Goal: Task Accomplishment & Management: Complete application form

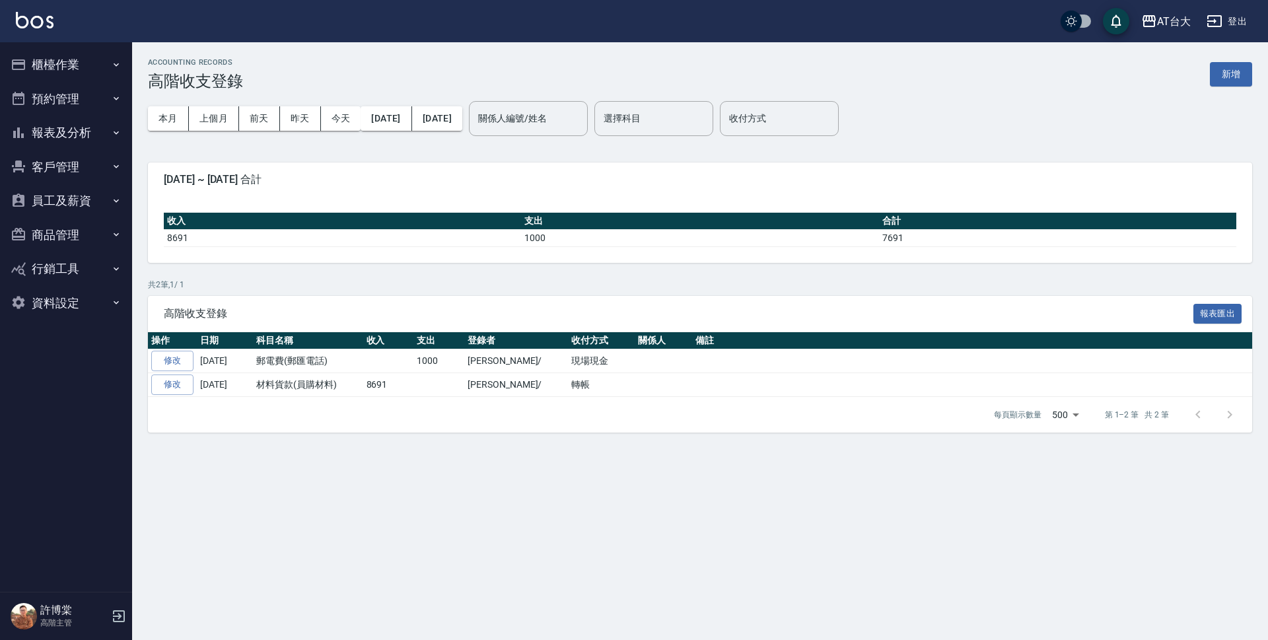
click at [77, 58] on button "櫃檯作業" at bounding box center [65, 65] width 121 height 34
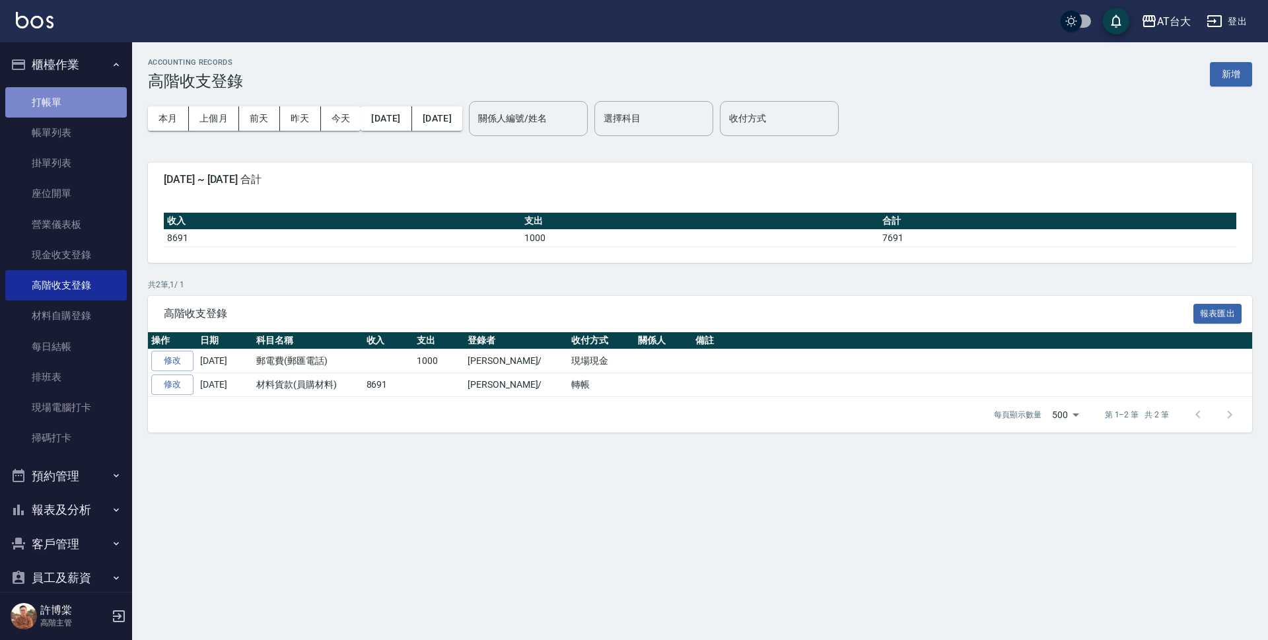
click at [69, 97] on link "打帳單" at bounding box center [65, 102] width 121 height 30
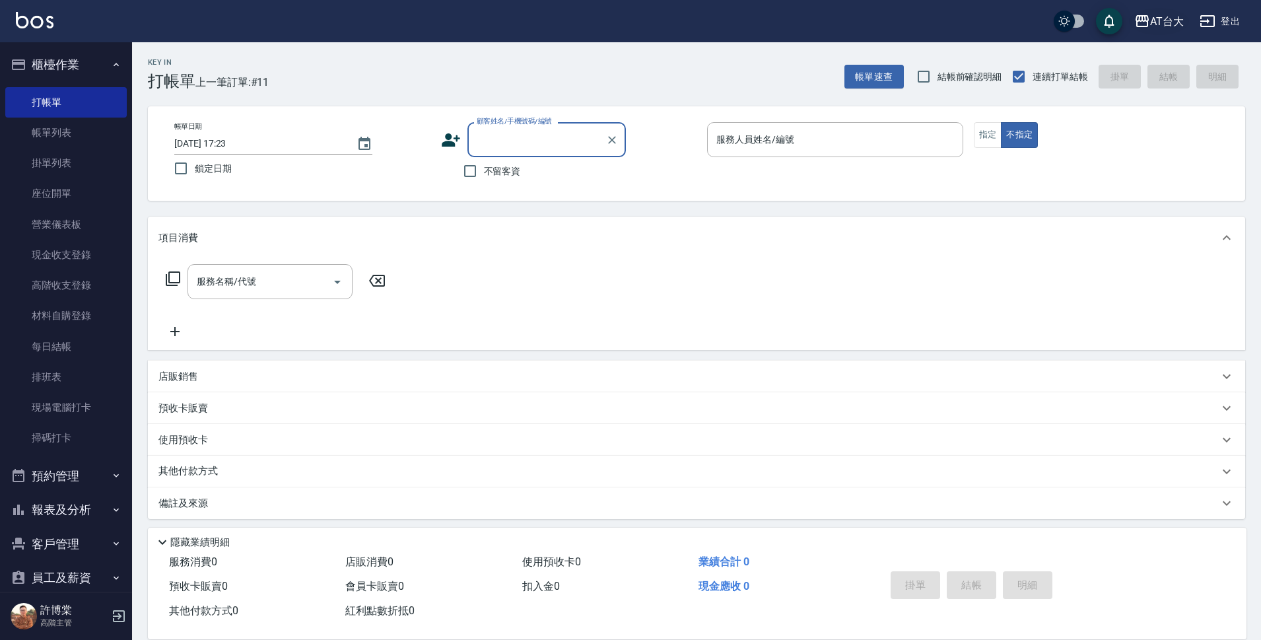
click at [1140, 24] on icon "button" at bounding box center [1142, 21] width 16 height 16
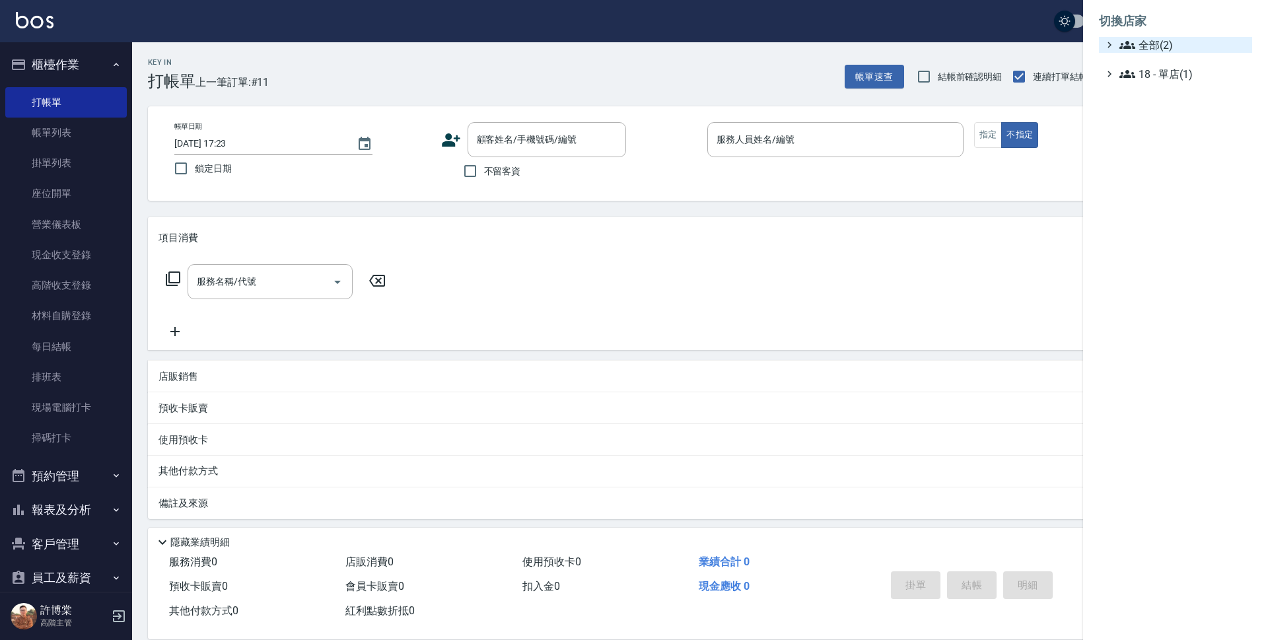
click at [1147, 48] on span "全部(2)" at bounding box center [1182, 45] width 127 height 16
click at [1143, 88] on span "上越中山" at bounding box center [1181, 83] width 129 height 16
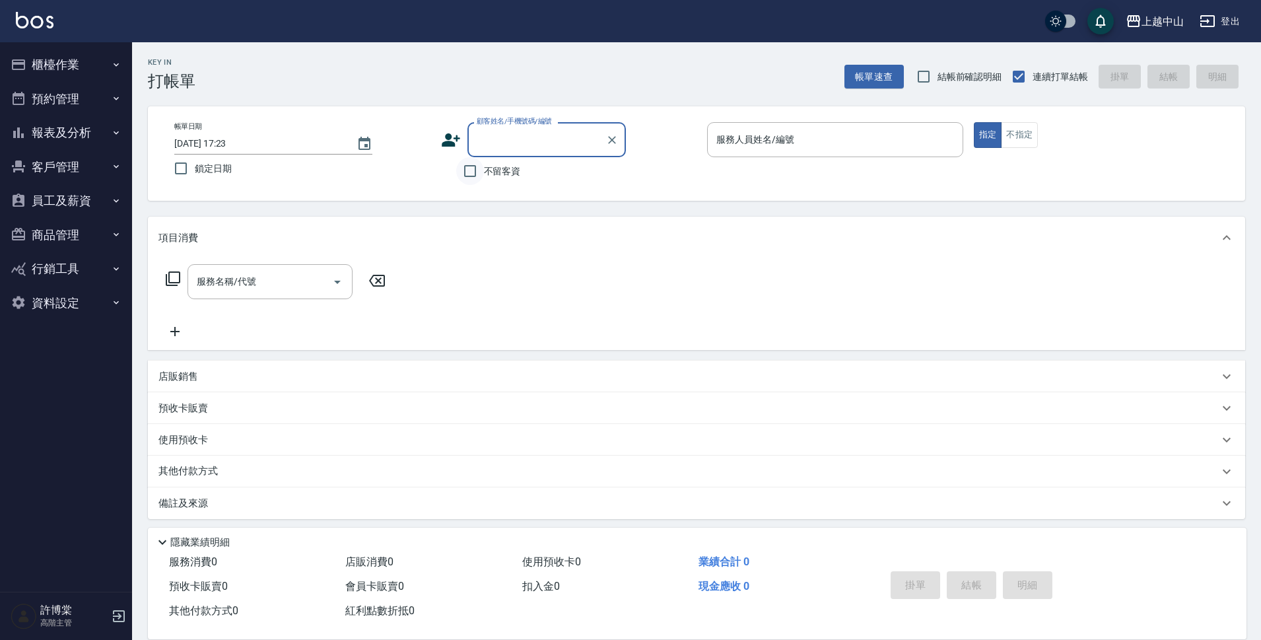
click at [475, 174] on input "不留客資" at bounding box center [470, 171] width 28 height 28
checkbox input "true"
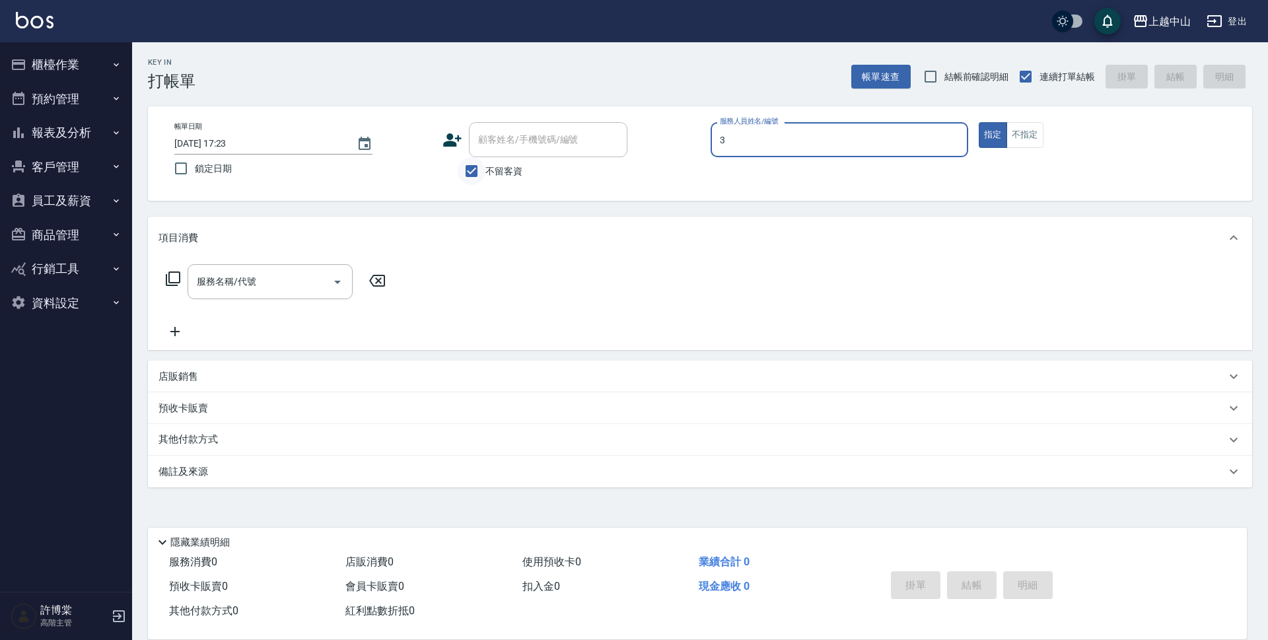
type input "Betty-3"
type button "true"
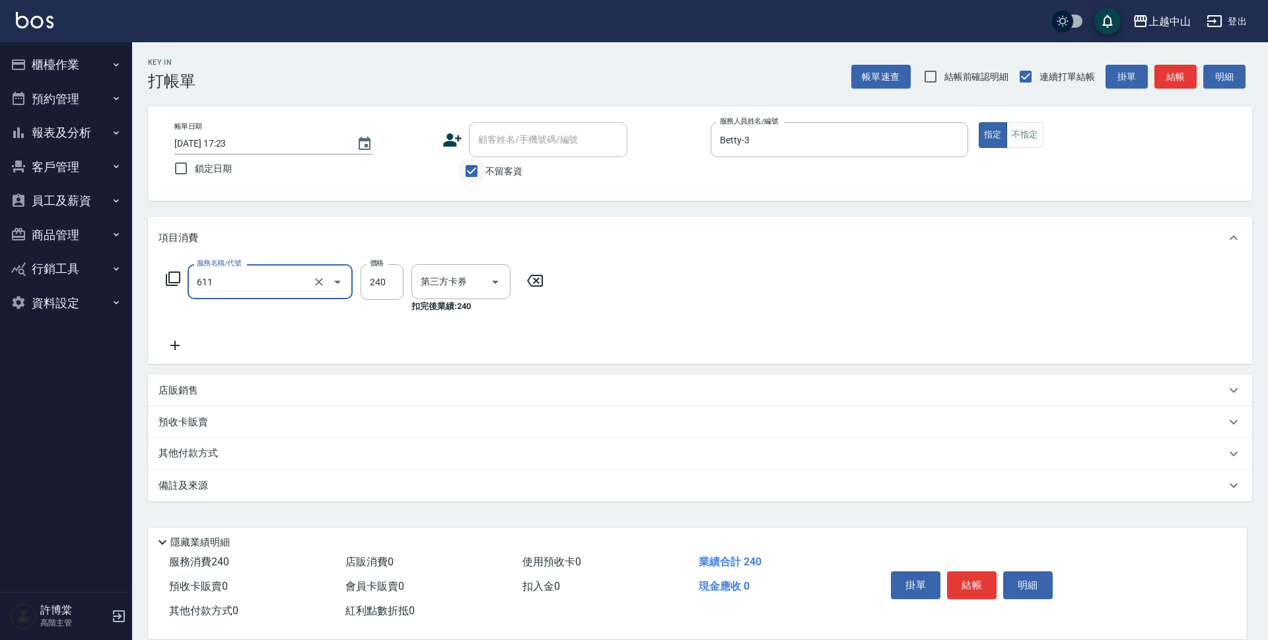
type input "洗髮卷消費(611)"
type input "舊有卡券"
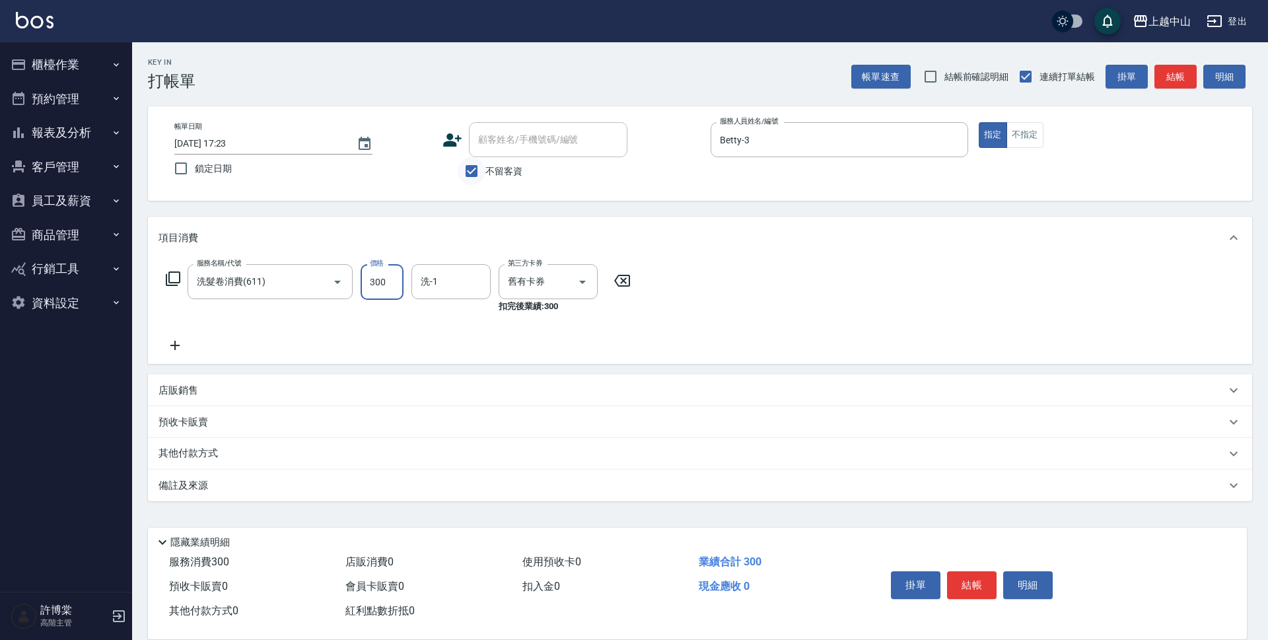
type input "300"
type input "[PERSON_NAME]-39"
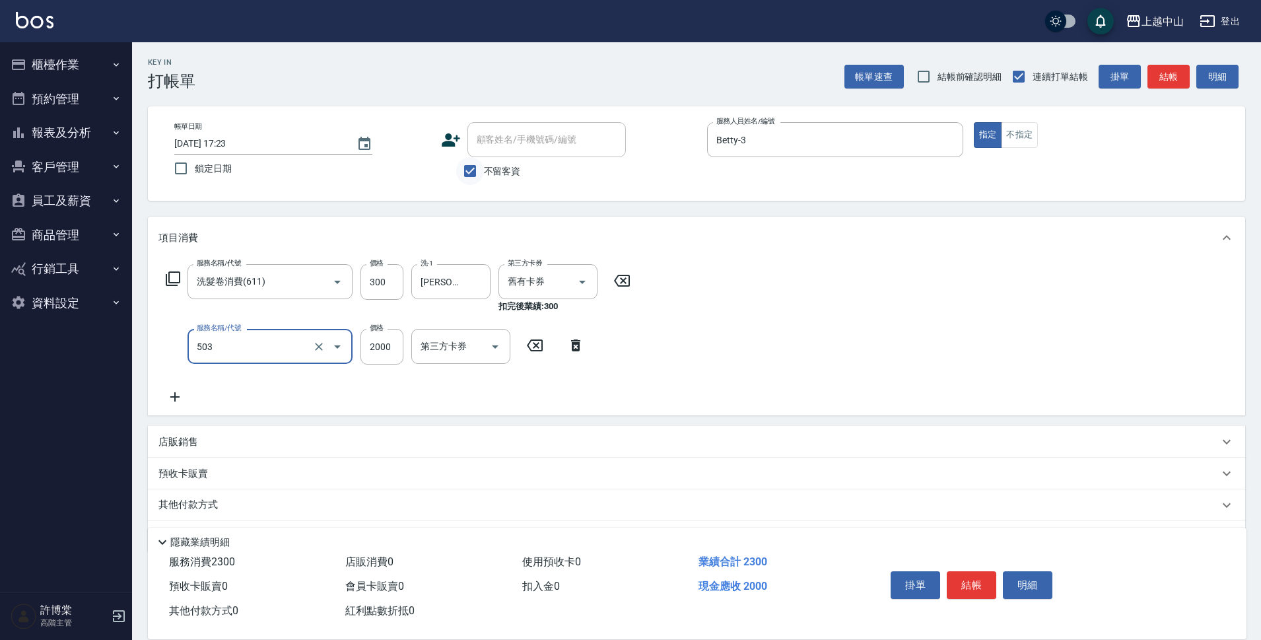
type input "染髮2000以下(503)"
click at [378, 345] on input "10000" at bounding box center [381, 347] width 43 height 36
type input "1000"
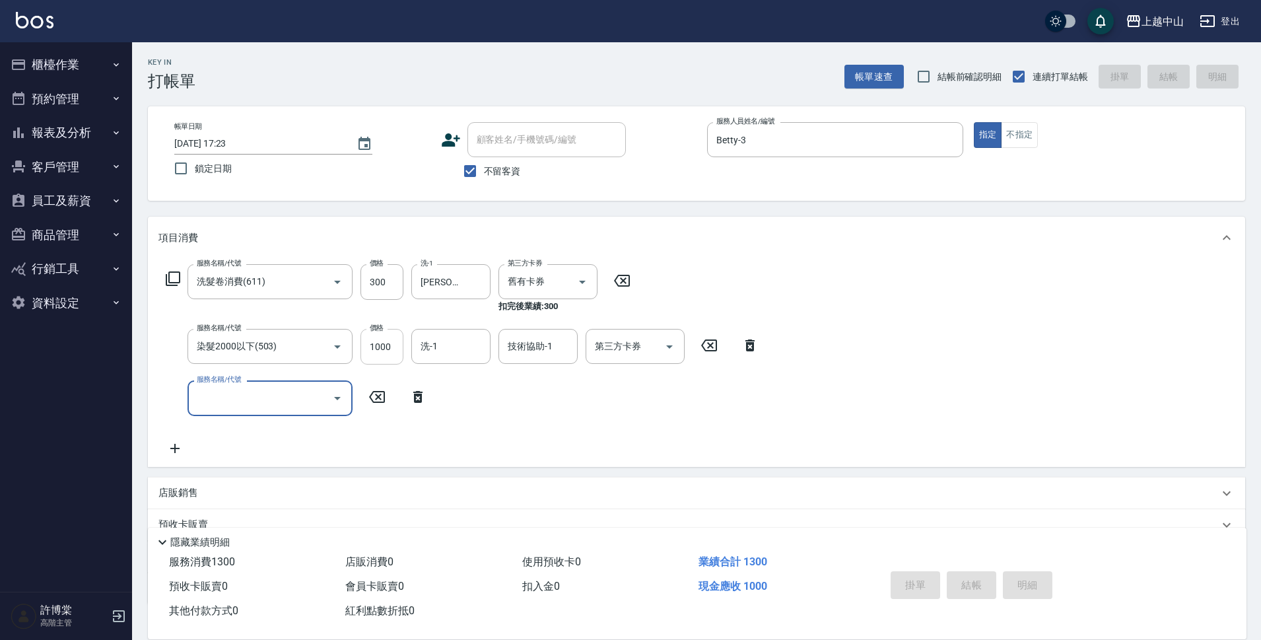
type input "[DATE] 17:24"
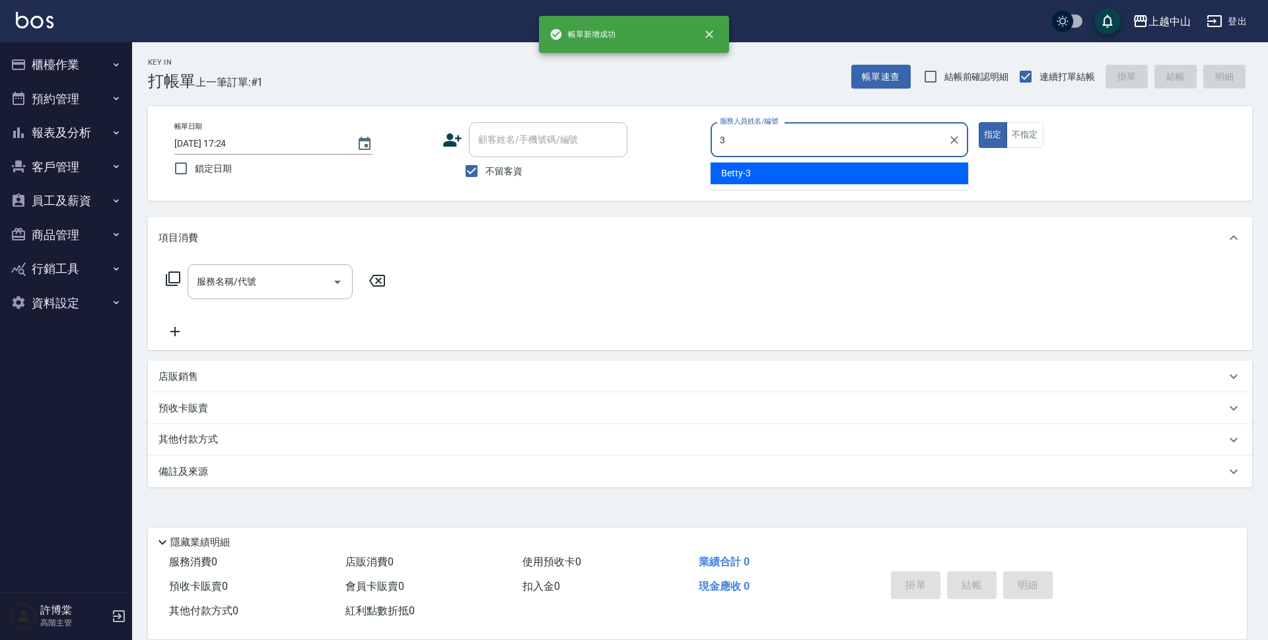
type input "Betty-3"
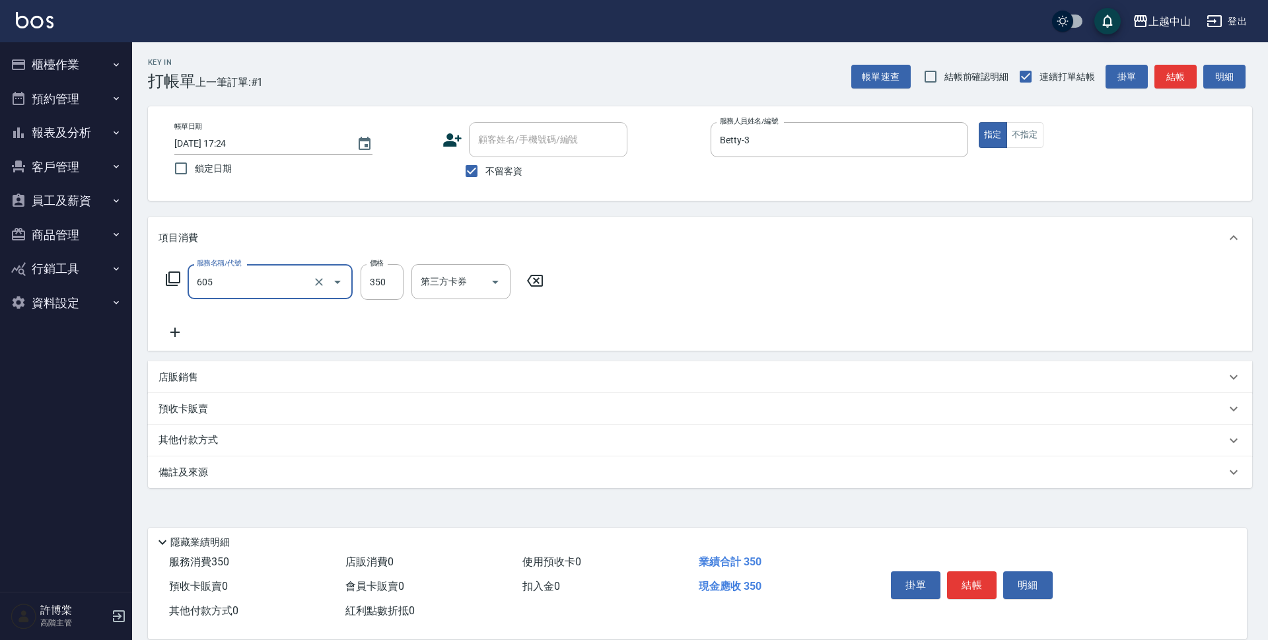
type input "洗髮 (女)(605)"
type input "299"
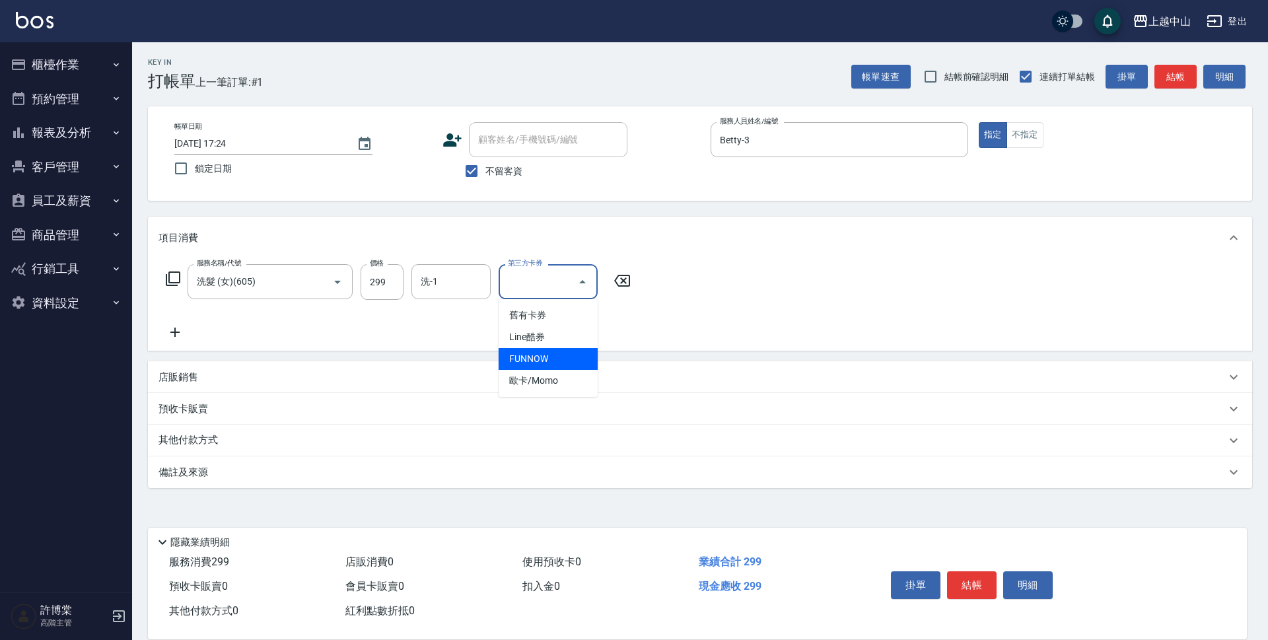
type input "FUNNOW"
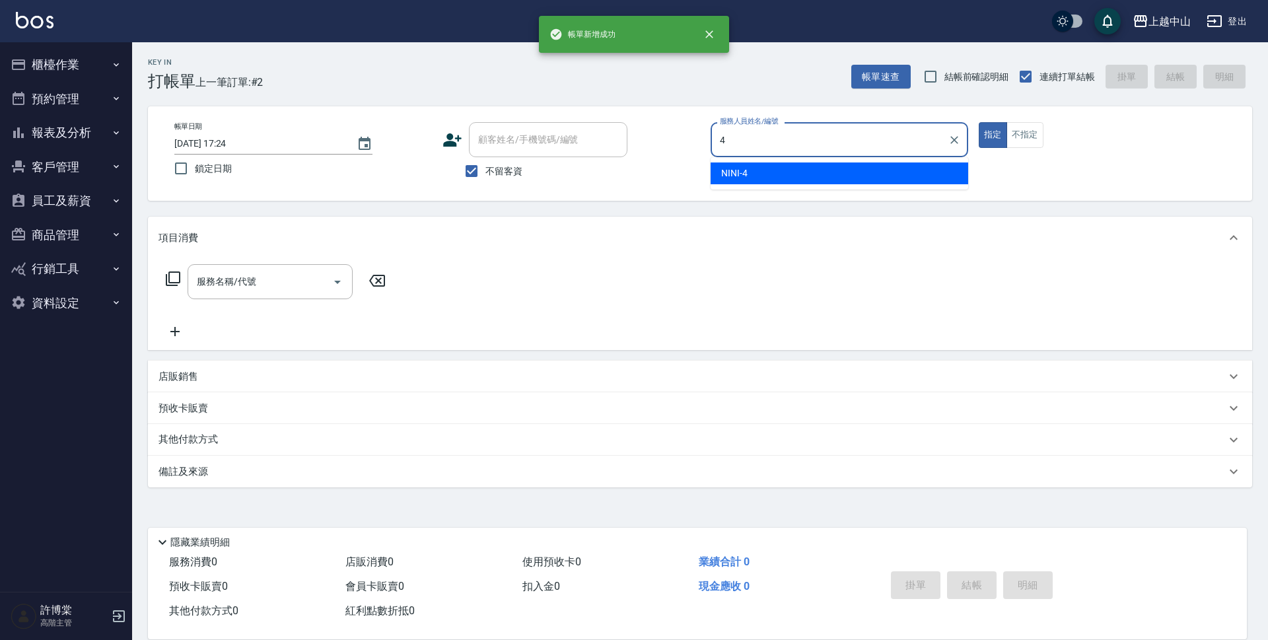
type input "NINI-4"
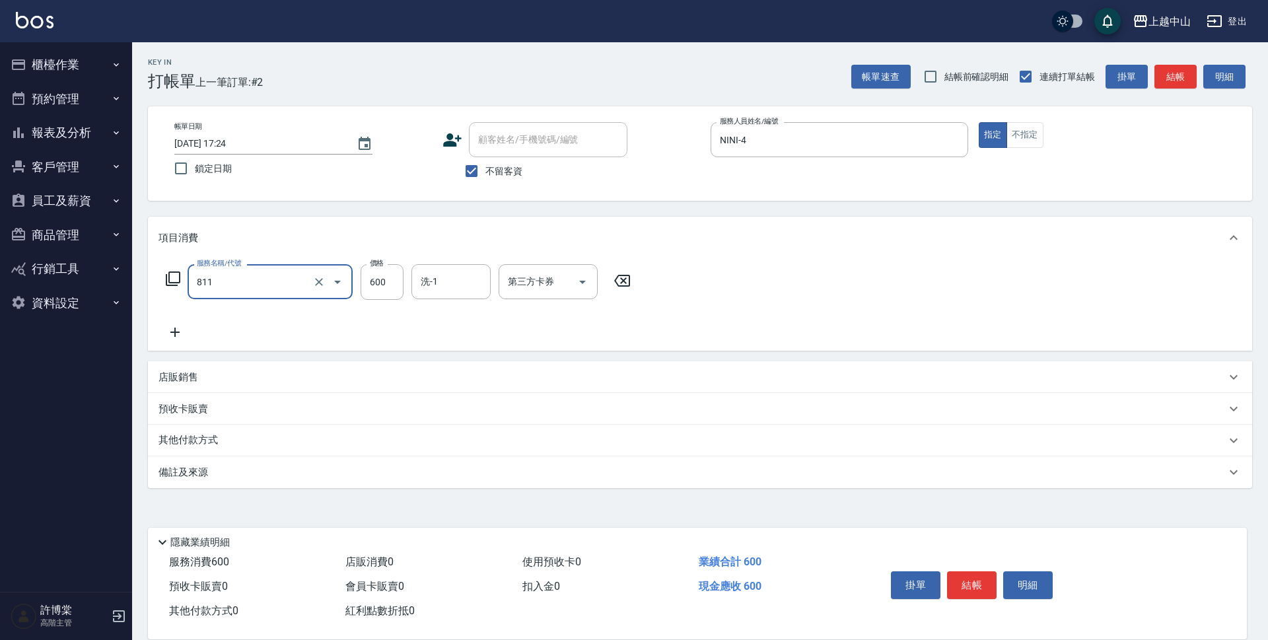
type input "洗+剪(811)"
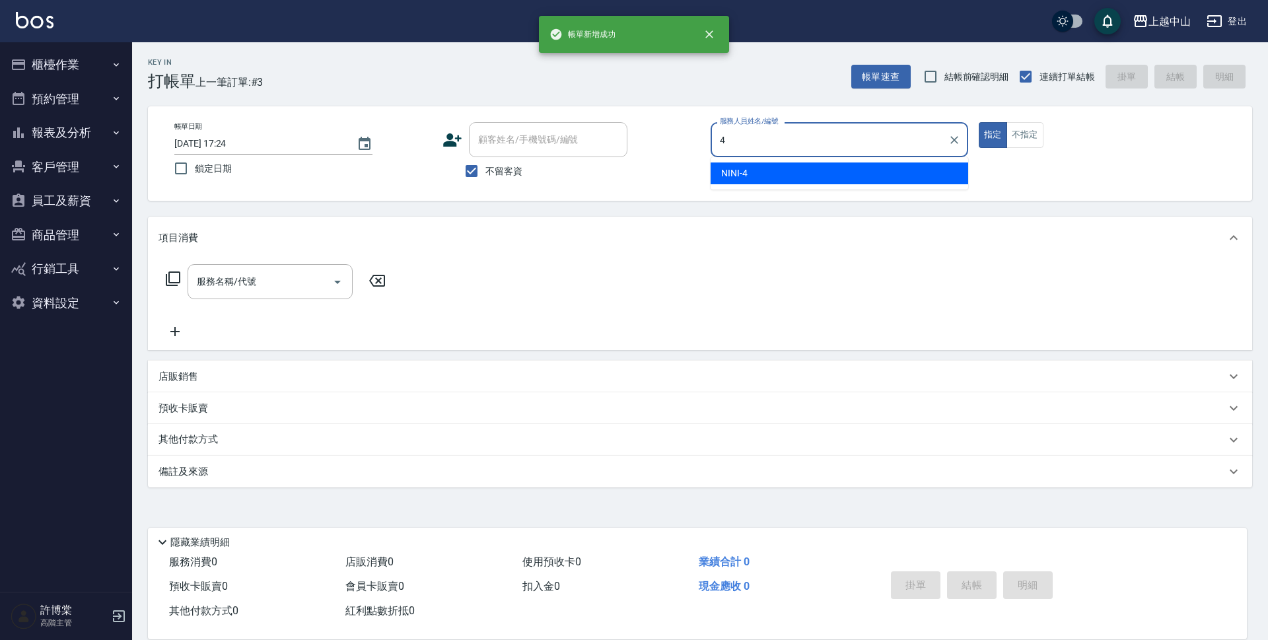
type input "NINI-4"
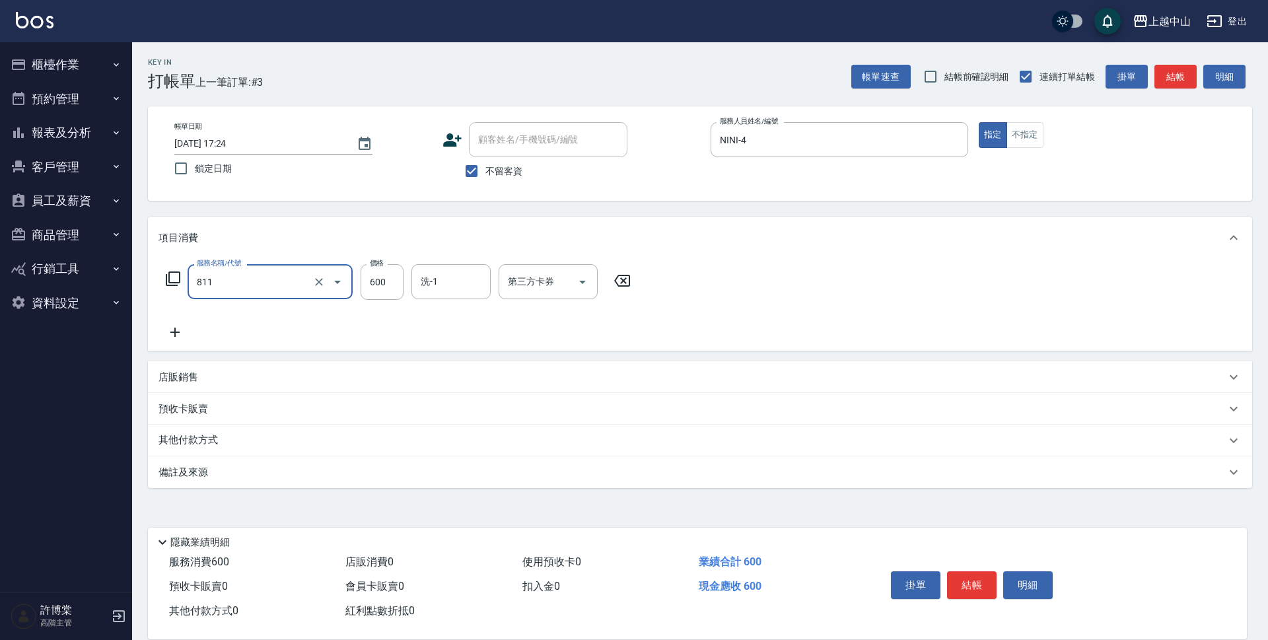
type input "洗+剪(811)"
type input "薇慈-36"
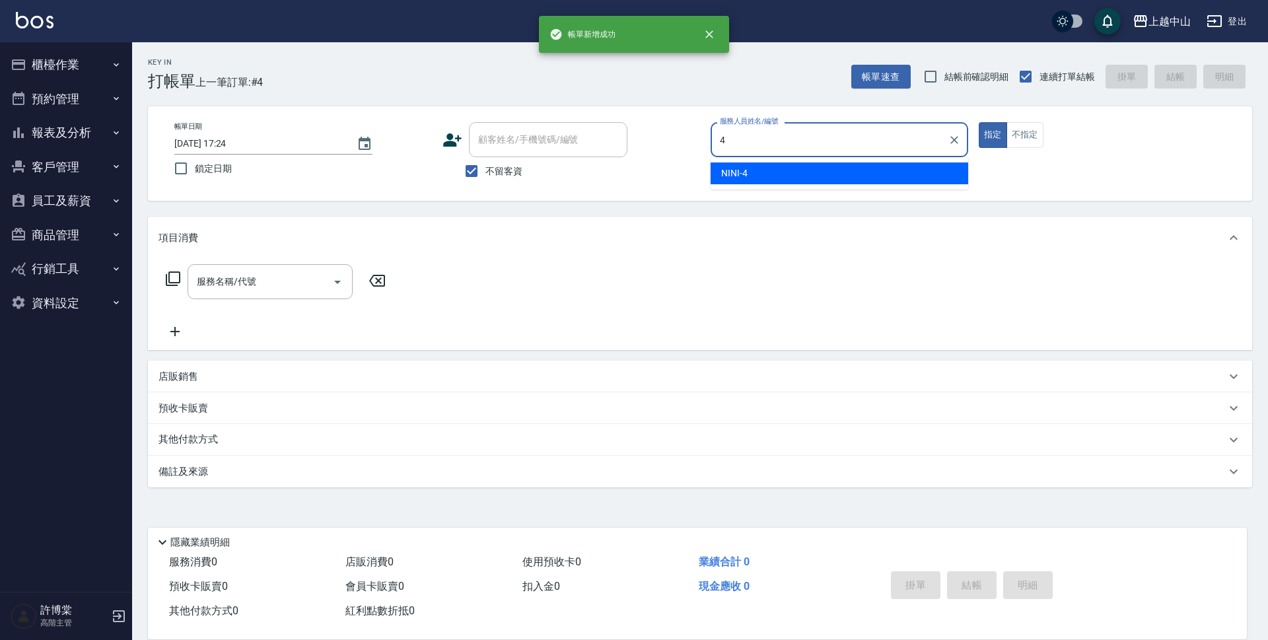
type input "NINI-4"
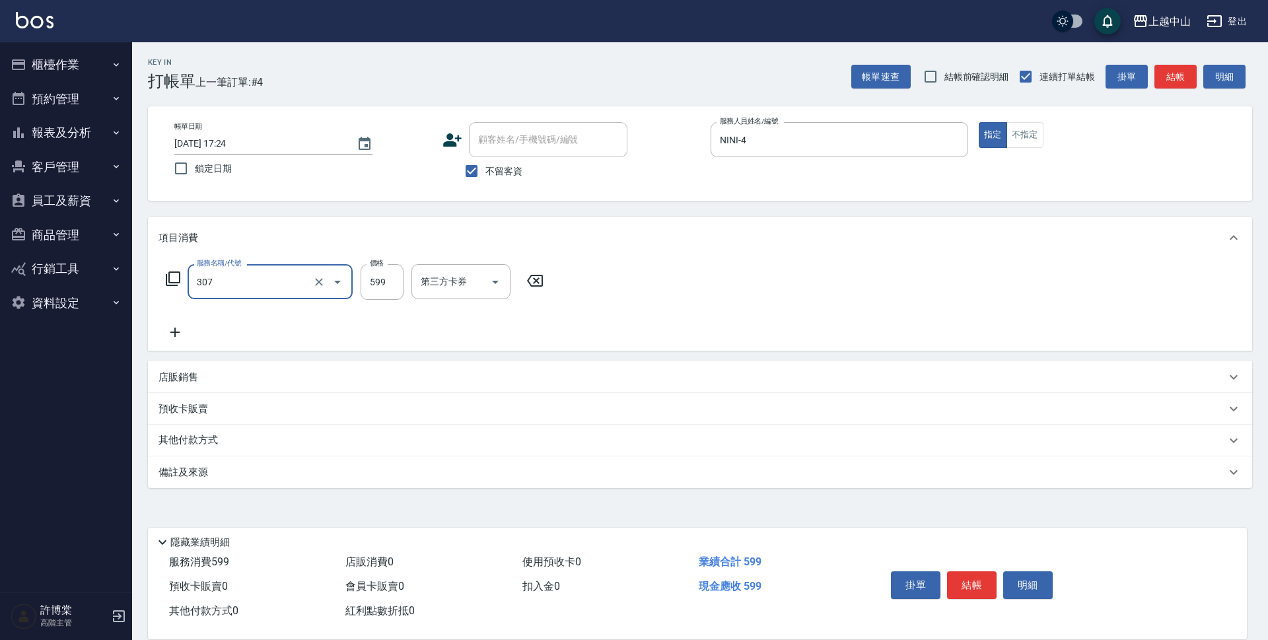
type input "森精萃角質調理髮浴(307)"
type input "650"
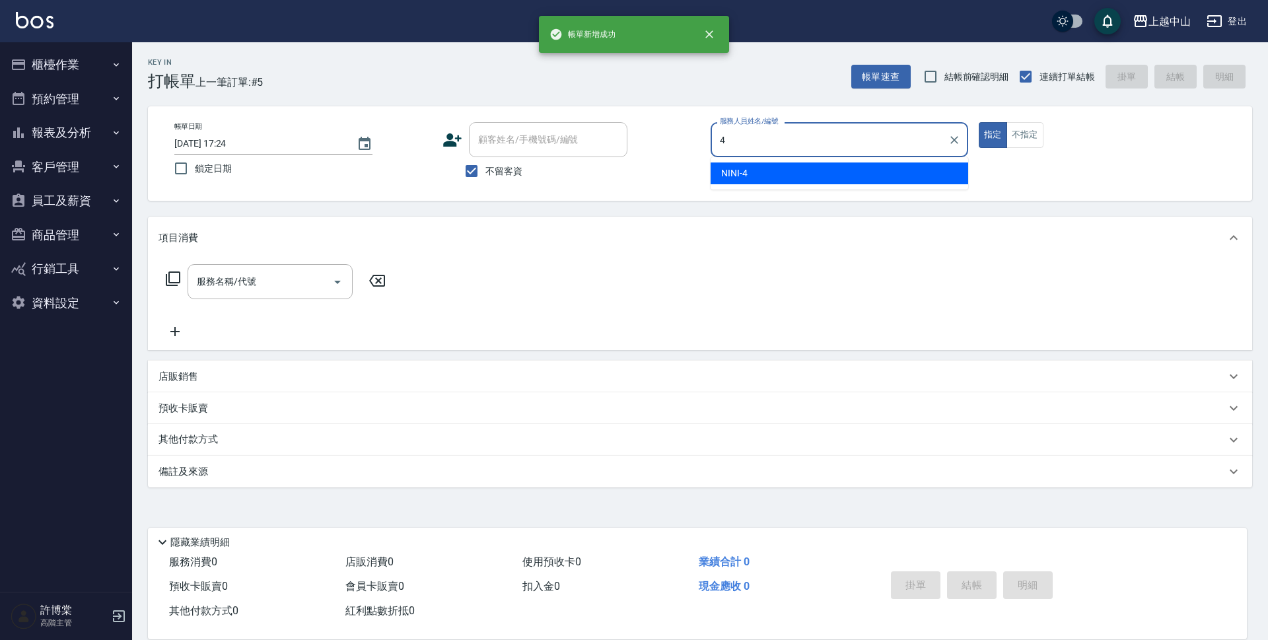
type input "NINI-4"
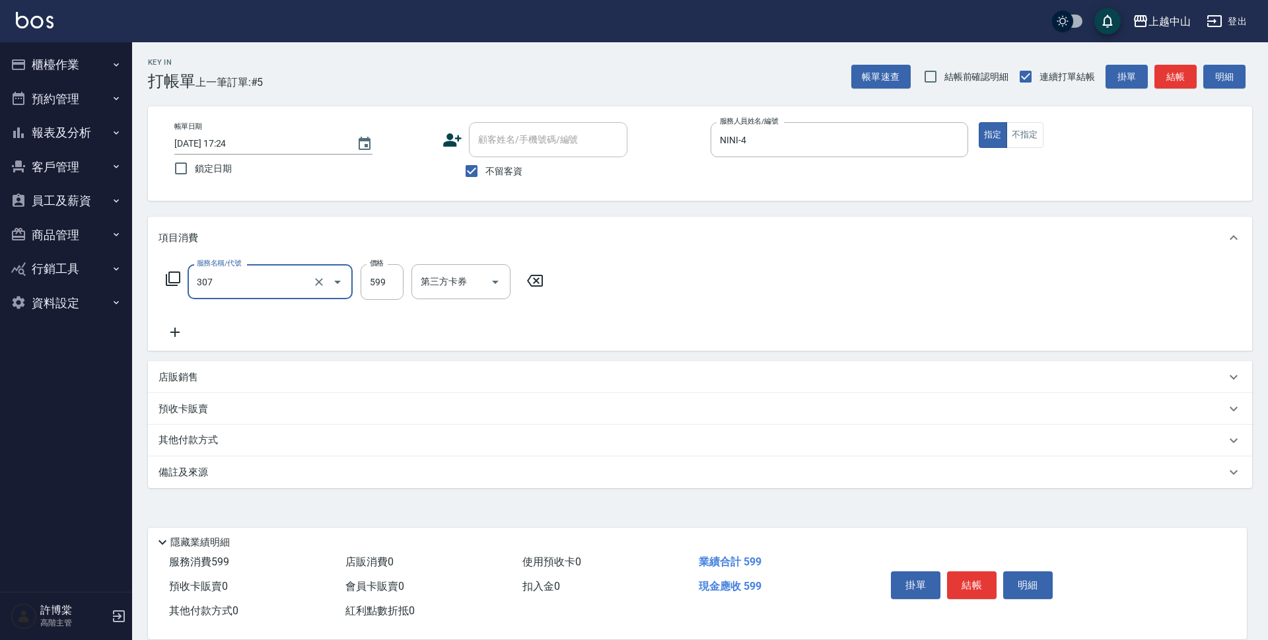
type input "森精萃角質調理髮浴(307)"
type input "650"
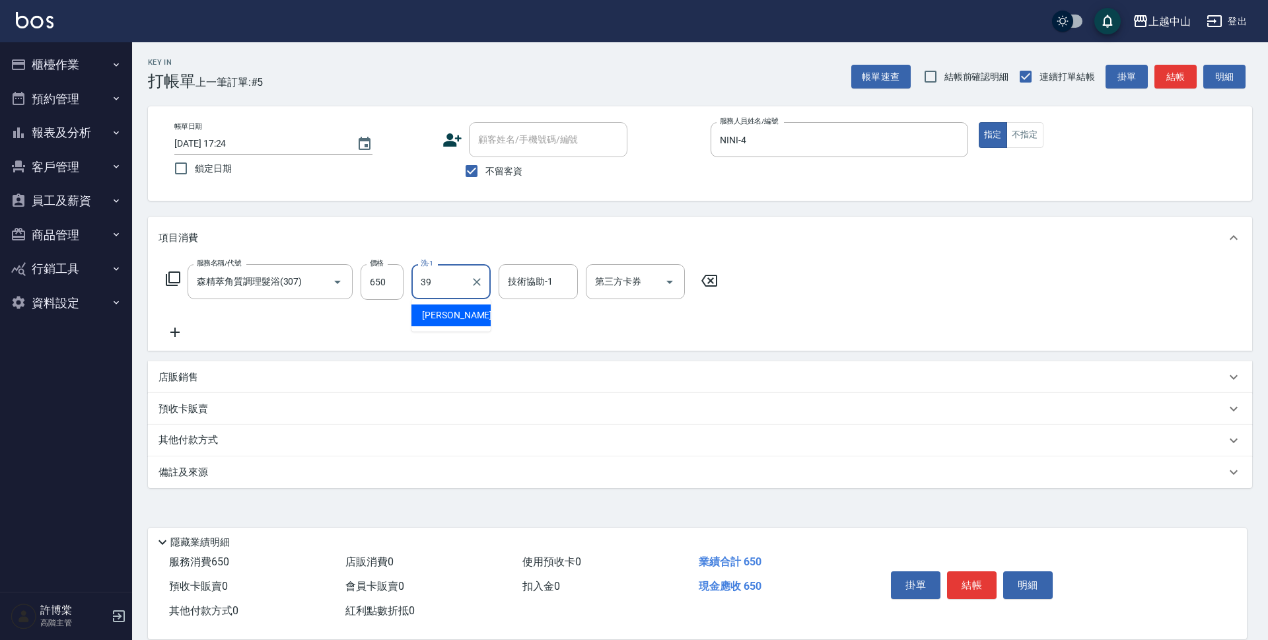
type input "[PERSON_NAME]-39"
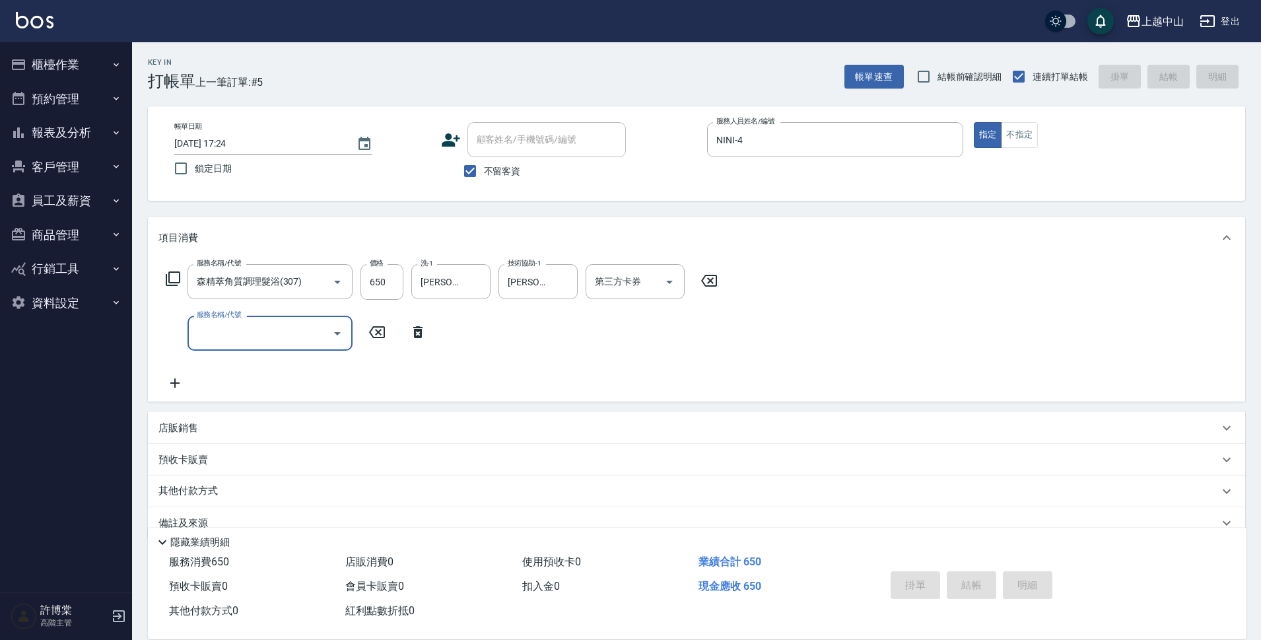
type input "[DATE] 17:25"
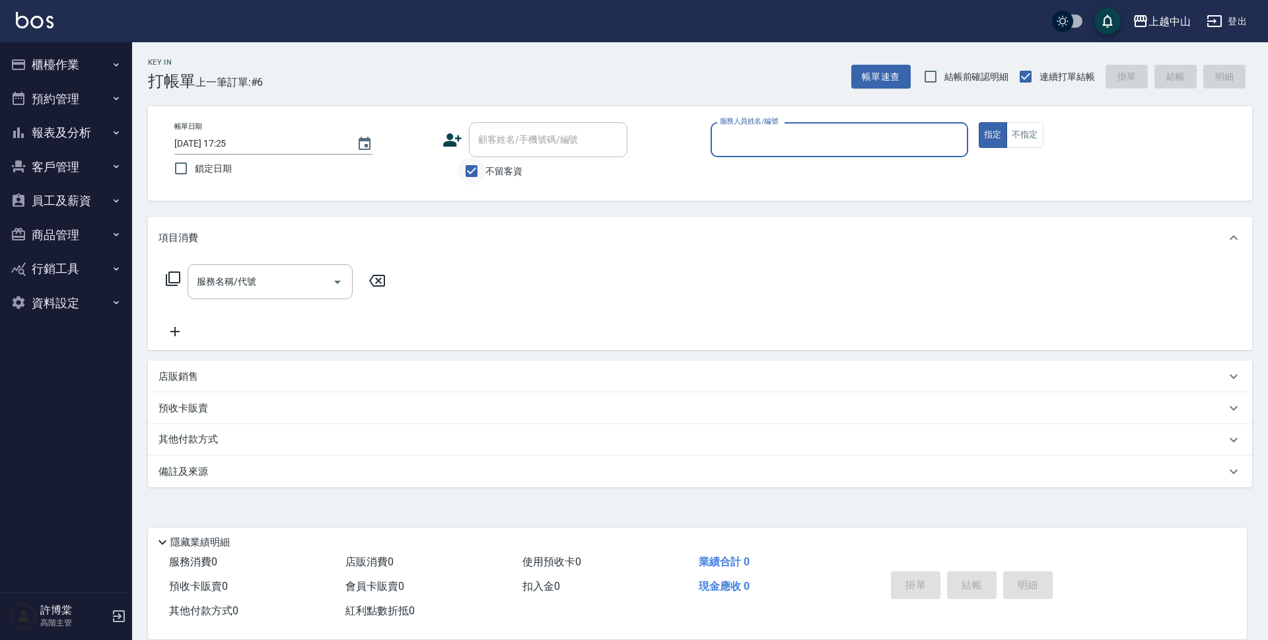
click at [473, 171] on input "不留客資" at bounding box center [472, 171] width 28 height 28
checkbox input "false"
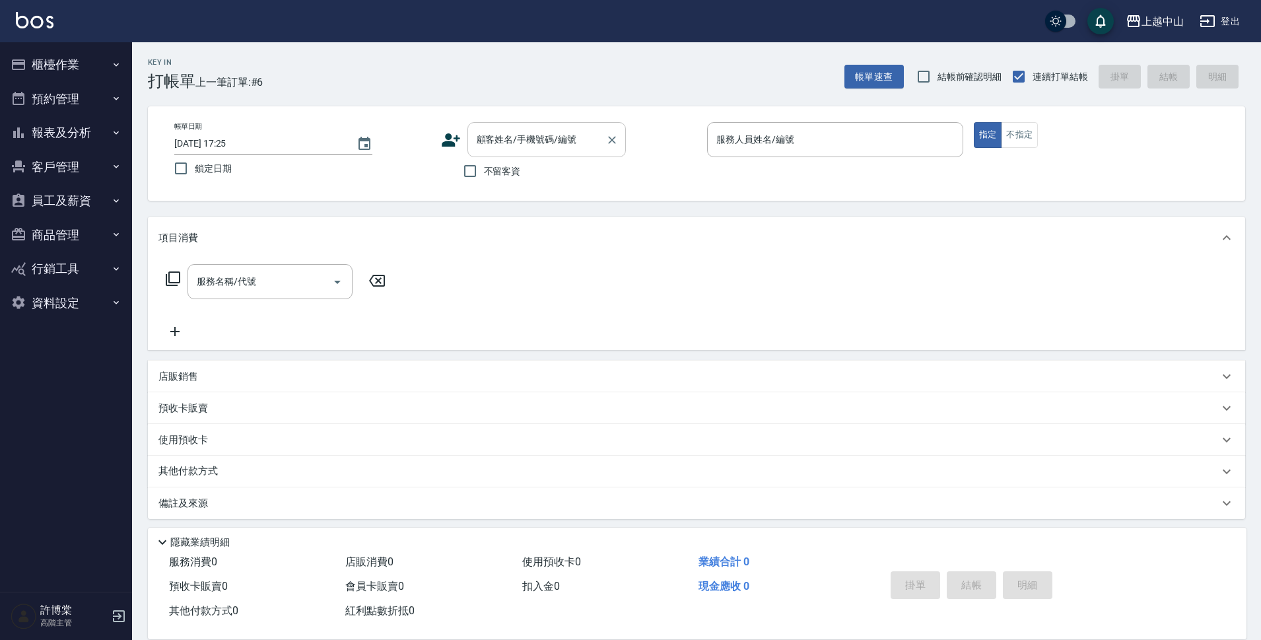
click at [501, 153] on div "顧客姓名/手機號碼/編號" at bounding box center [546, 139] width 158 height 35
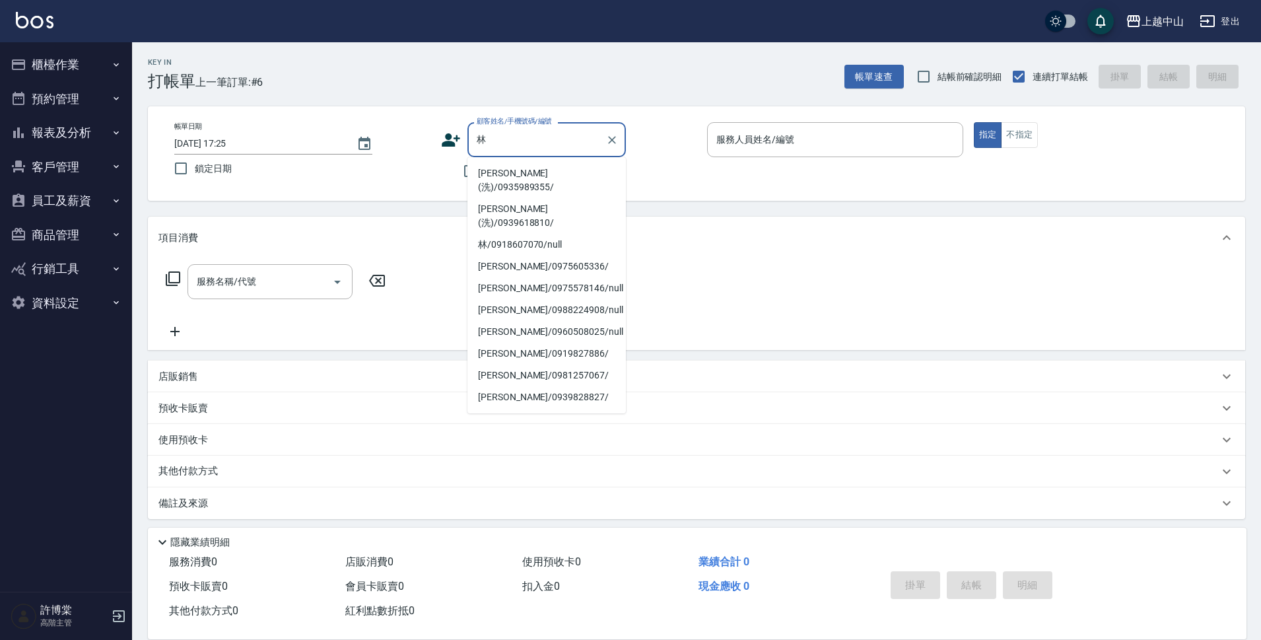
click at [510, 176] on li "[PERSON_NAME](洗)/0935989355/" at bounding box center [546, 180] width 158 height 36
type input "[PERSON_NAME](洗)/0935989355/"
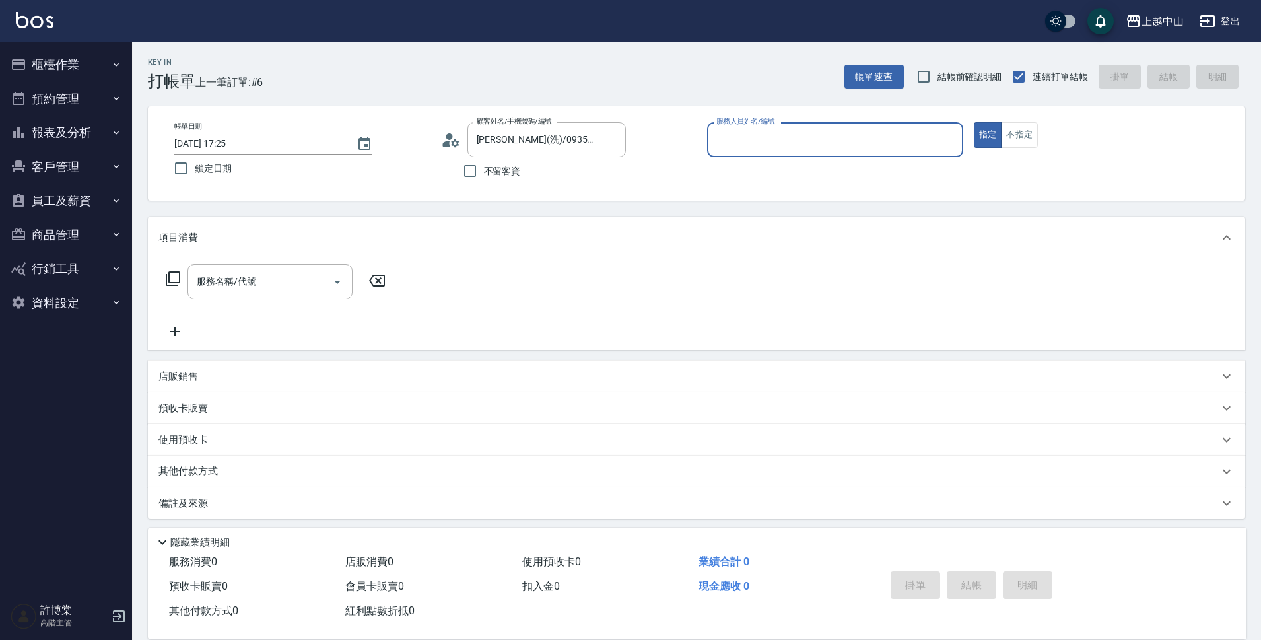
type input "NINI-4"
click at [974, 122] on button "指定" at bounding box center [988, 135] width 28 height 26
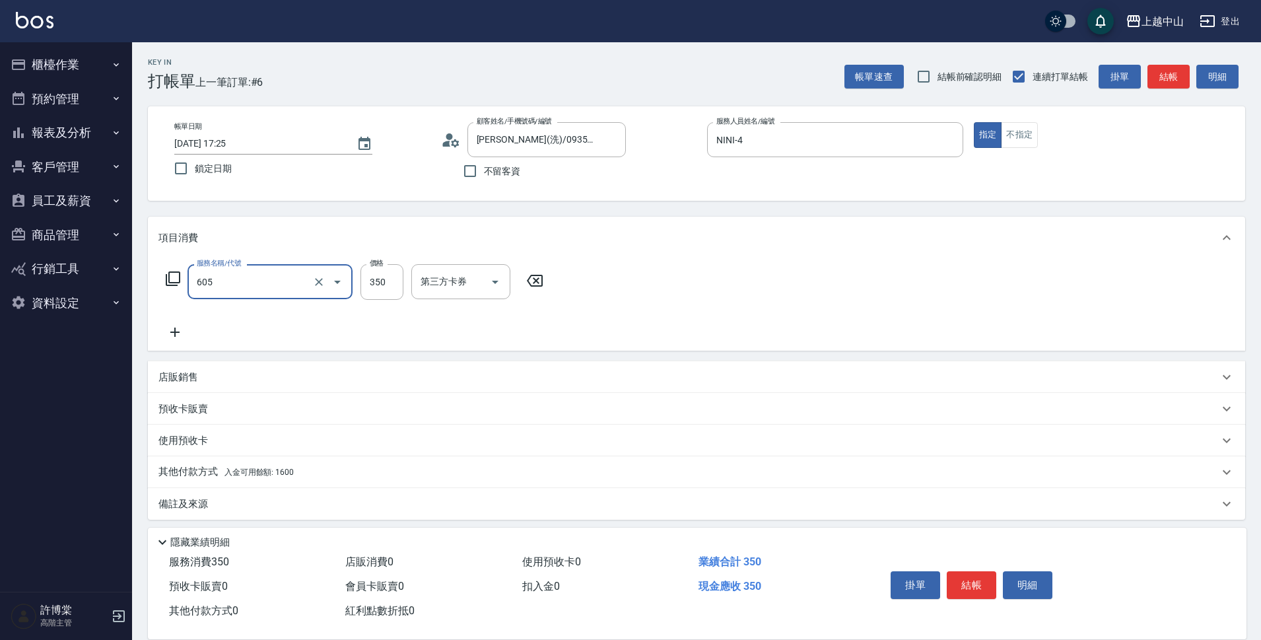
type input "洗髮 (女)(605)"
type input "鴨鴨-30"
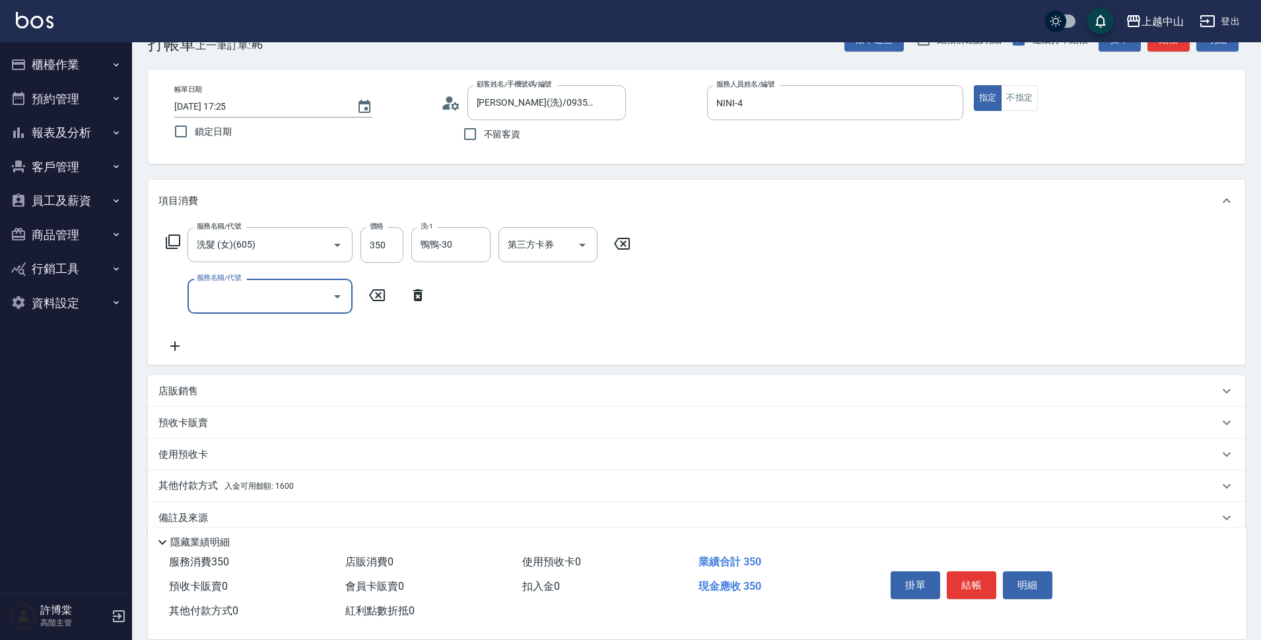
scroll to position [57, 0]
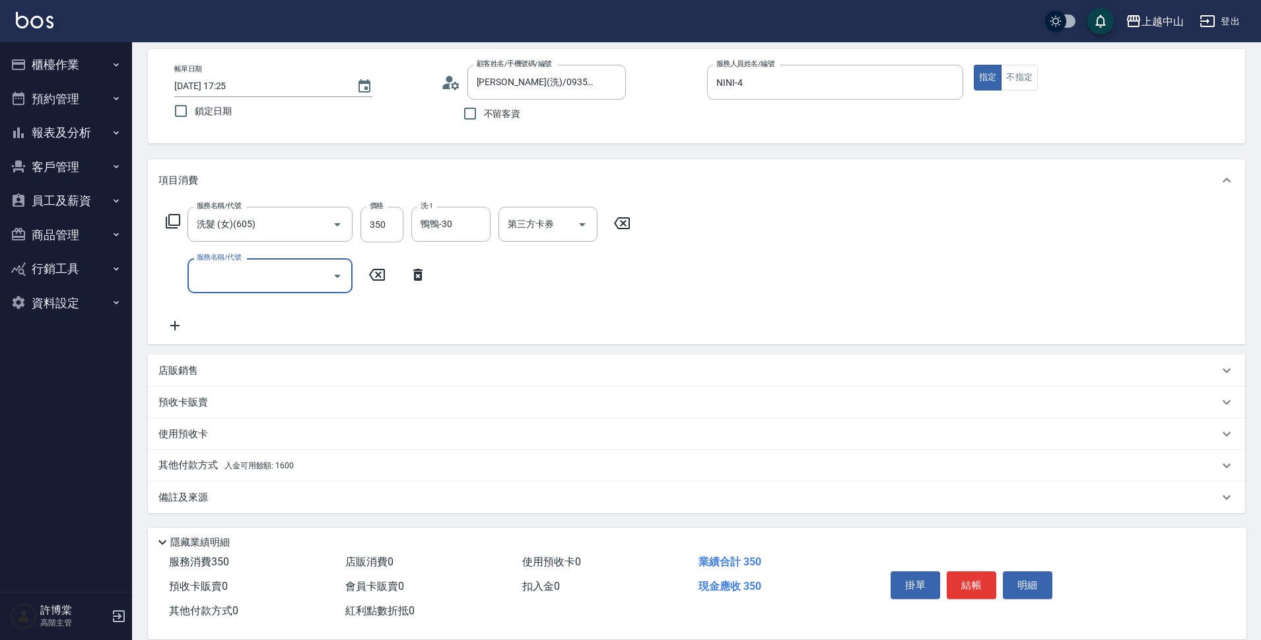
click at [316, 462] on div "其他付款方式 入金可用餘額: 1600" at bounding box center [688, 465] width 1060 height 15
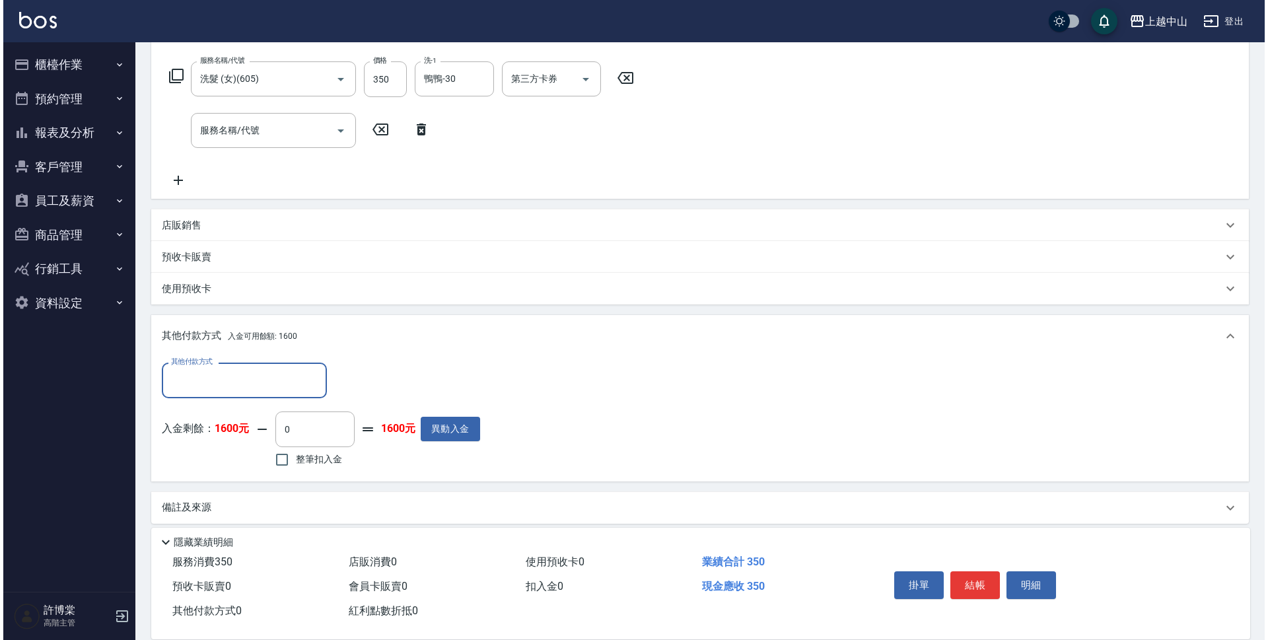
scroll to position [207, 0]
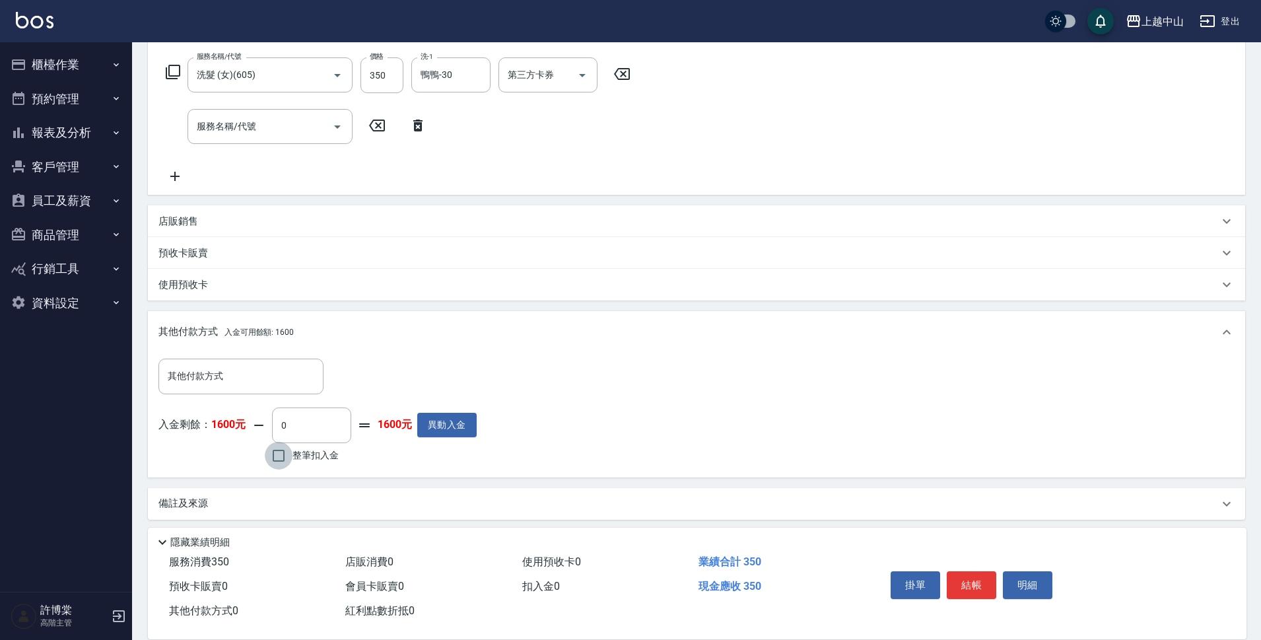
click at [283, 465] on input "整筆扣入金" at bounding box center [279, 456] width 28 height 28
checkbox input "true"
type input "350"
click at [1019, 580] on button "明細" at bounding box center [1028, 585] width 50 height 28
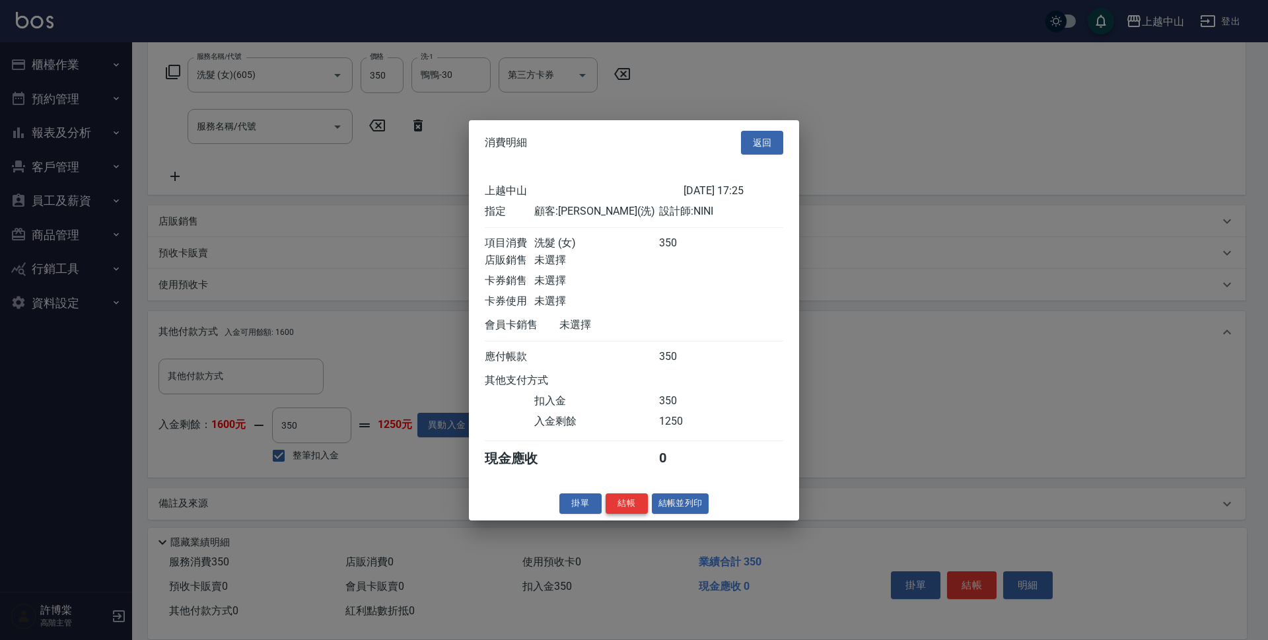
click at [625, 514] on button "結帳" at bounding box center [626, 503] width 42 height 20
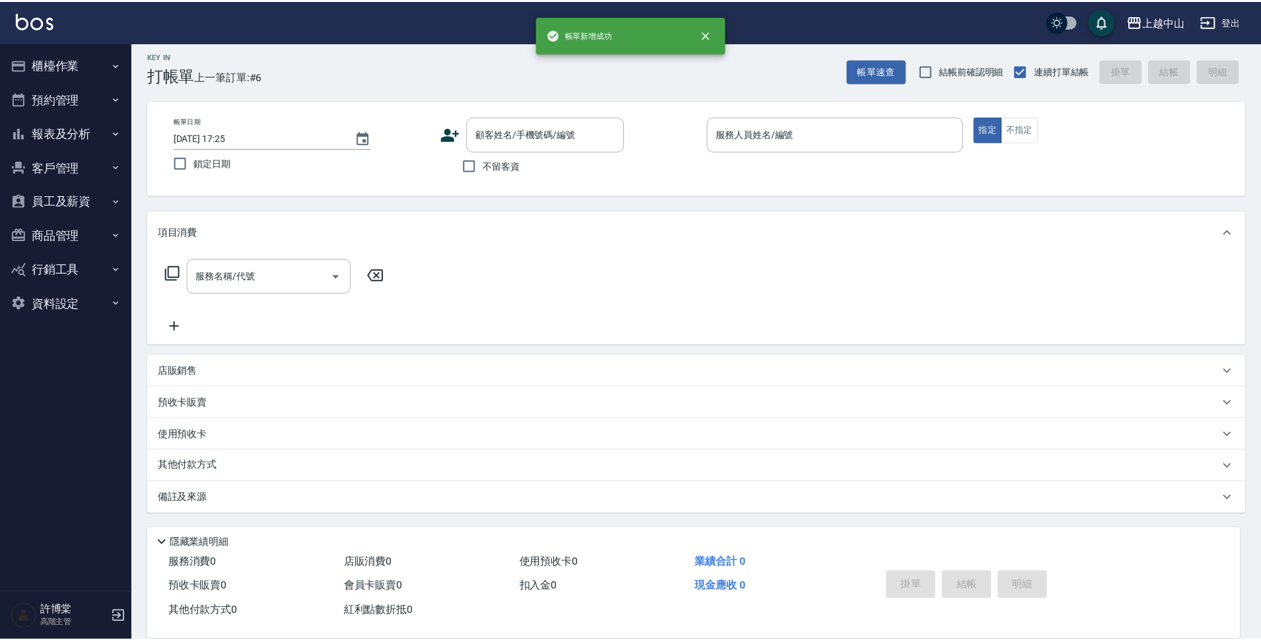
scroll to position [0, 0]
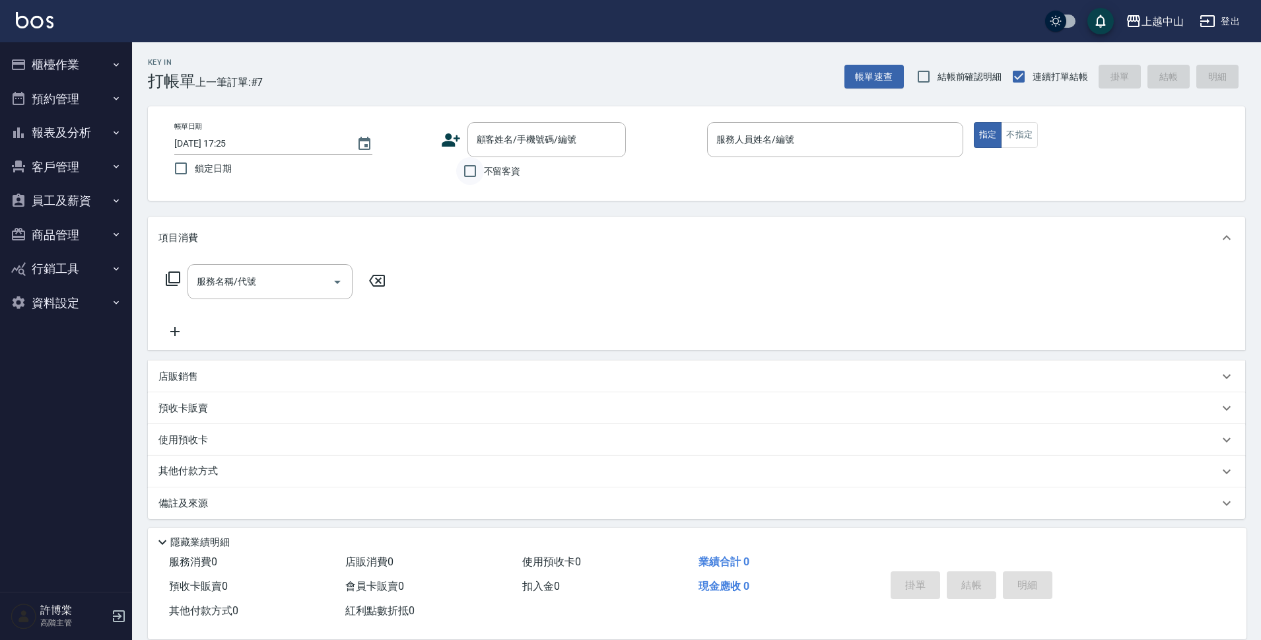
click at [475, 167] on input "不留客資" at bounding box center [470, 171] width 28 height 28
checkbox input "true"
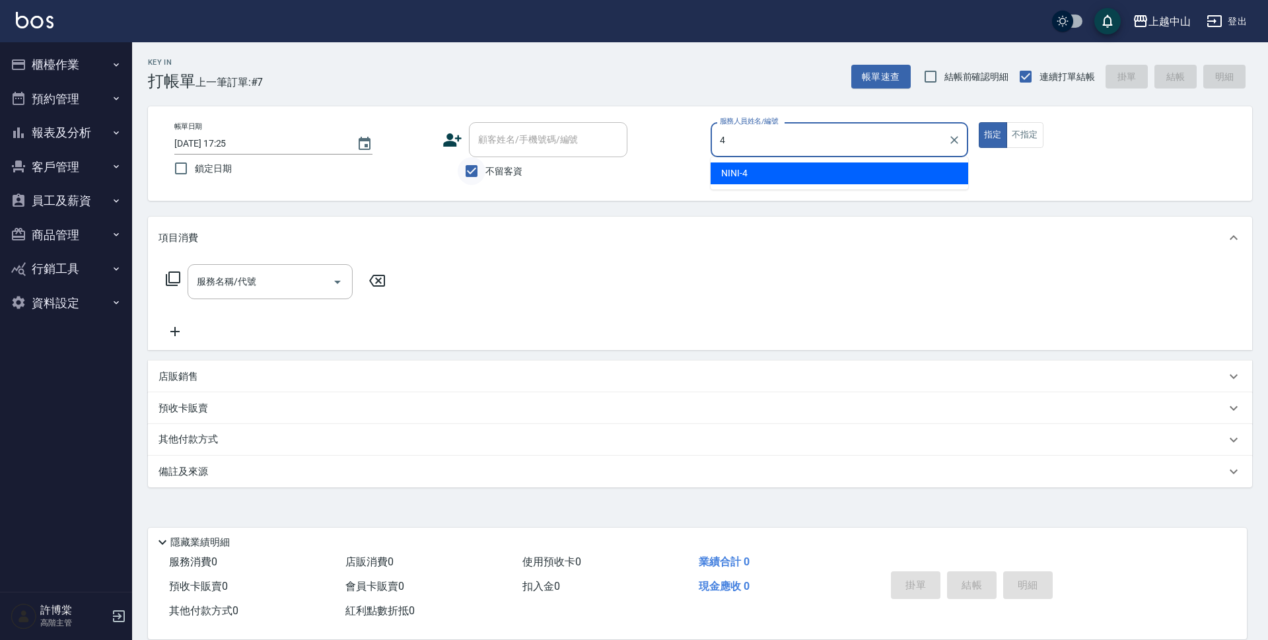
type input "NINI-4"
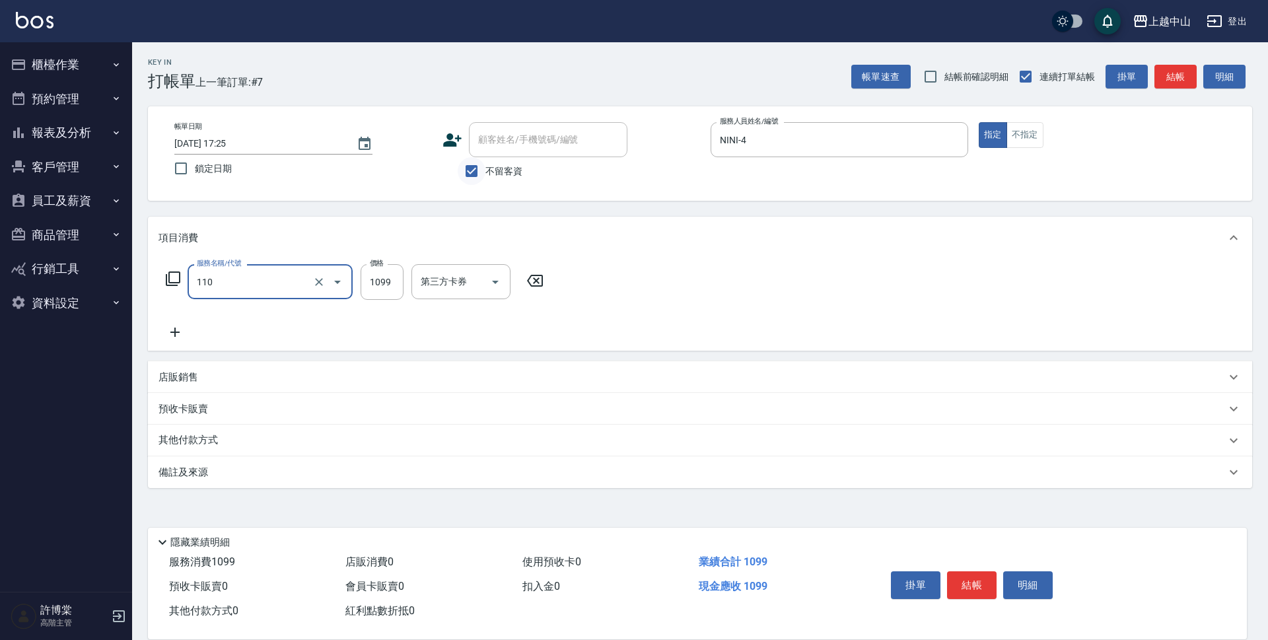
type input "洗+剪+頭皮999(110)"
type input "1100"
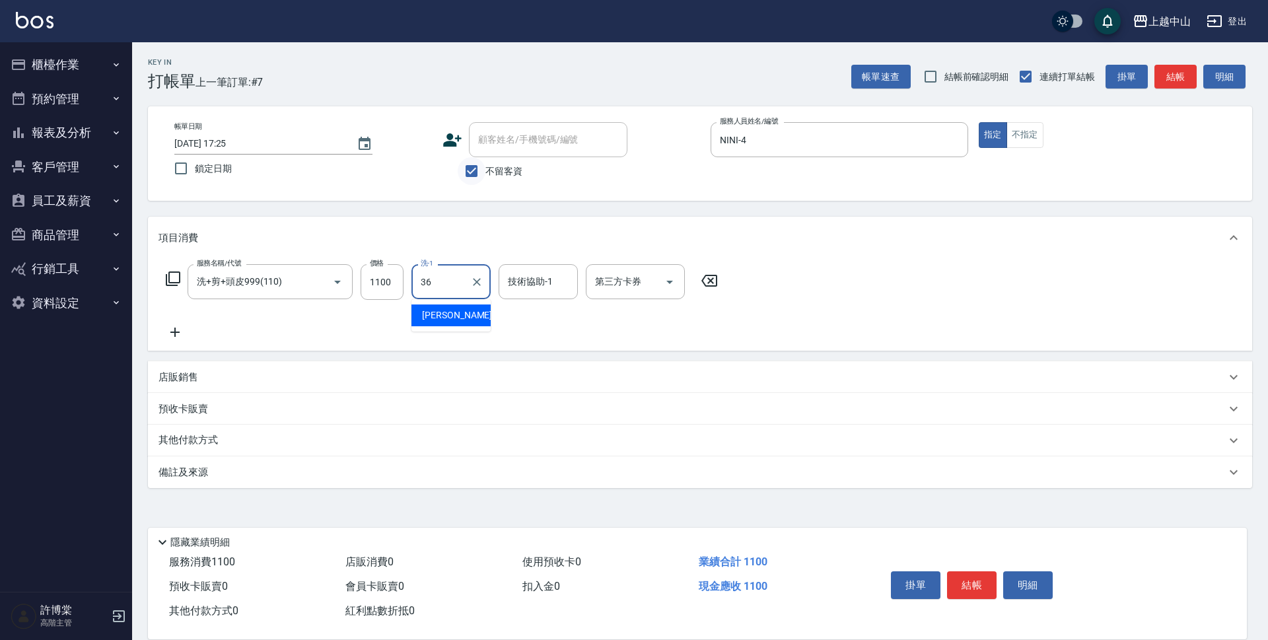
type input "薇慈-36"
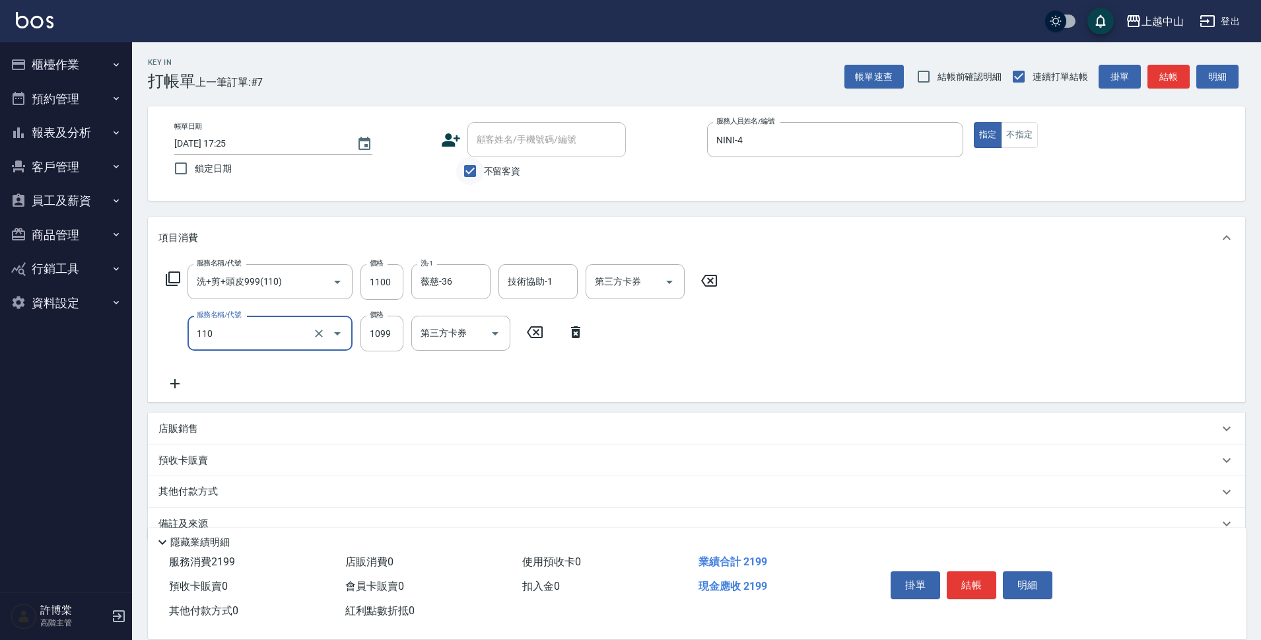
type input "洗+剪+頭皮999(110)"
type input "1100"
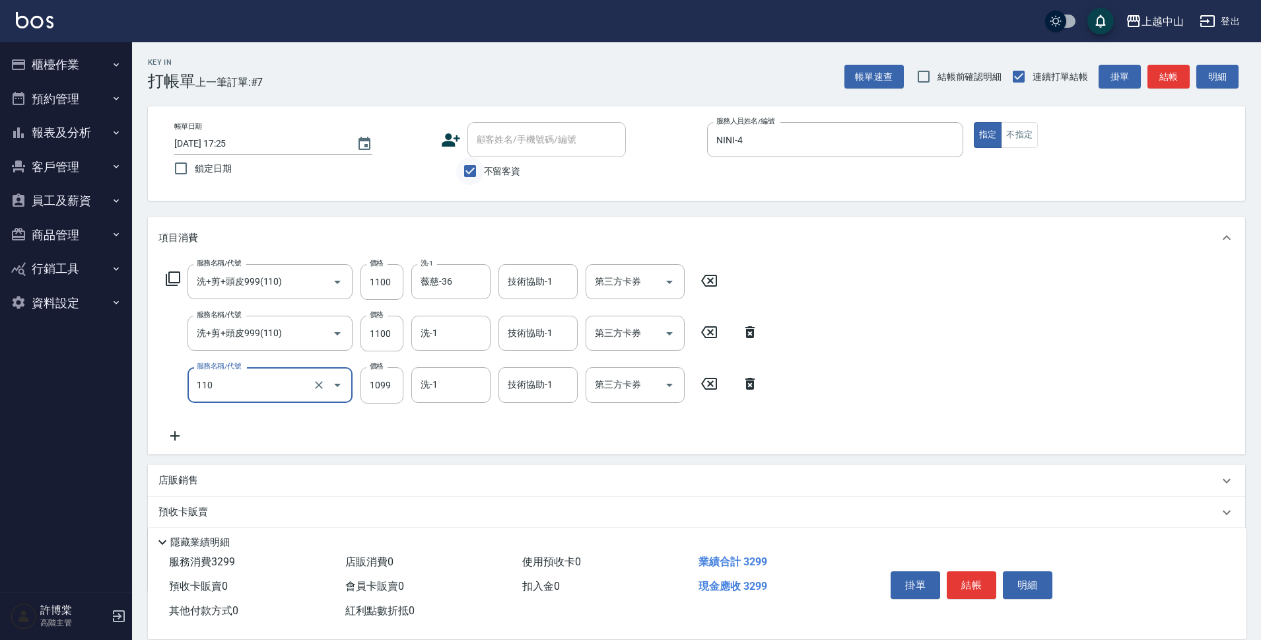
type input "洗+剪+頭皮999(110)"
type input "1100"
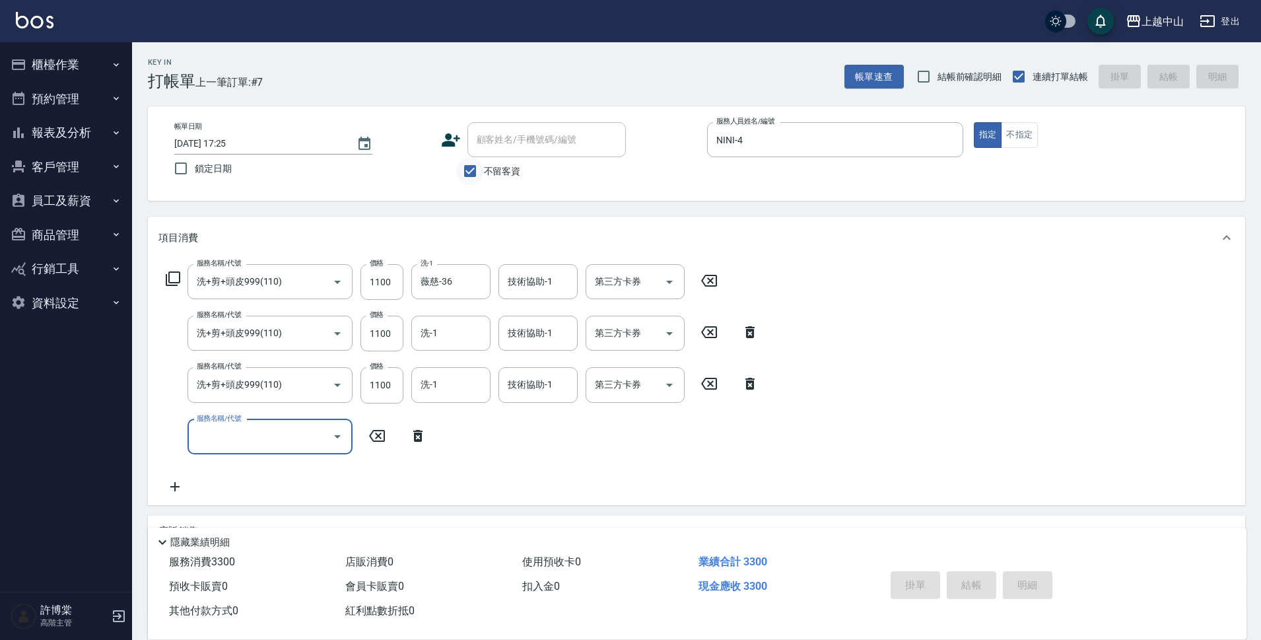
type input "[DATE] 17:26"
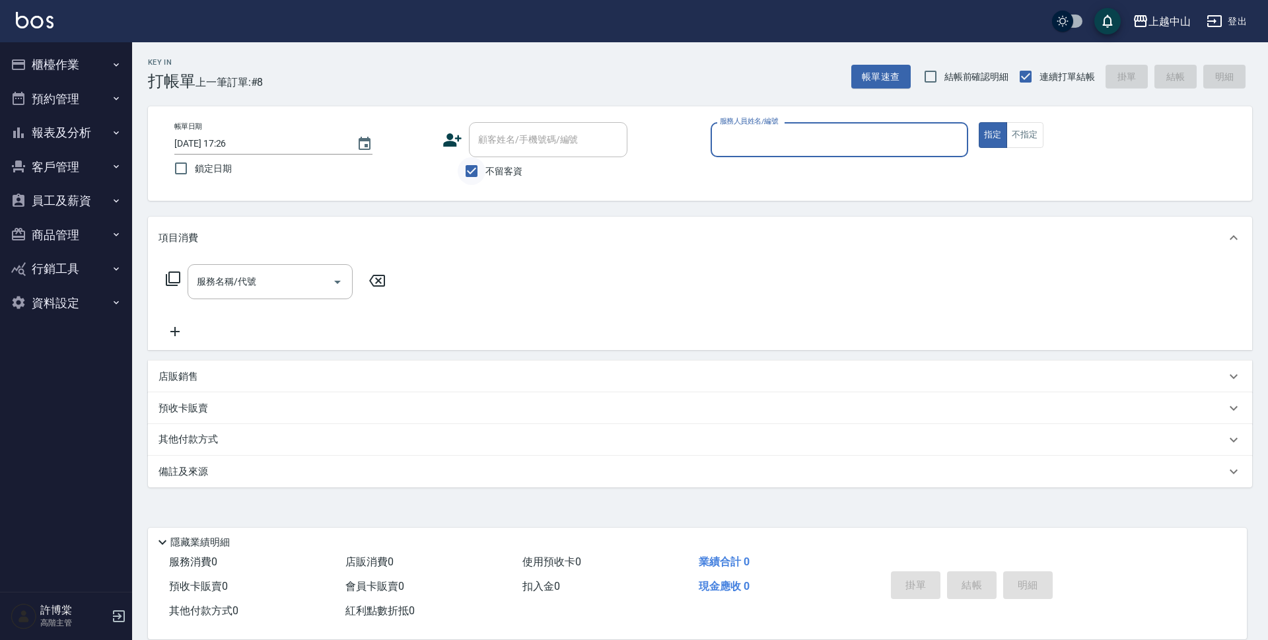
click at [475, 167] on input "不留客資" at bounding box center [472, 171] width 28 height 28
checkbox input "false"
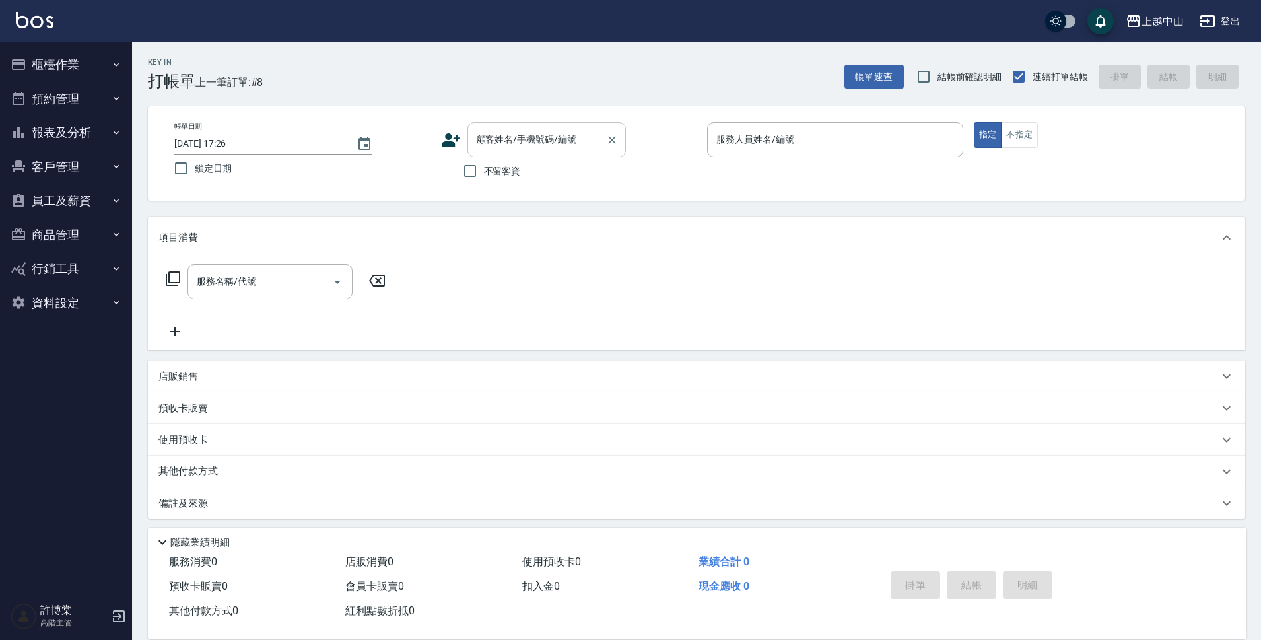
click at [496, 142] on input "顧客姓名/手機號碼/編號" at bounding box center [536, 139] width 127 height 23
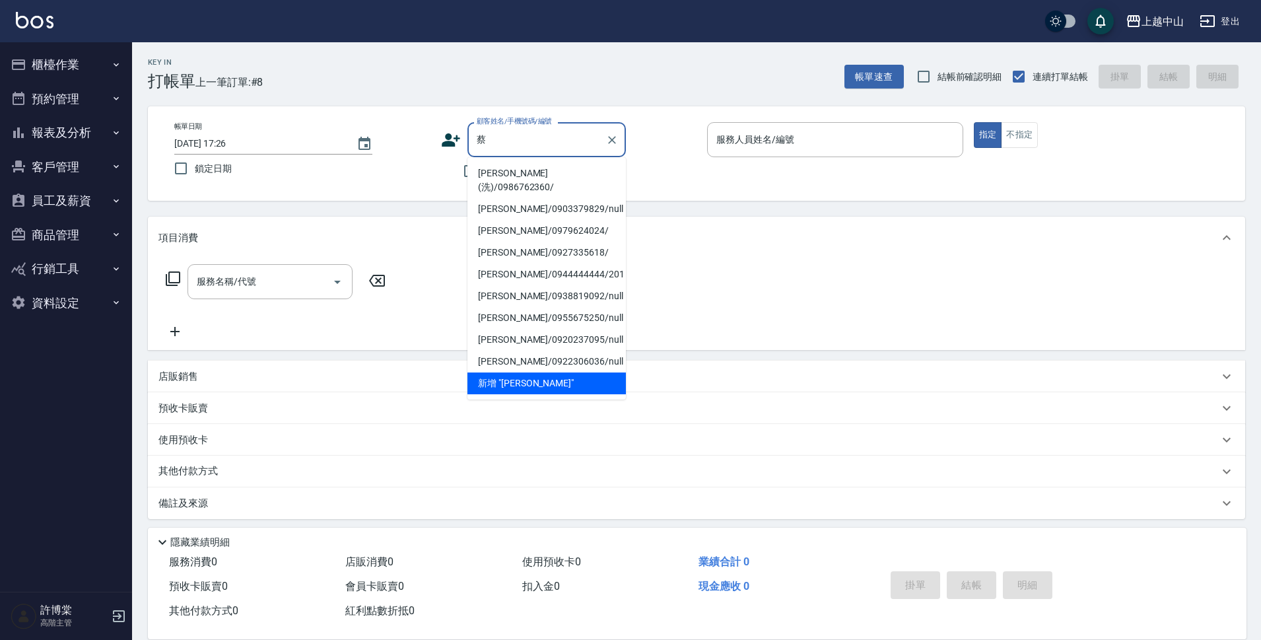
click at [491, 167] on li "[PERSON_NAME](洗)/0986762360/" at bounding box center [546, 180] width 158 height 36
type input "[PERSON_NAME](洗)/0986762360/"
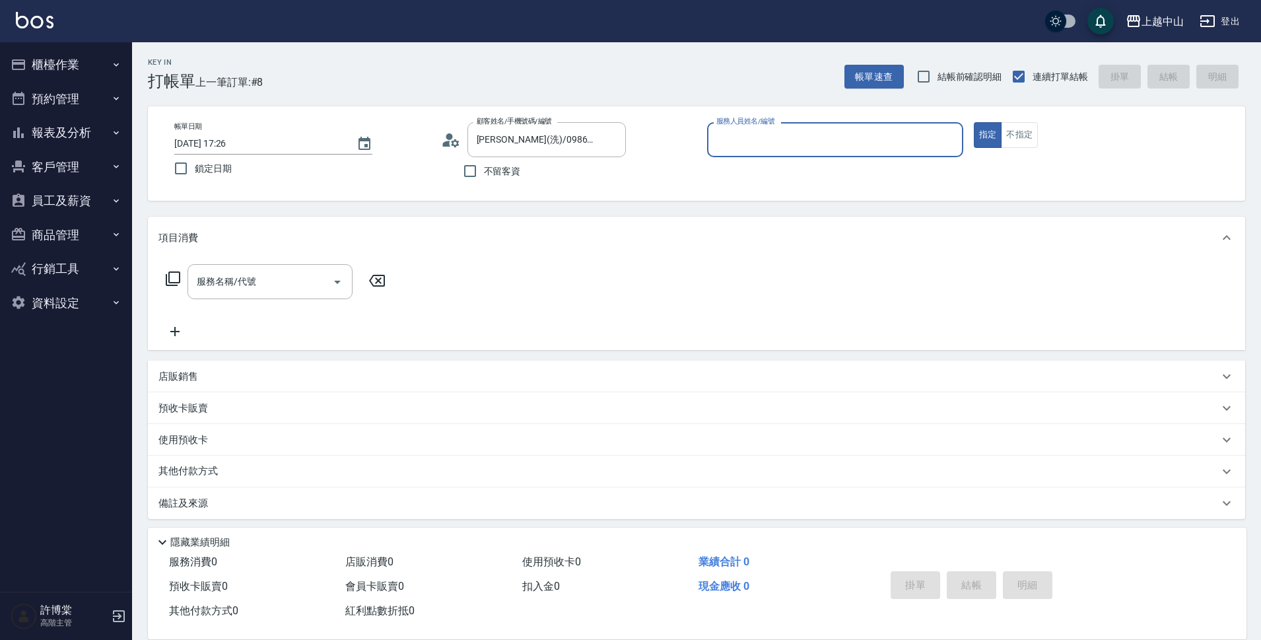
type input "Esme-2"
click at [974, 122] on button "指定" at bounding box center [988, 135] width 28 height 26
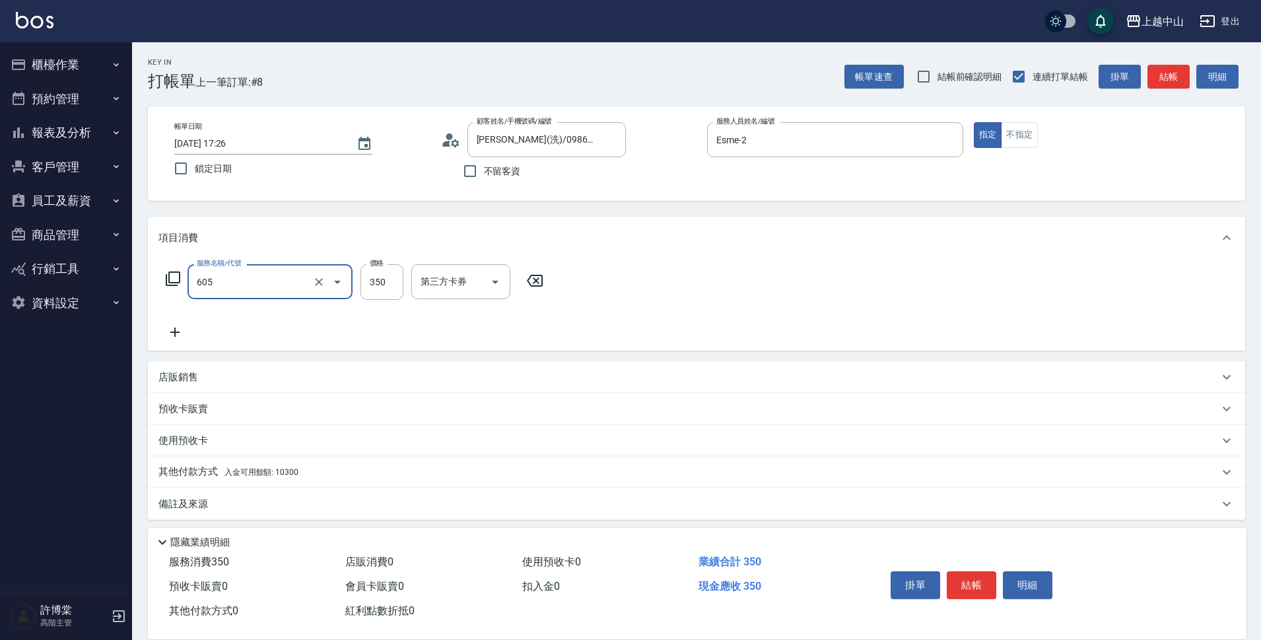
type input "洗髮 (女)(605)"
type input "400"
type input "薇慈-36"
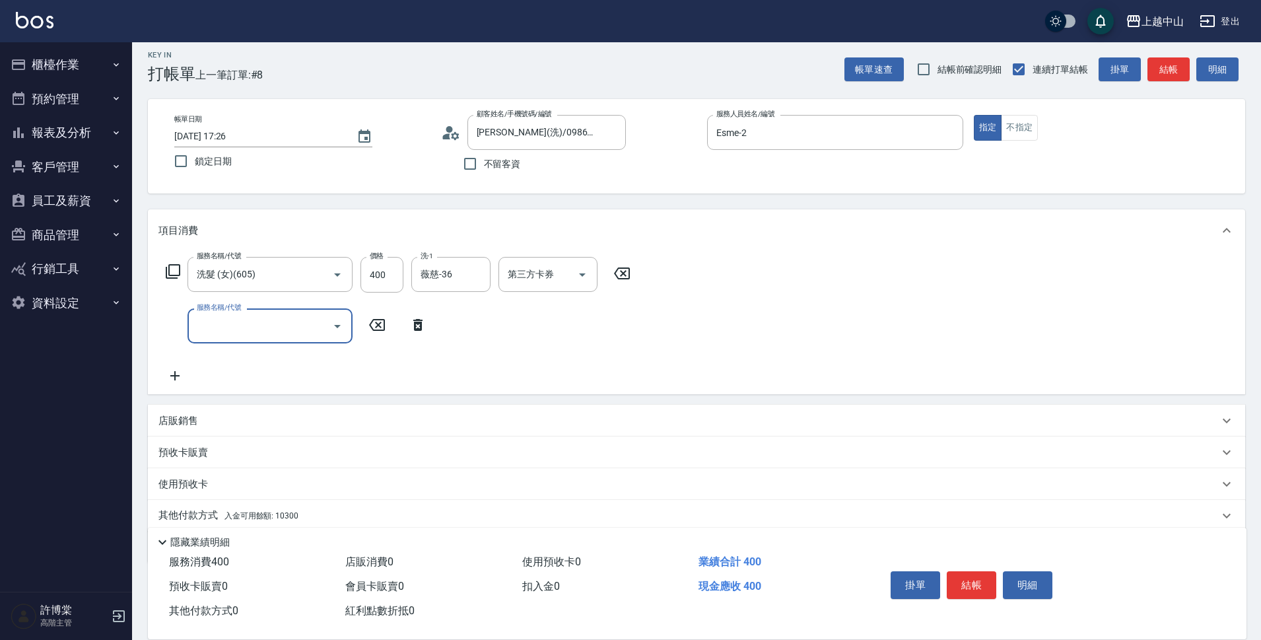
scroll to position [57, 0]
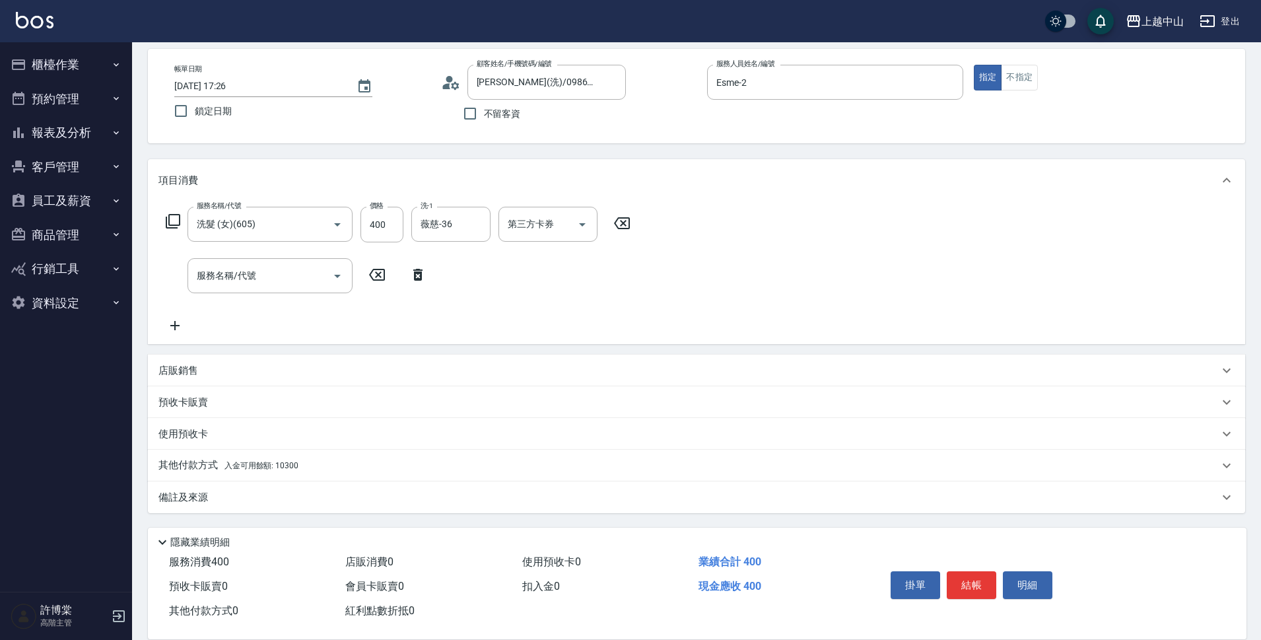
click at [242, 456] on div "其他付款方式 入金可用餘額: 10300" at bounding box center [696, 466] width 1097 height 32
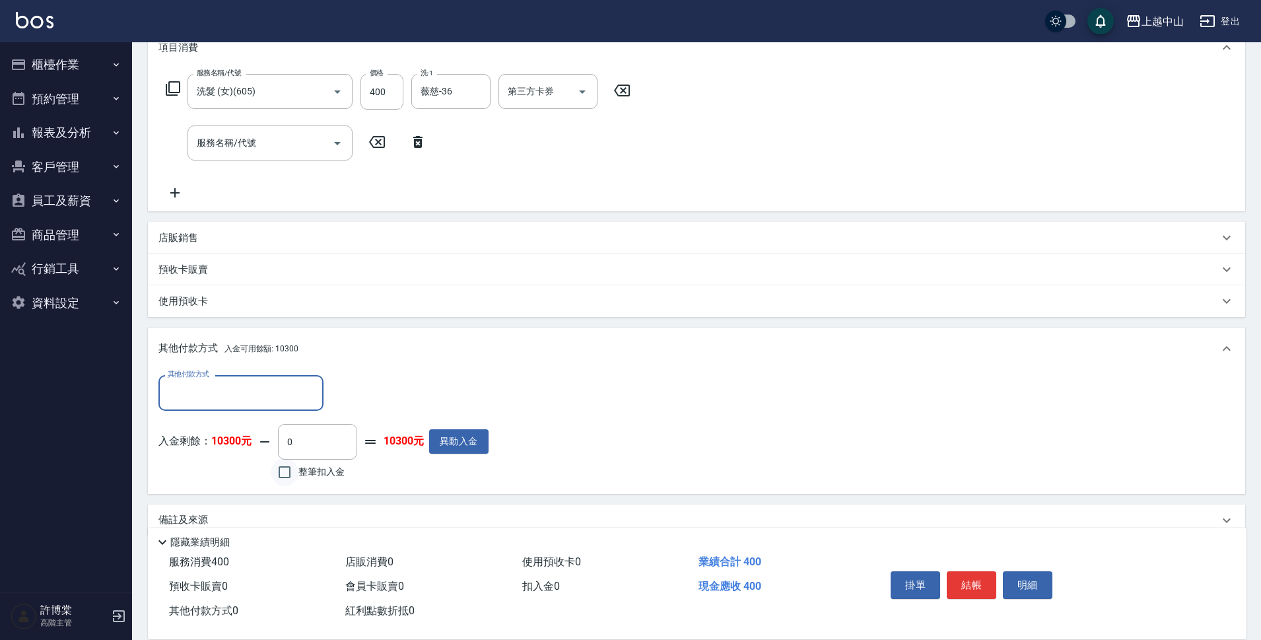
scroll to position [213, 0]
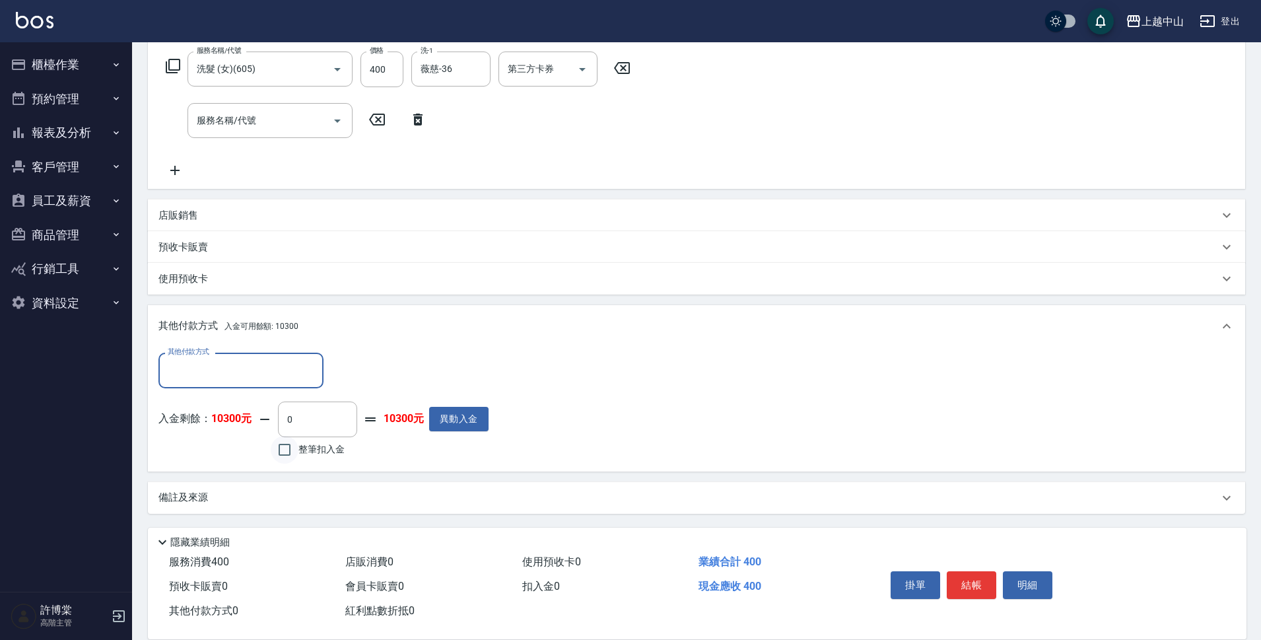
click at [288, 451] on input "整筆扣入金" at bounding box center [285, 450] width 28 height 28
checkbox input "true"
type input "400"
click at [1049, 586] on button "明細" at bounding box center [1028, 585] width 50 height 28
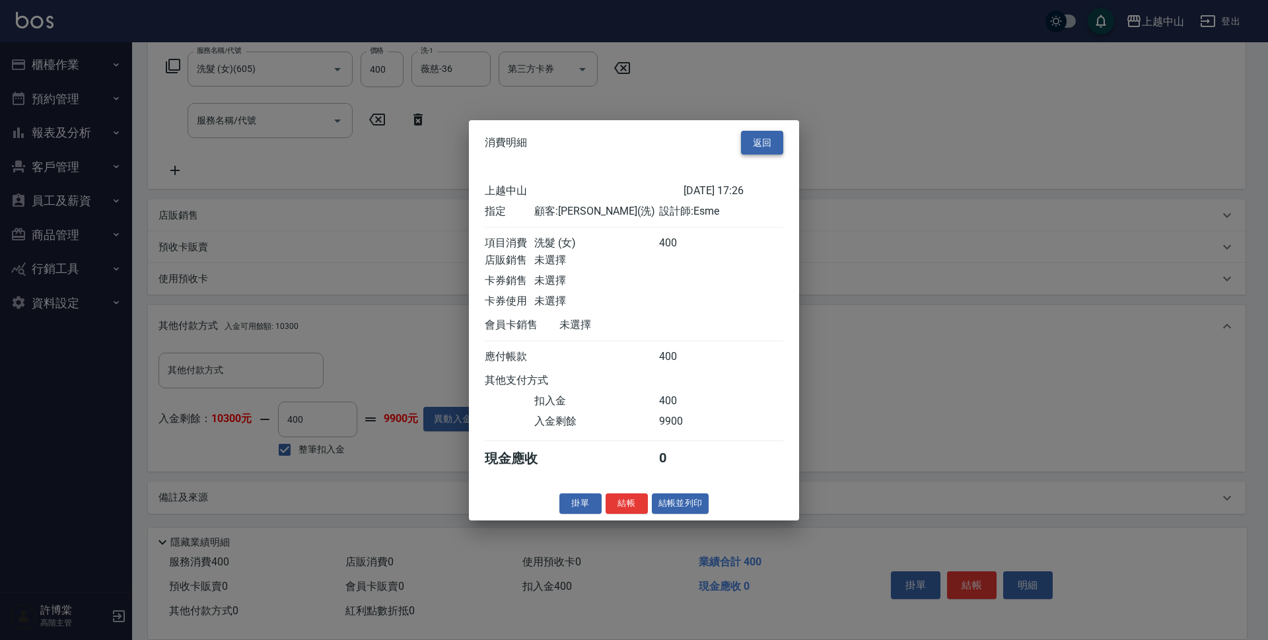
click at [761, 135] on button "返回" at bounding box center [762, 142] width 42 height 24
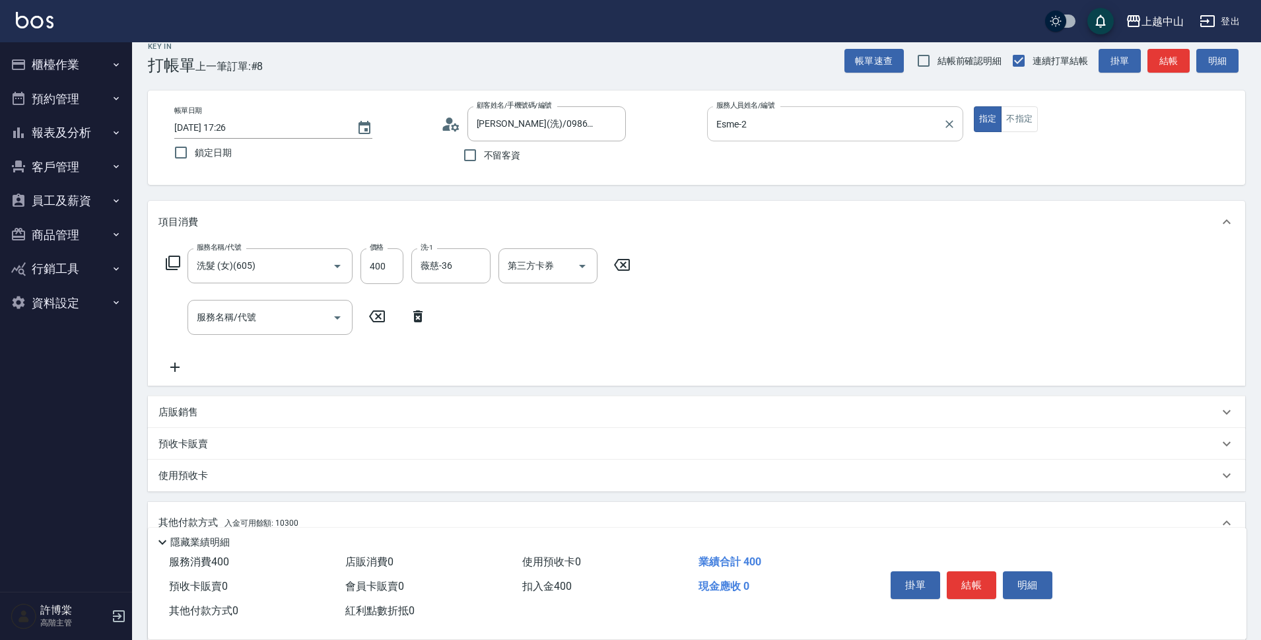
scroll to position [0, 0]
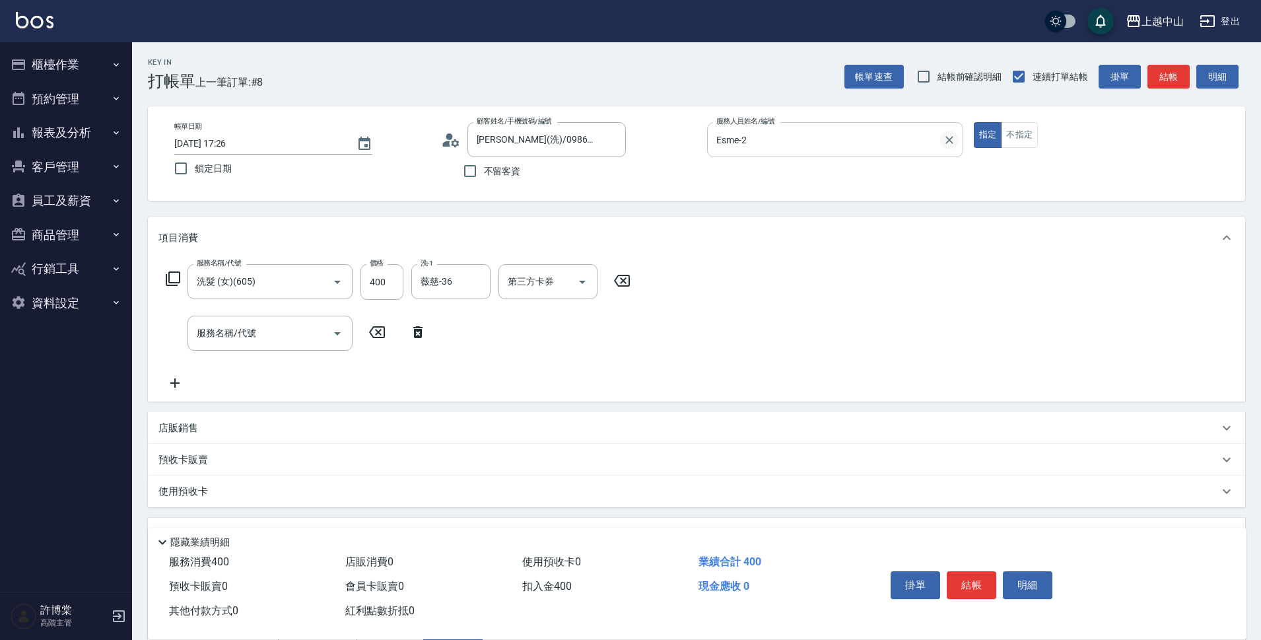
click at [953, 136] on icon "Clear" at bounding box center [949, 139] width 13 height 13
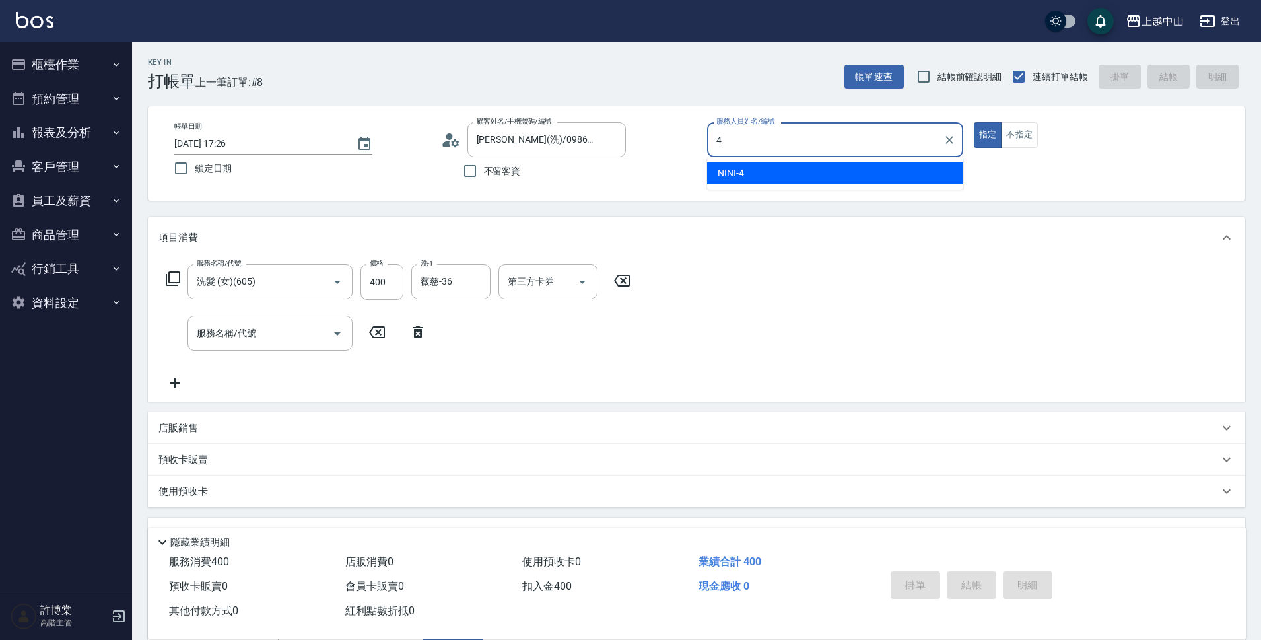
type input "NINI-4"
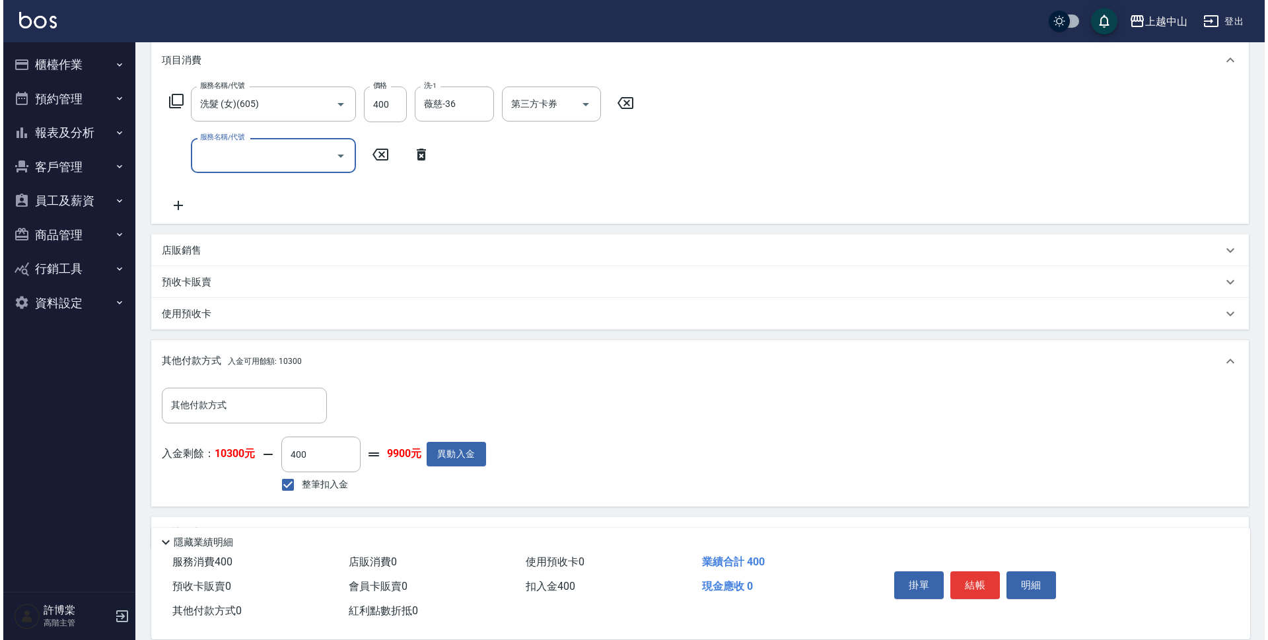
scroll to position [198, 0]
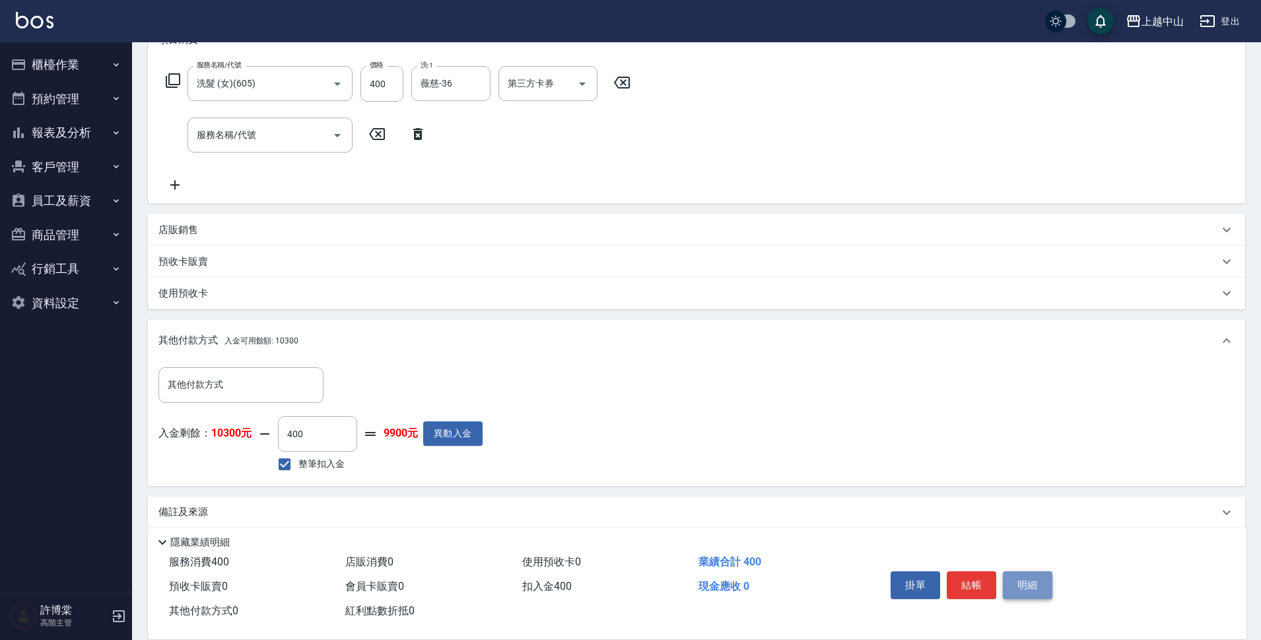
click at [1036, 581] on button "明細" at bounding box center [1028, 585] width 50 height 28
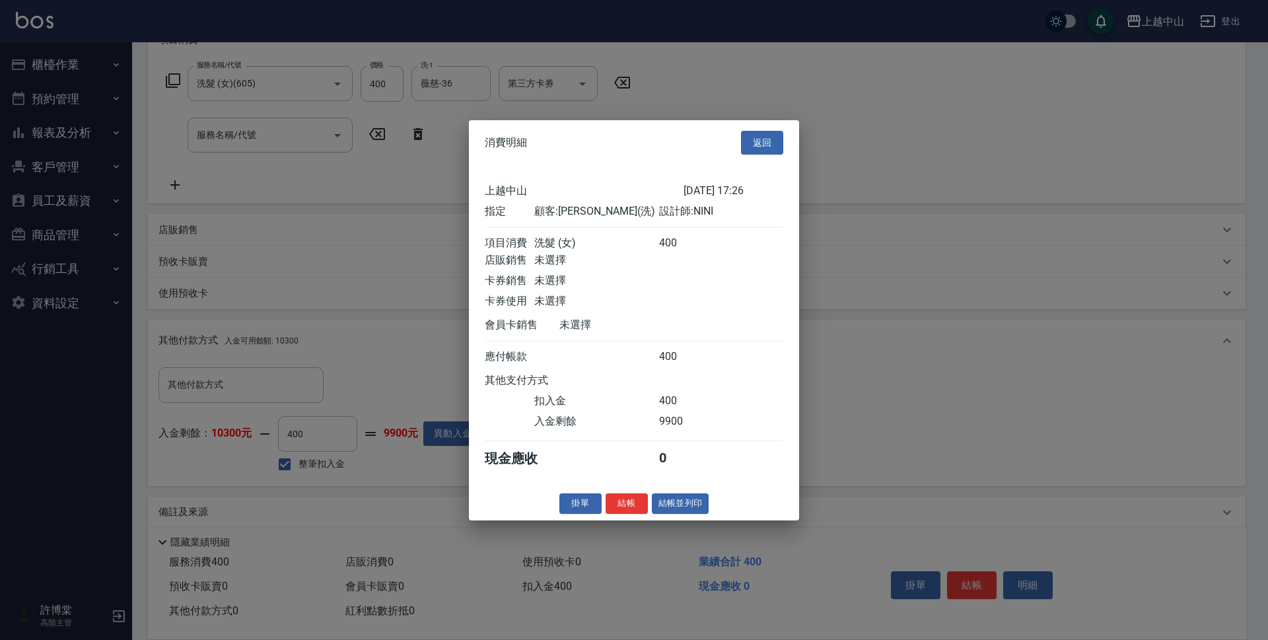
click at [621, 510] on button "結帳" at bounding box center [626, 503] width 42 height 20
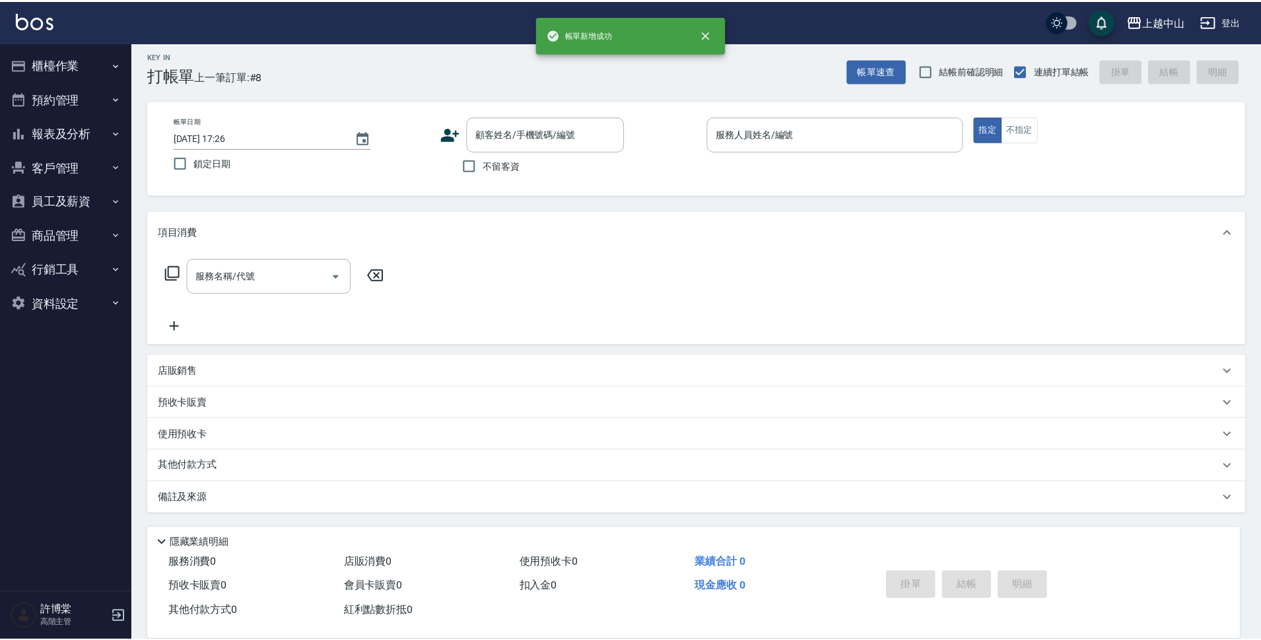
scroll to position [0, 0]
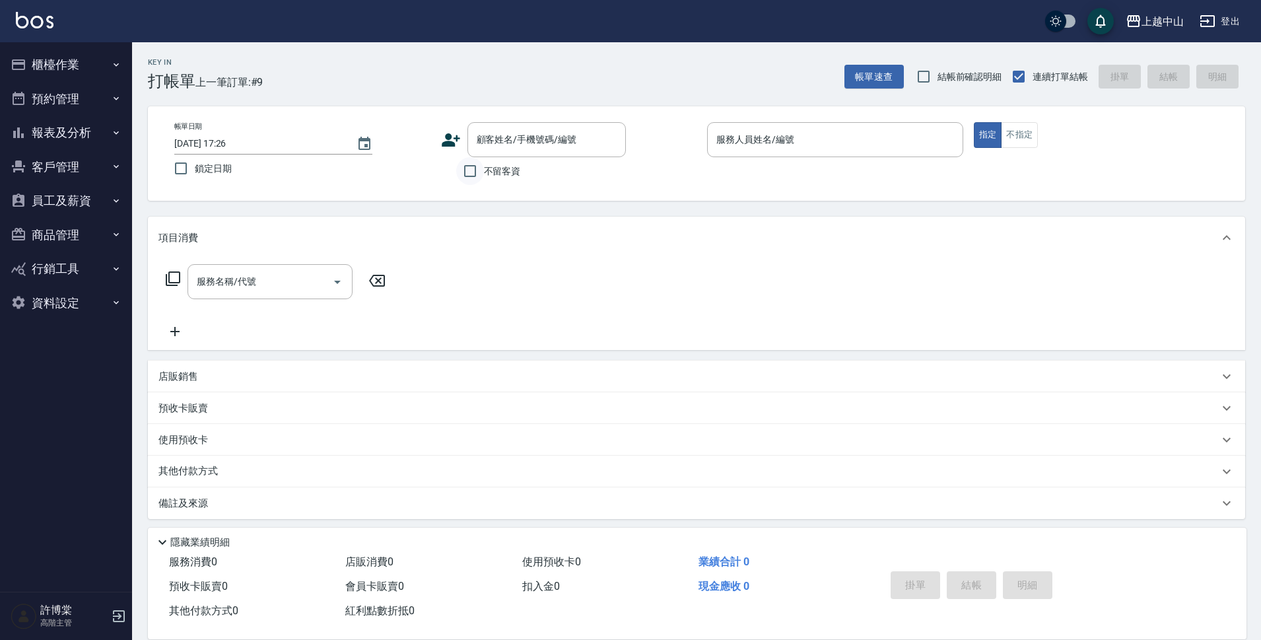
click at [478, 170] on input "不留客資" at bounding box center [470, 171] width 28 height 28
checkbox input "true"
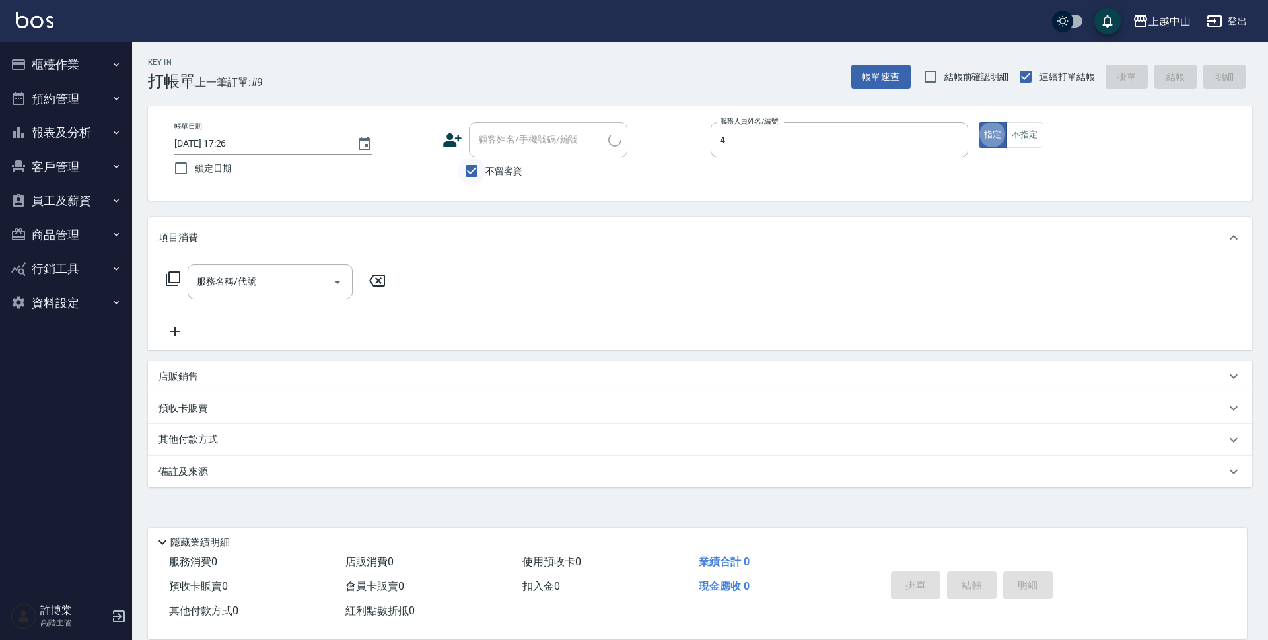
type input "NINI-4"
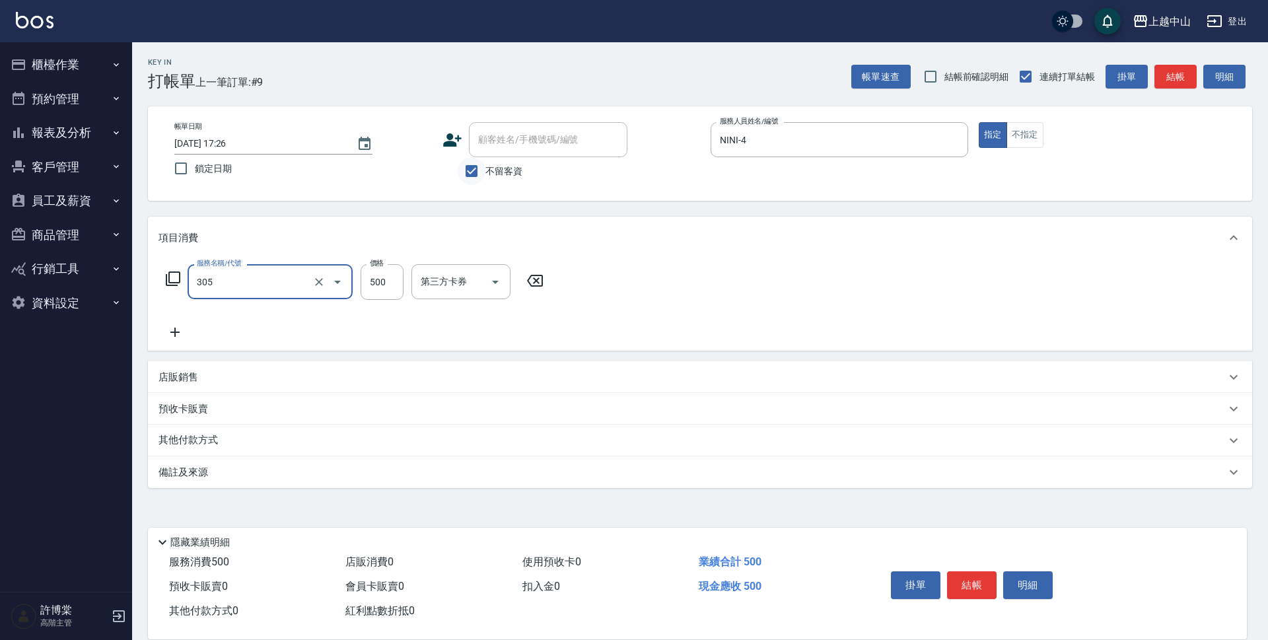
type input "剪髮(305)"
type input "450"
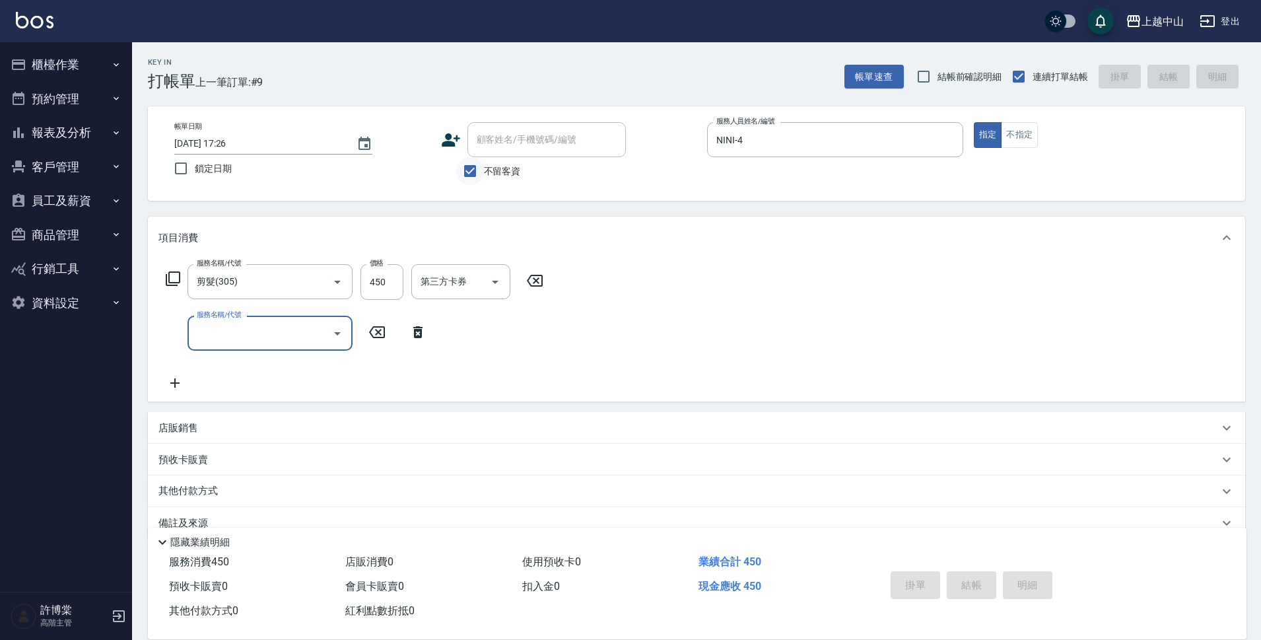
type input "[DATE] 17:27"
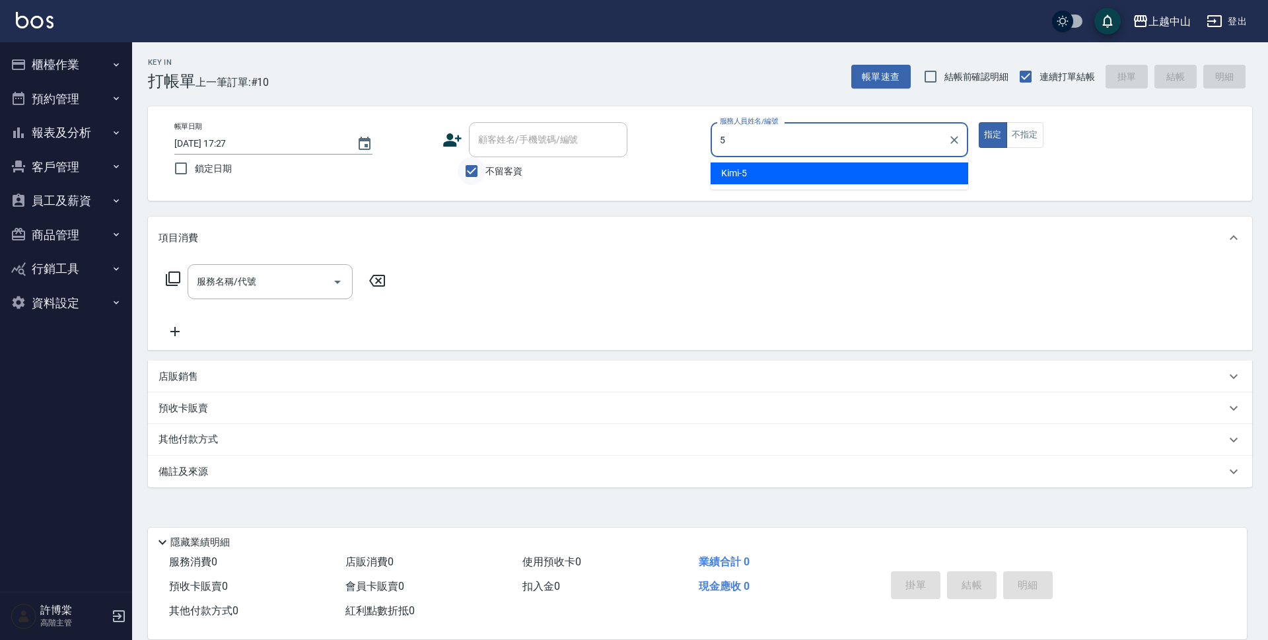
type input "Kimi-5"
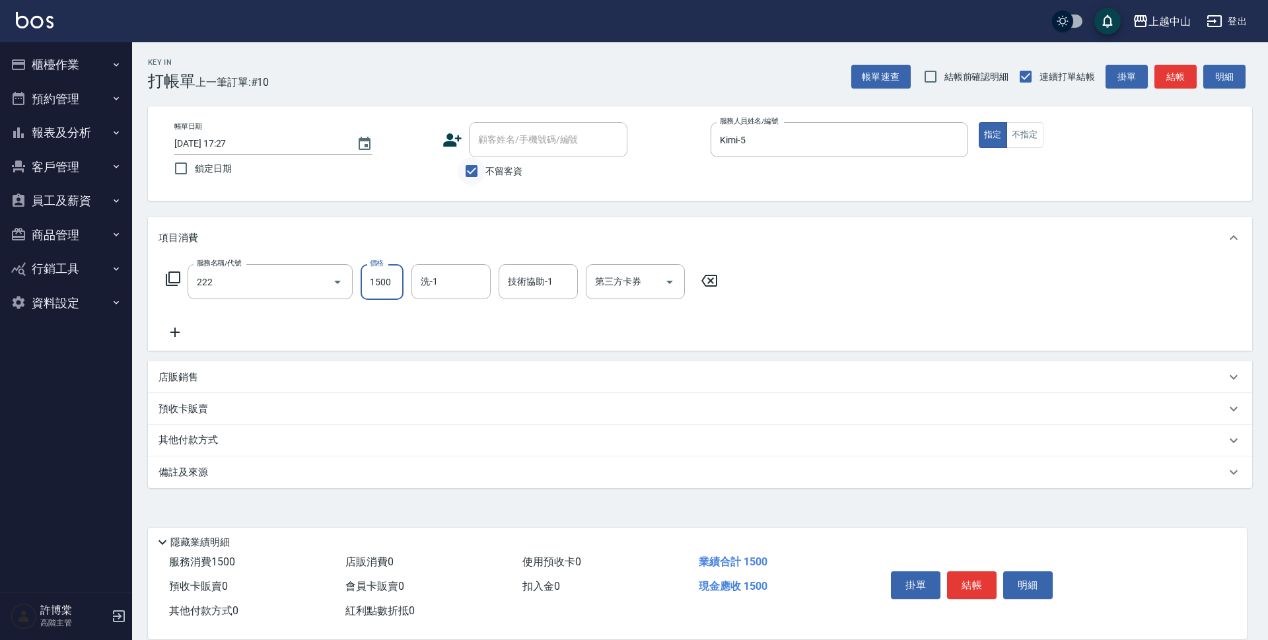
type input "燙髮自備1500以上(222)"
type input "2500"
type input "[PERSON_NAME]-33"
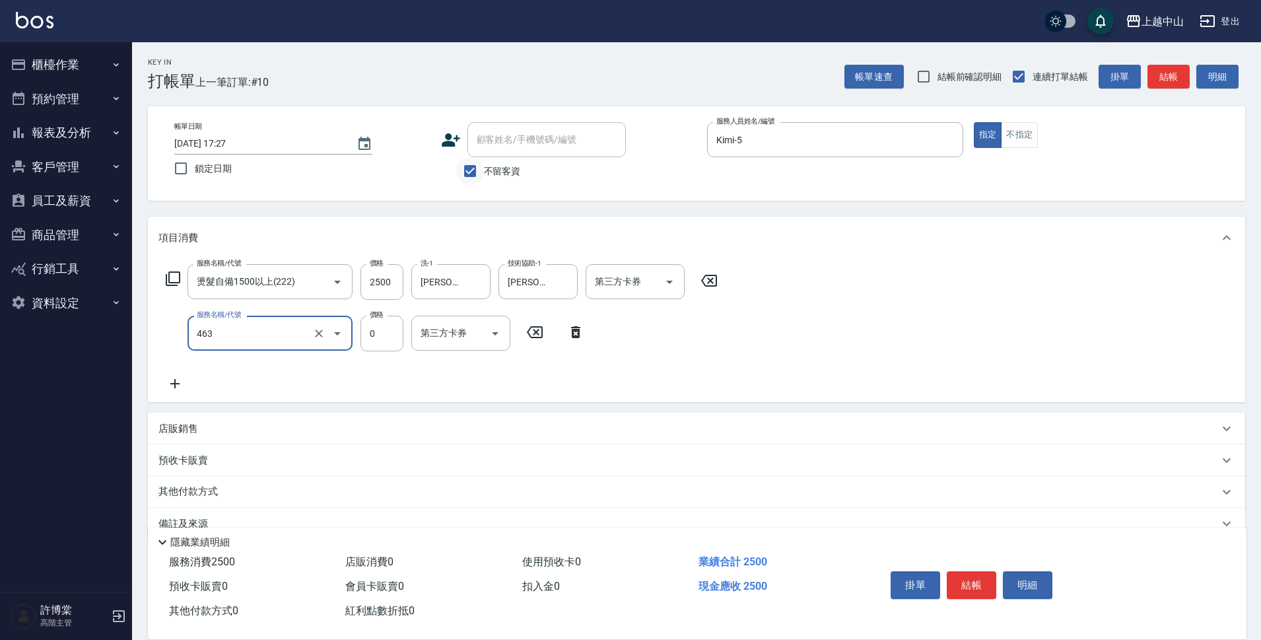
type input "護髮卡使用(463)"
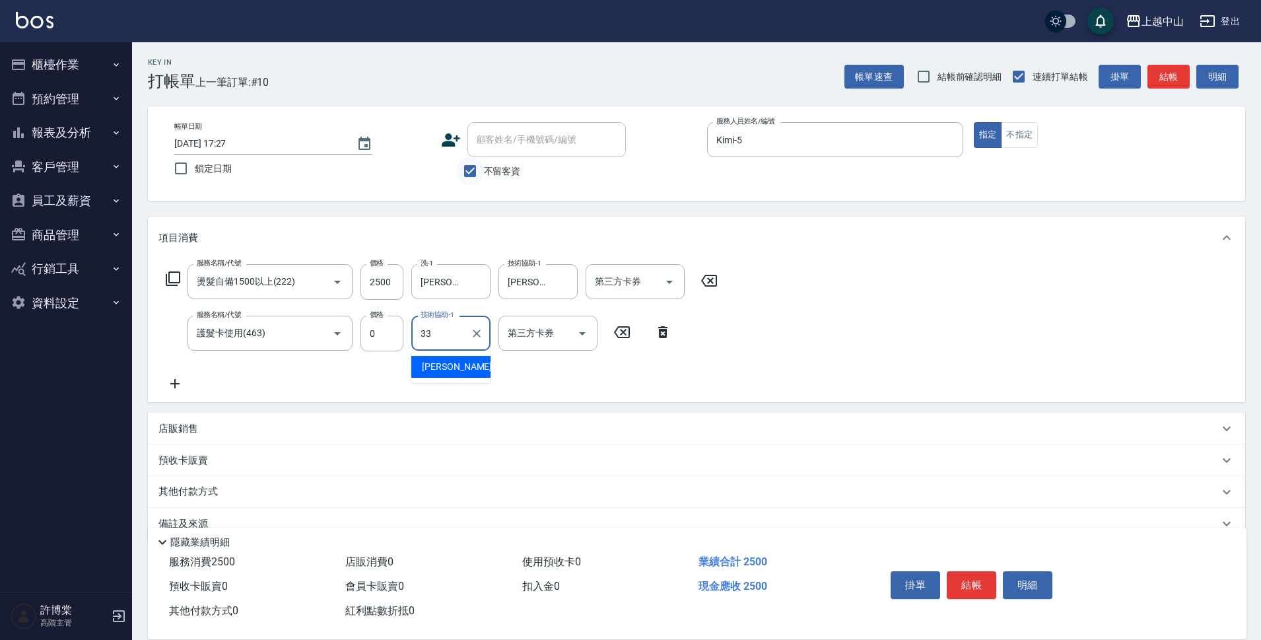
type input "[PERSON_NAME]-33"
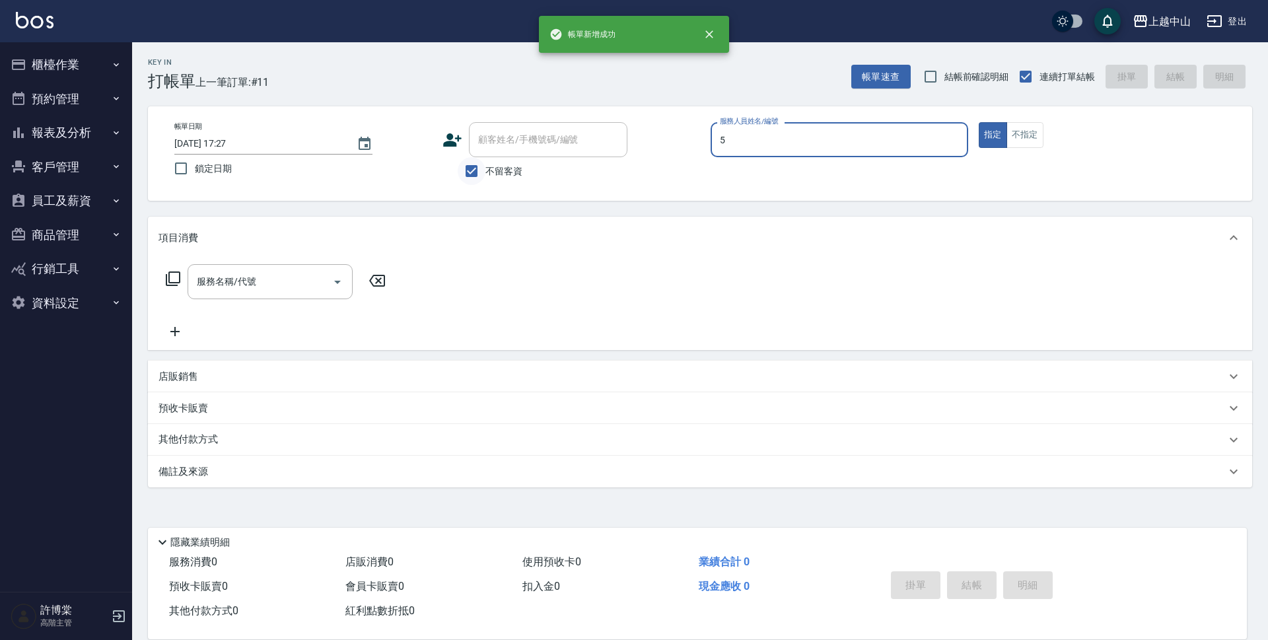
type input "Kimi-5"
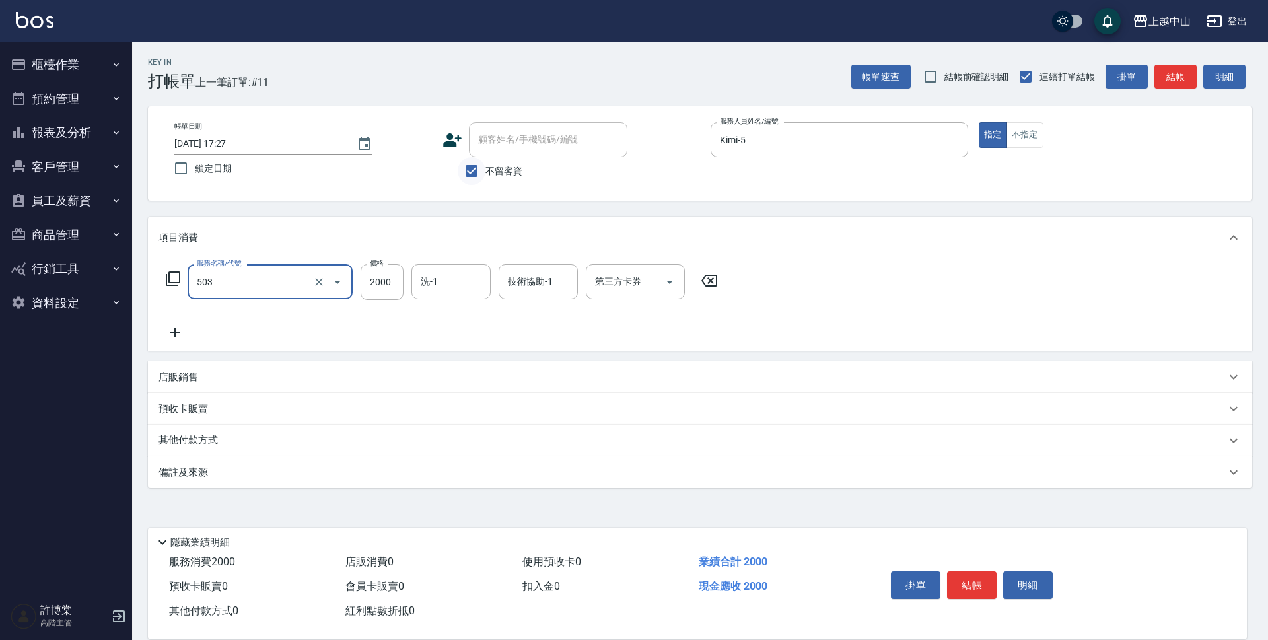
type input "染髮2000以下(503)"
type input "1000"
type input "薇慈-36"
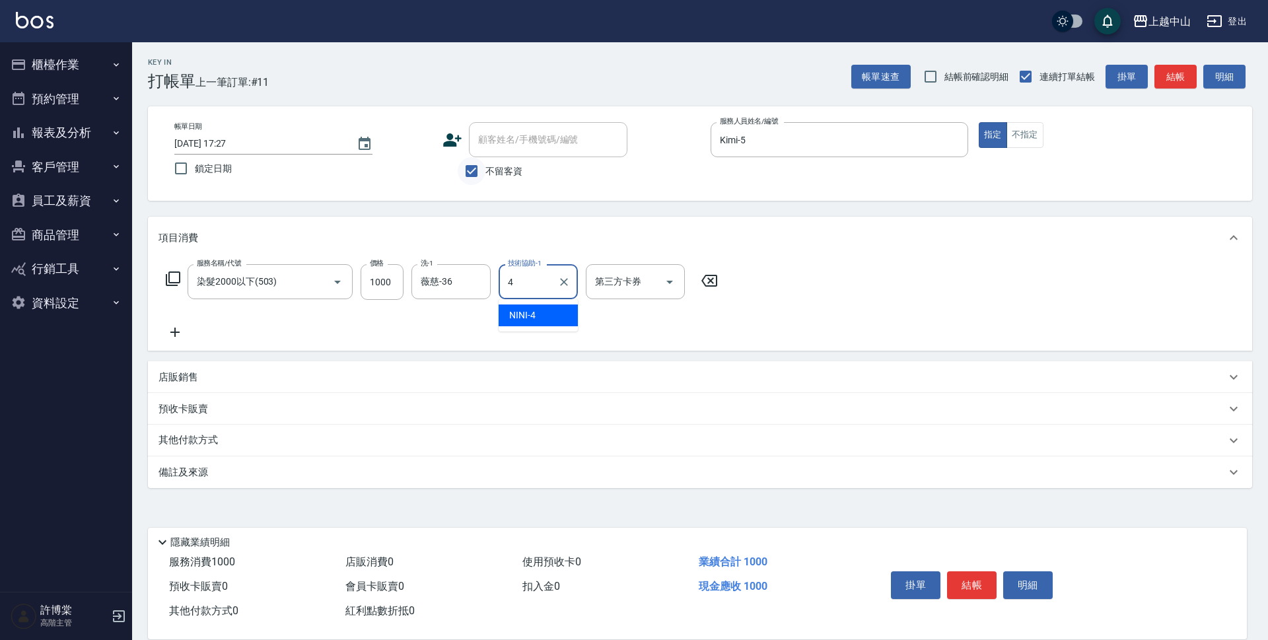
type input "NINI-4"
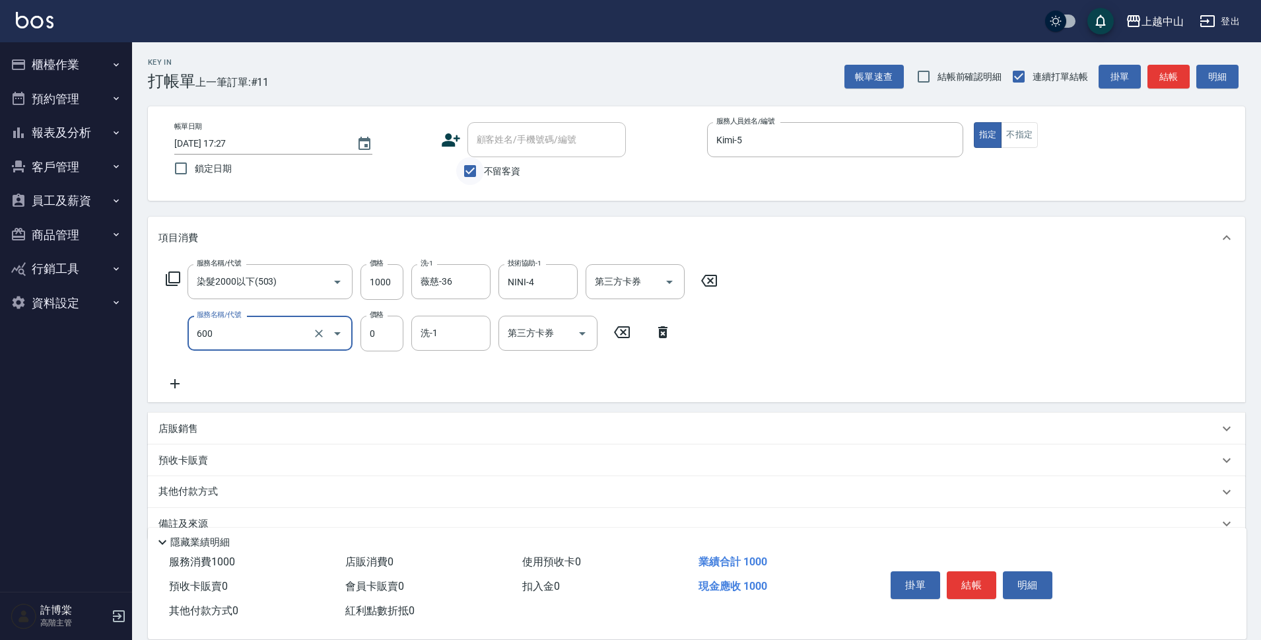
type input "洗髮(免費)(600)"
type input "薇慈-36"
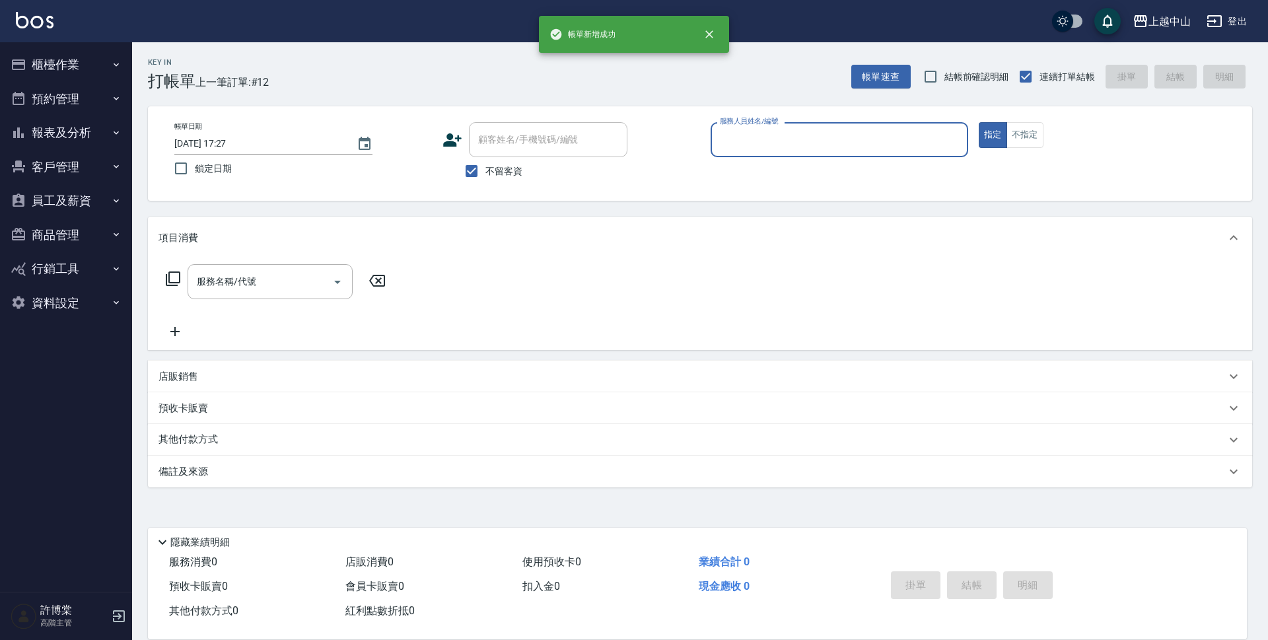
click at [74, 129] on button "報表及分析" at bounding box center [65, 133] width 121 height 34
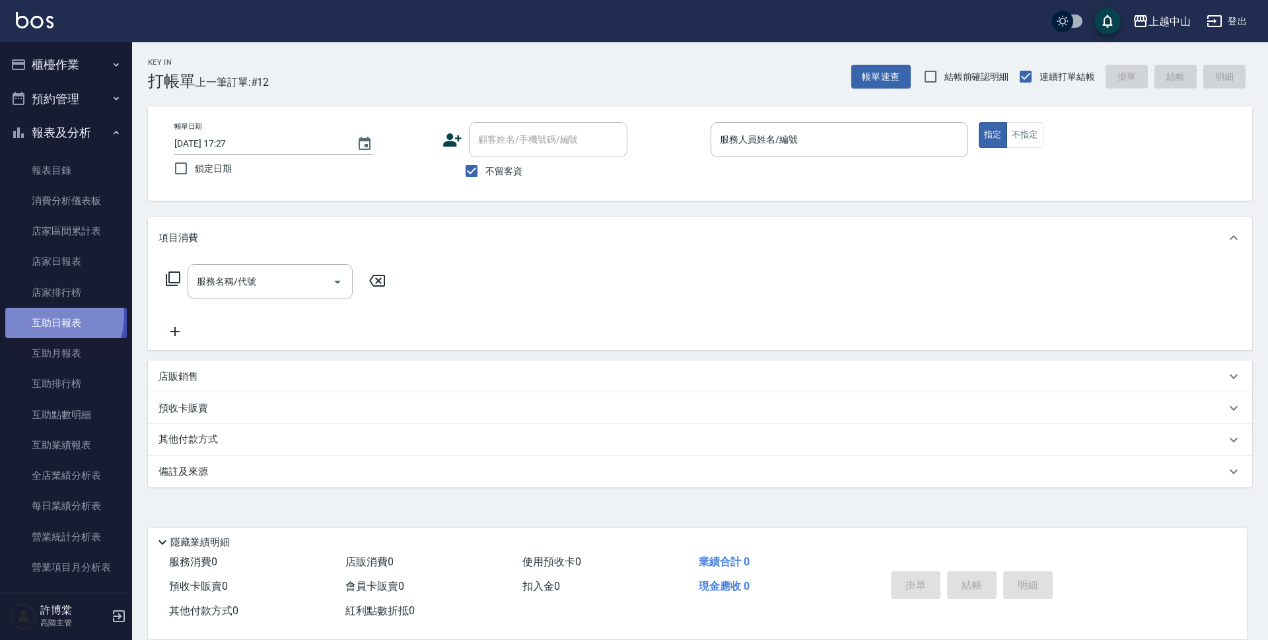
click at [46, 316] on link "互助日報表" at bounding box center [65, 323] width 121 height 30
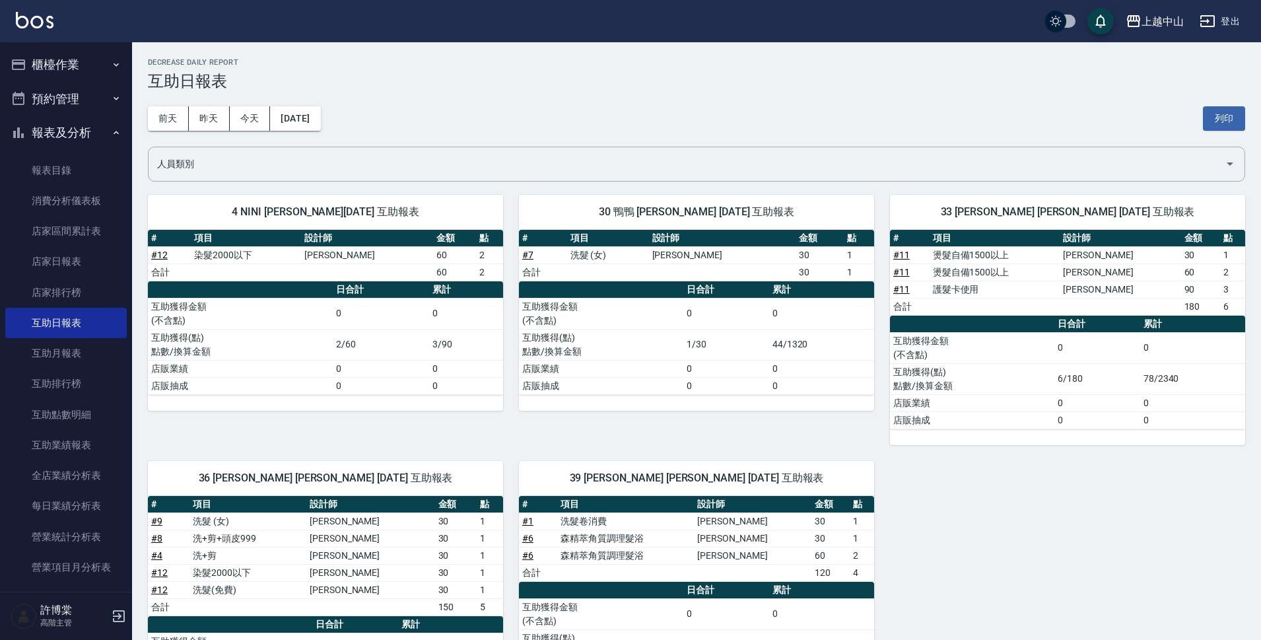
click at [79, 59] on button "櫃檯作業" at bounding box center [65, 65] width 121 height 34
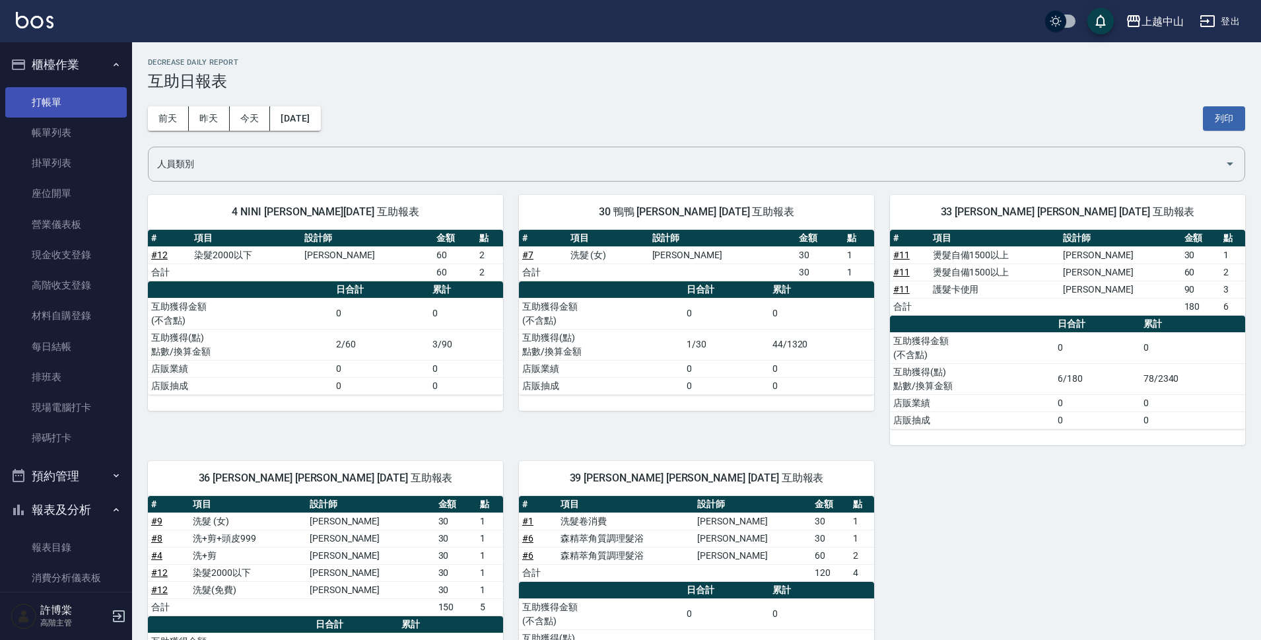
click at [62, 104] on link "打帳單" at bounding box center [65, 102] width 121 height 30
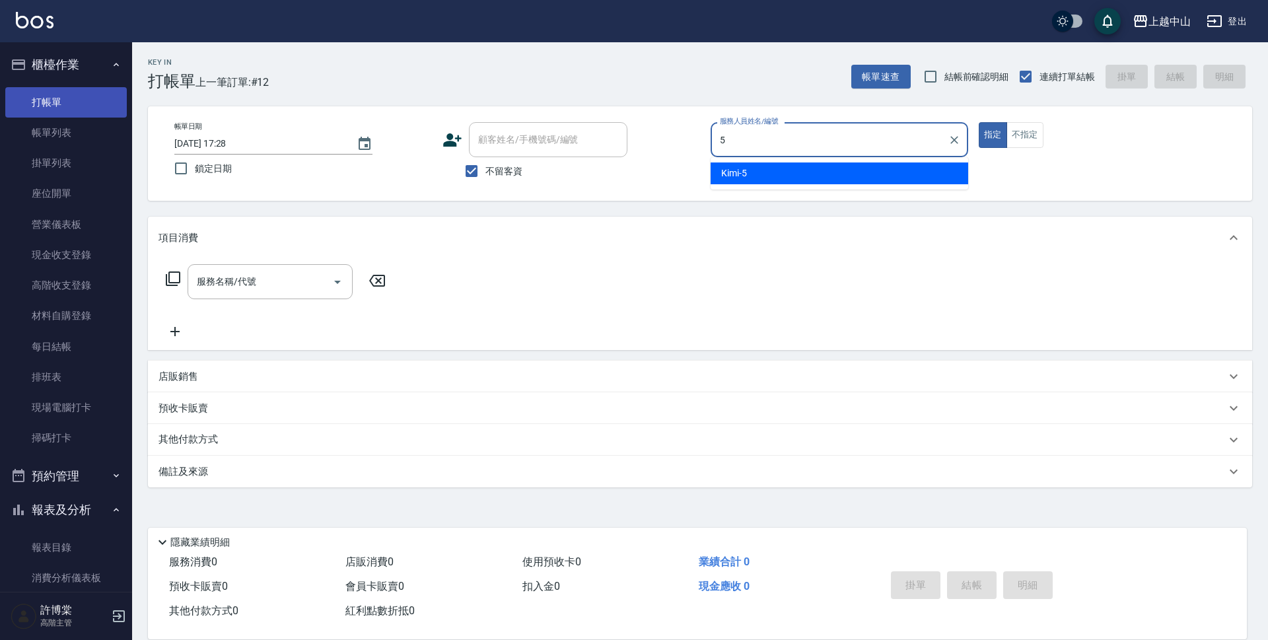
type input "Kimi-5"
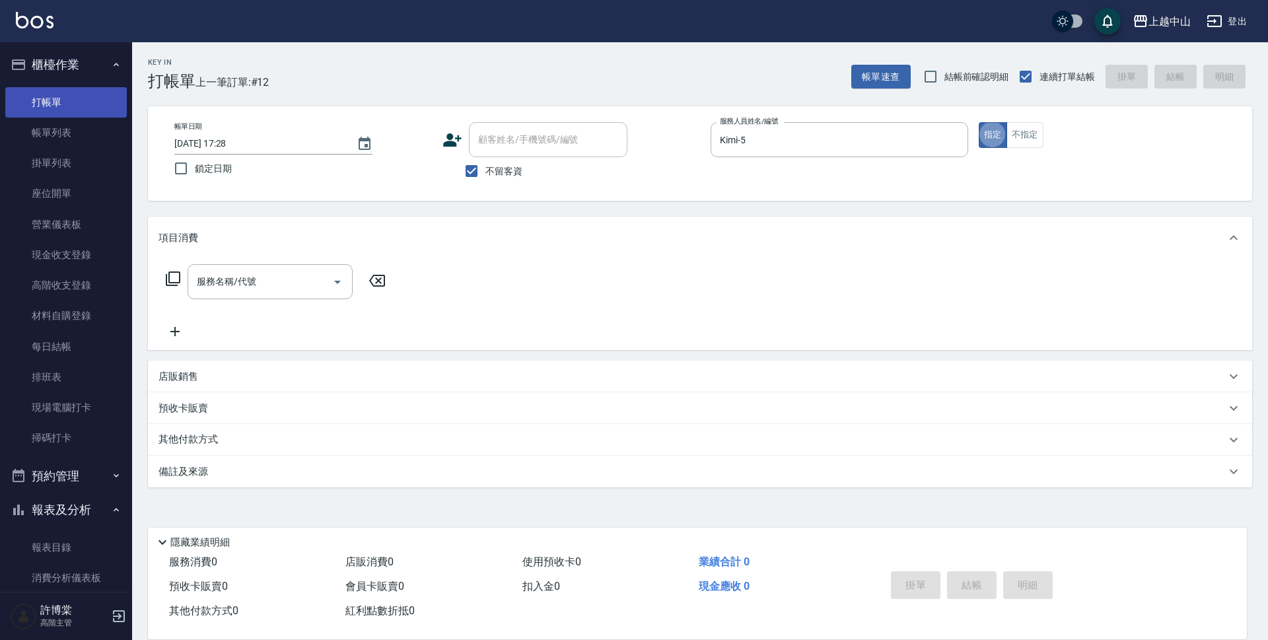
type button "true"
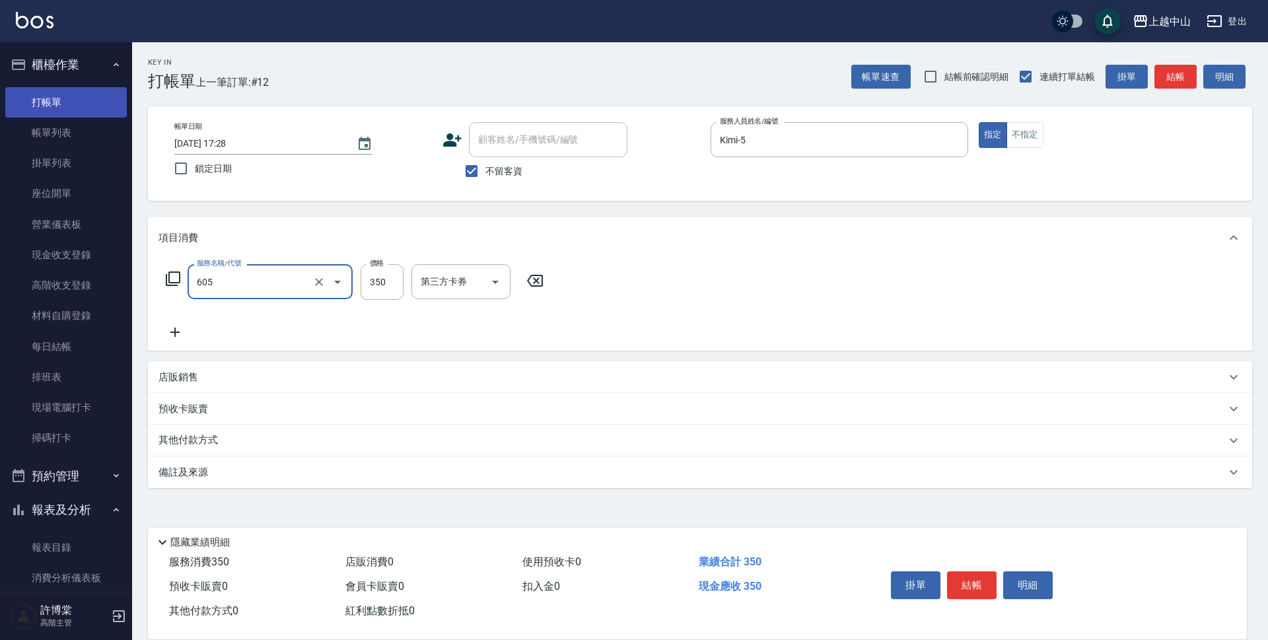
type input "洗髮 (女)(605)"
type input "400"
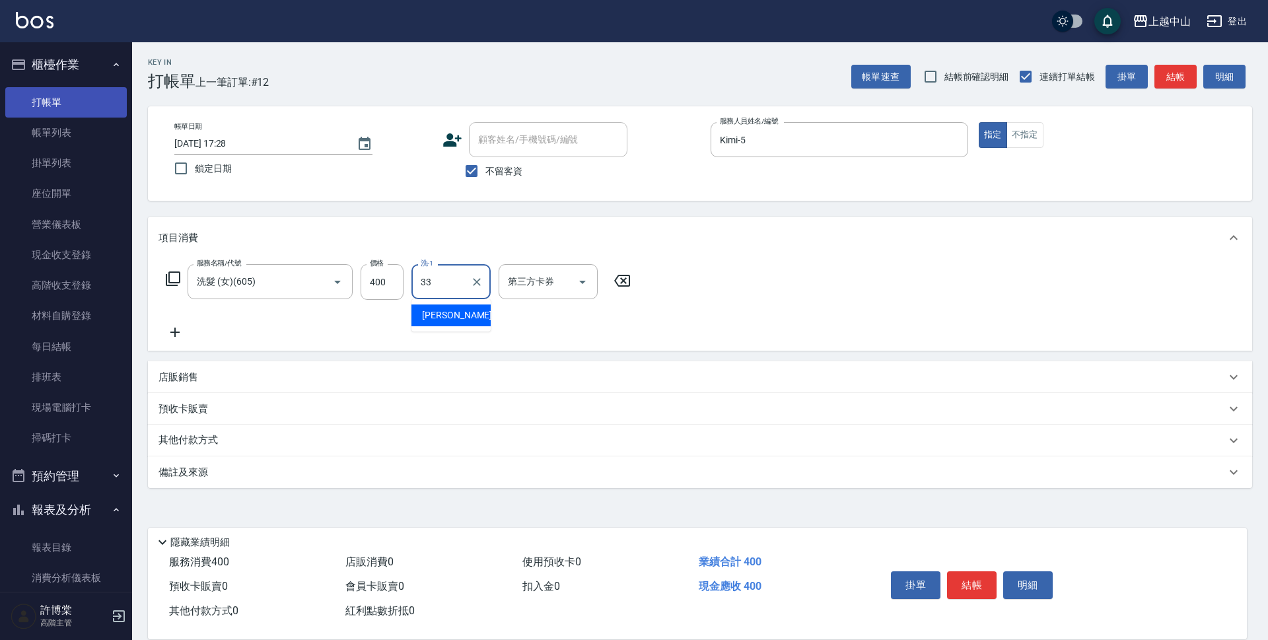
type input "[PERSON_NAME]-33"
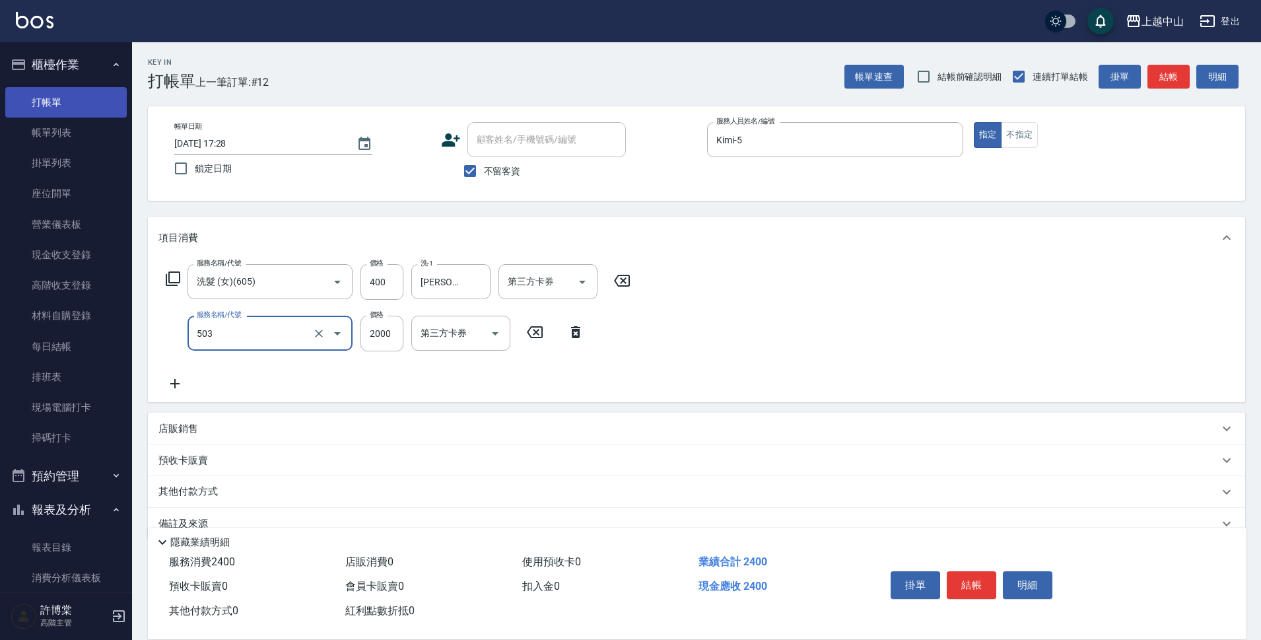
type input "染髮2000以下(503)"
type input "1100"
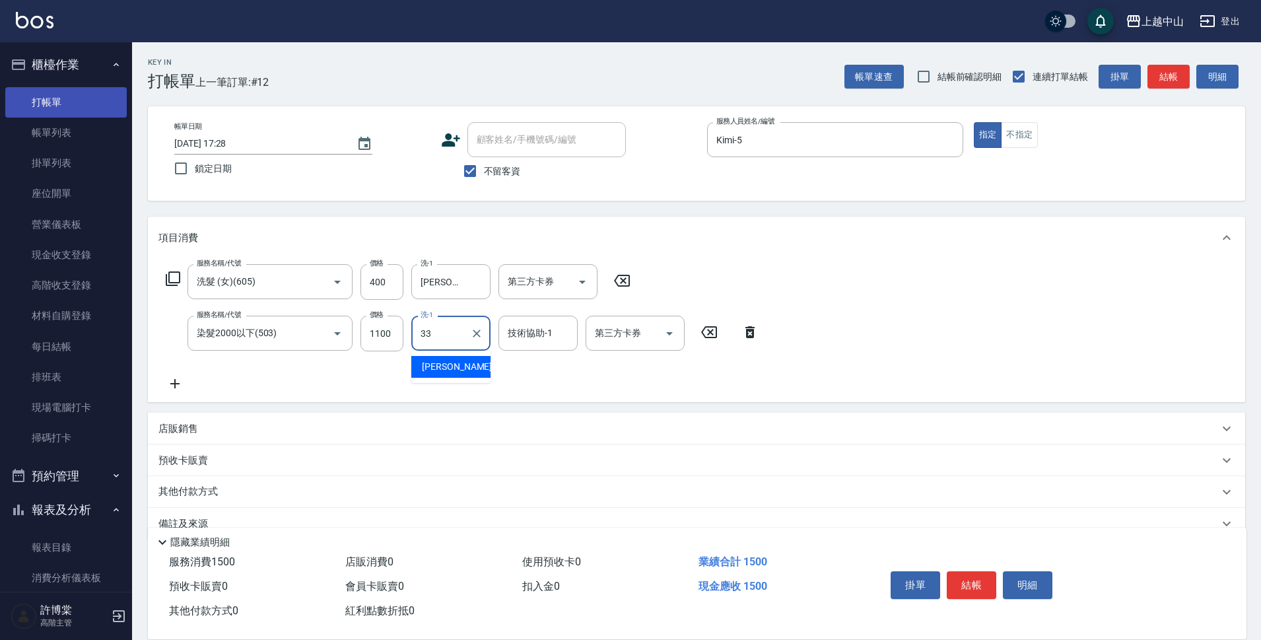
type input "[PERSON_NAME]-33"
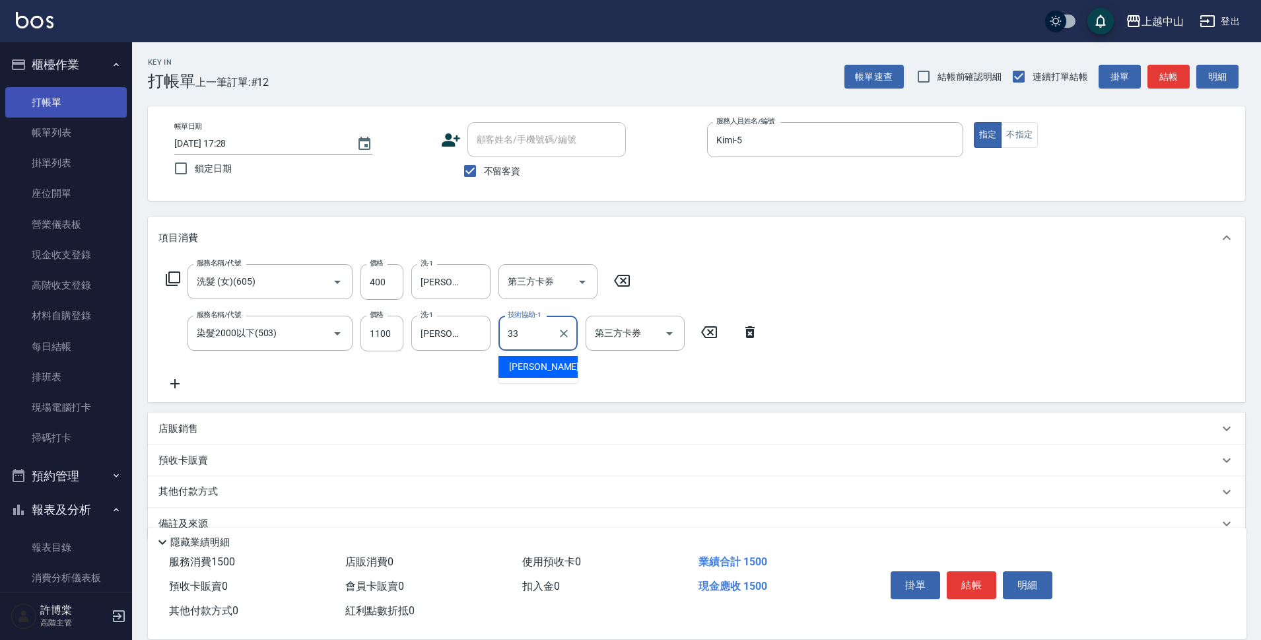
type input "[PERSON_NAME]-33"
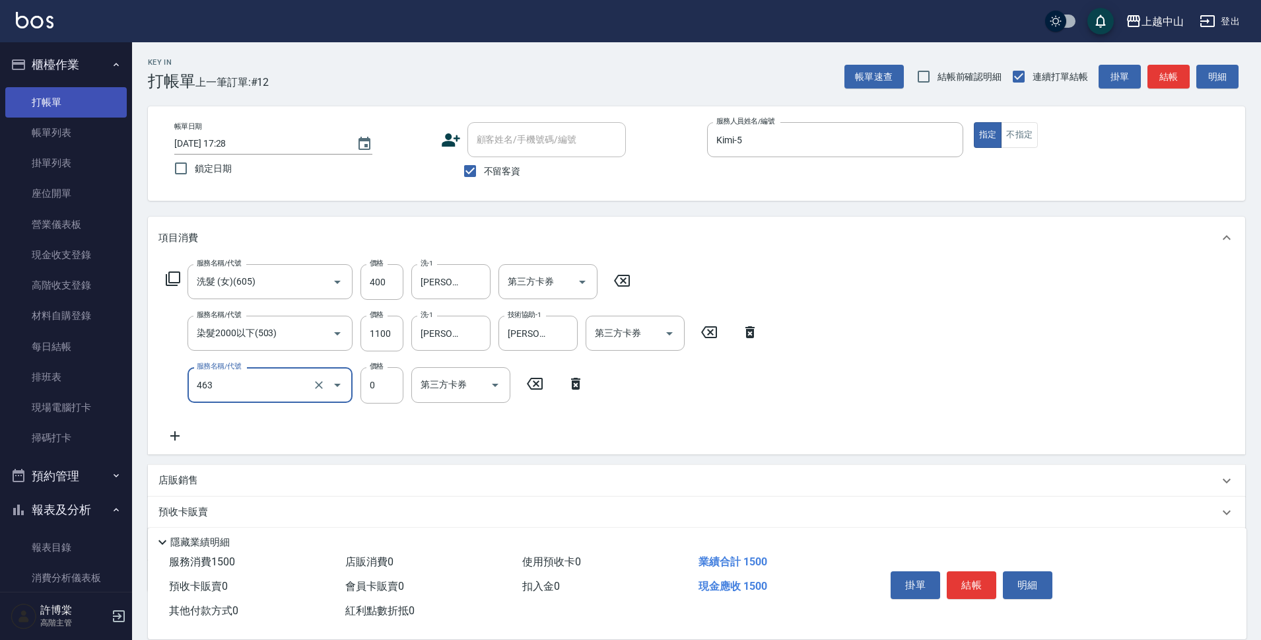
type input "護髮卡使用(463)"
type input "鴨鴨-30"
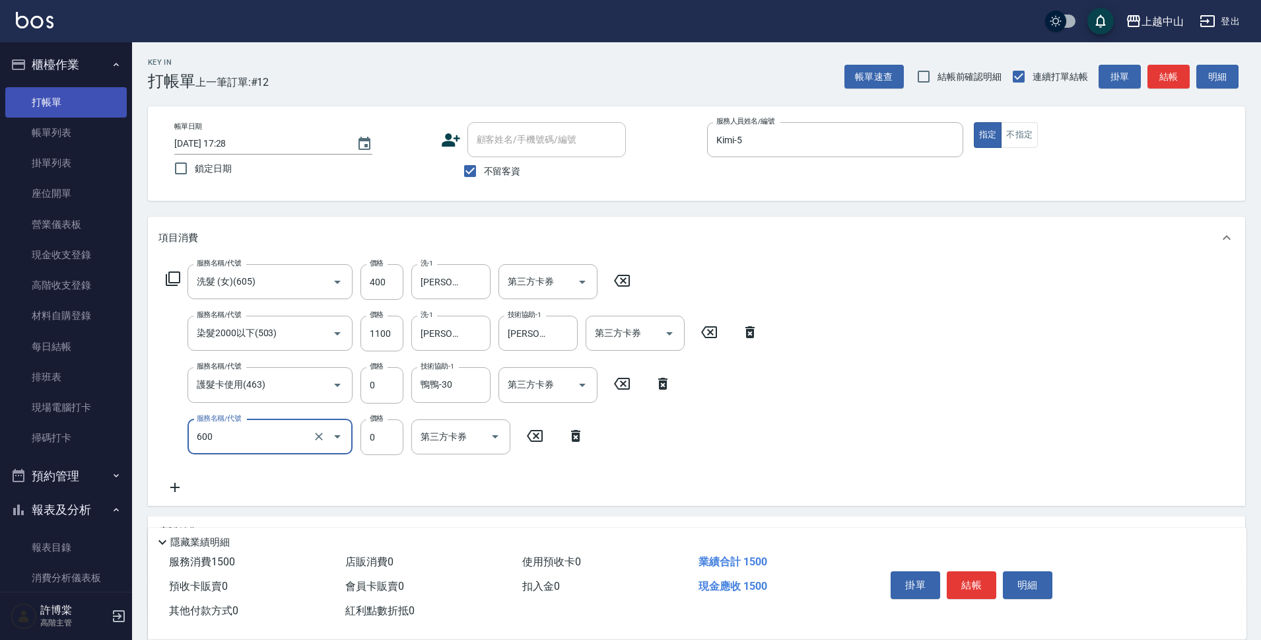
type input "洗髮(免費)(600)"
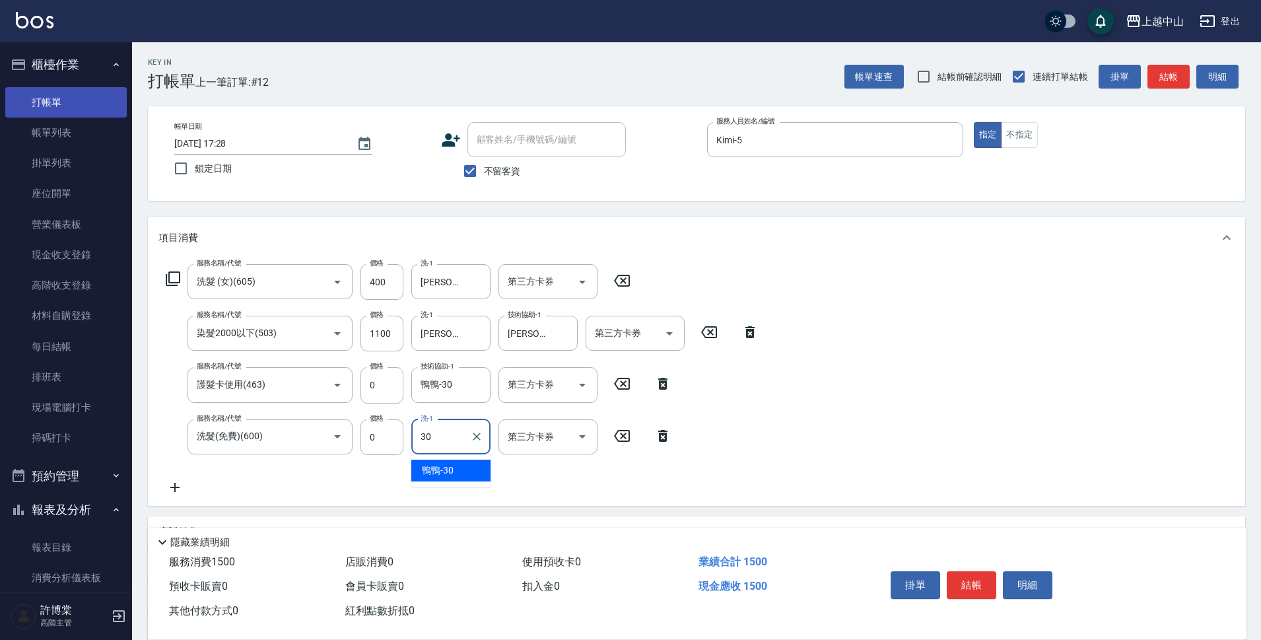
type input "鴨鴨-30"
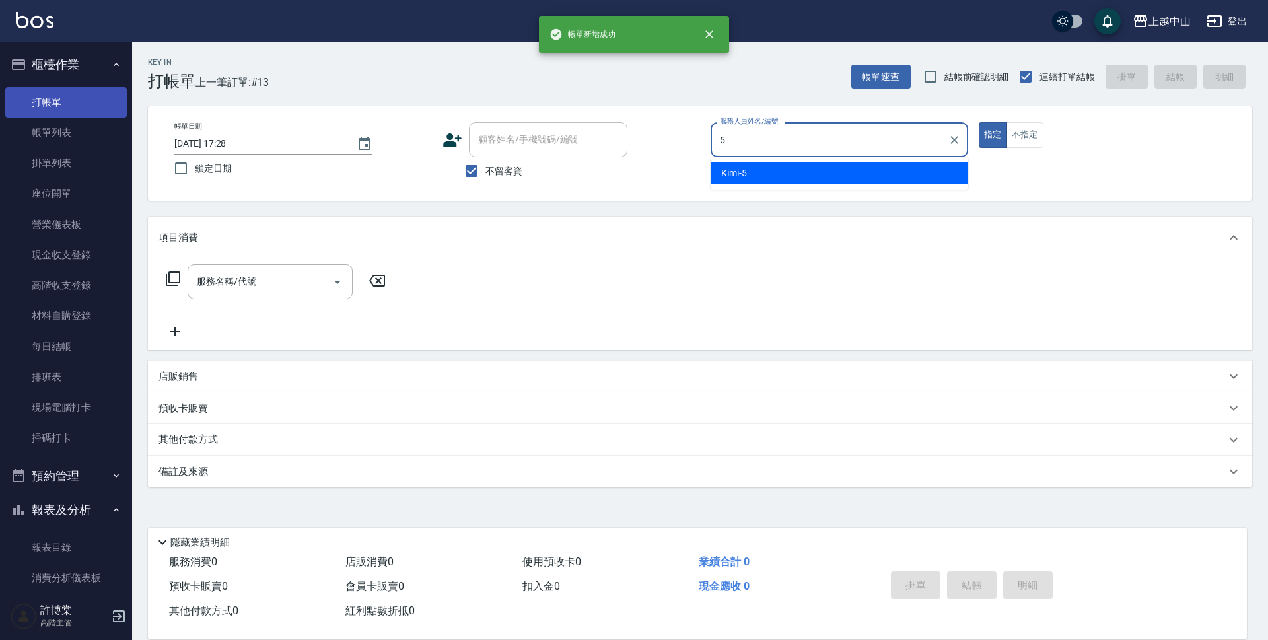
type input "Kimi-5"
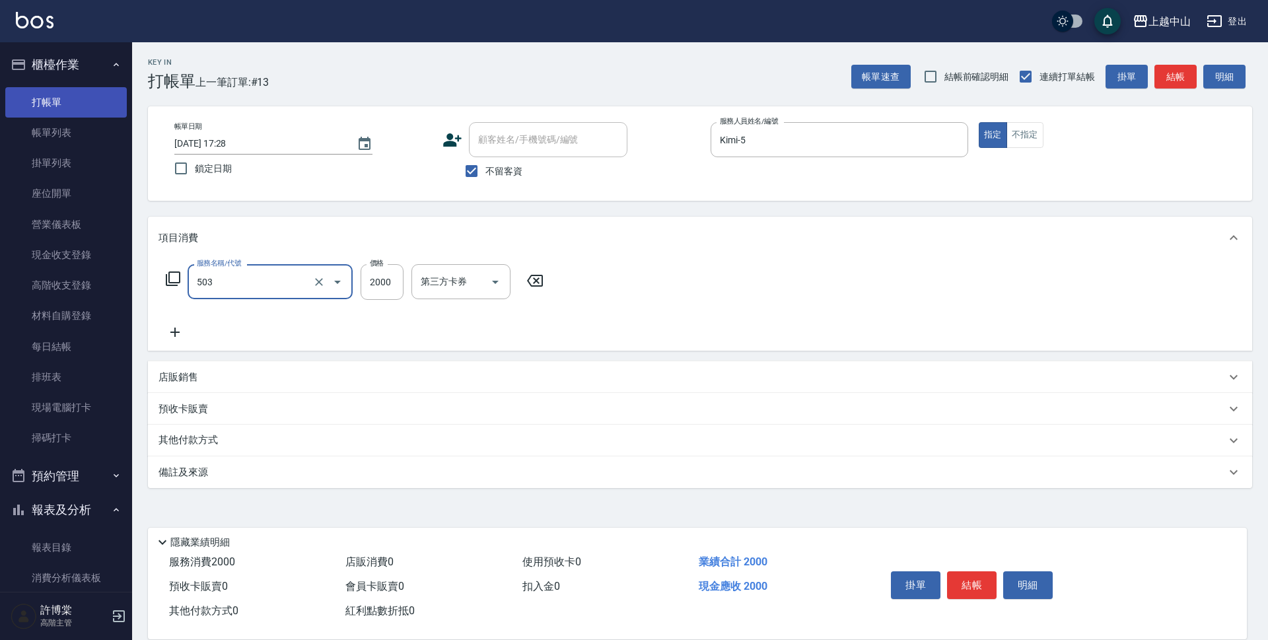
type input "染髮2000以下(503)"
type input "1700"
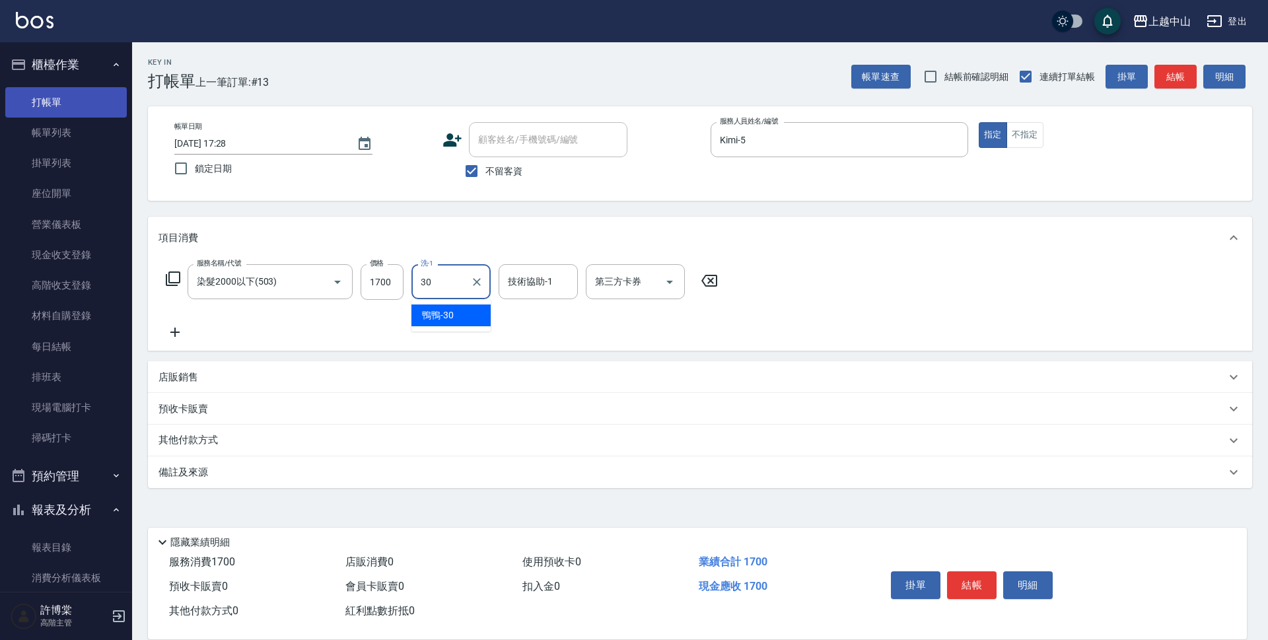
type input "鴨鴨-30"
type input "薇慈-36"
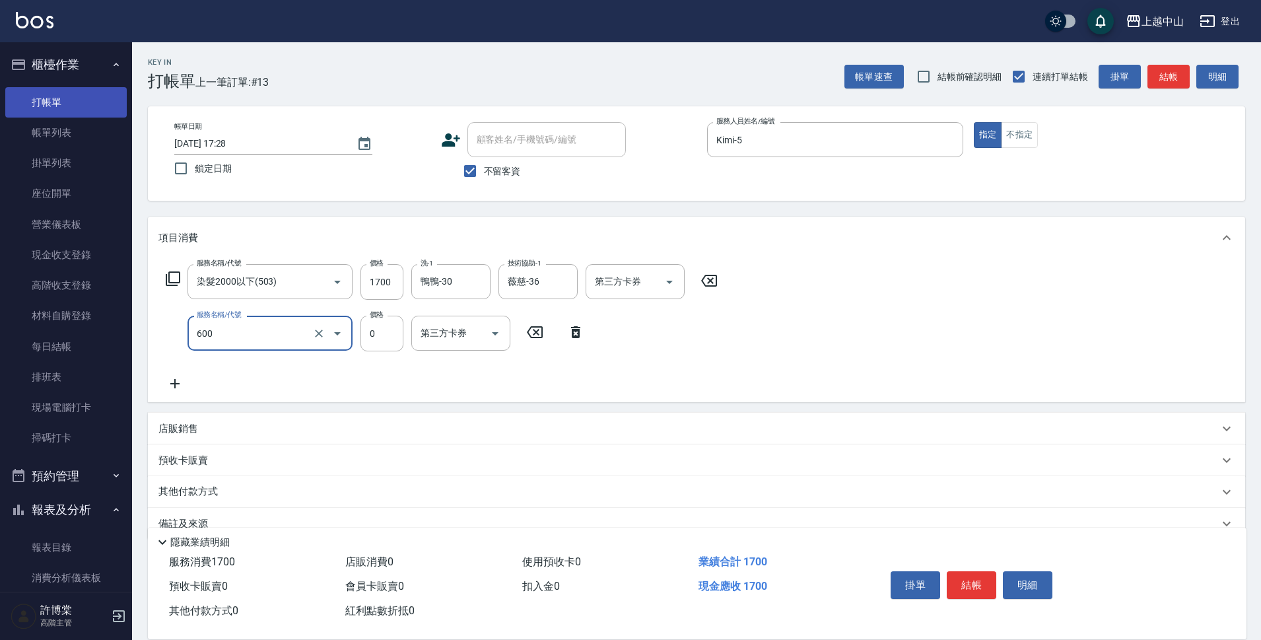
type input "洗髮(免費)(600)"
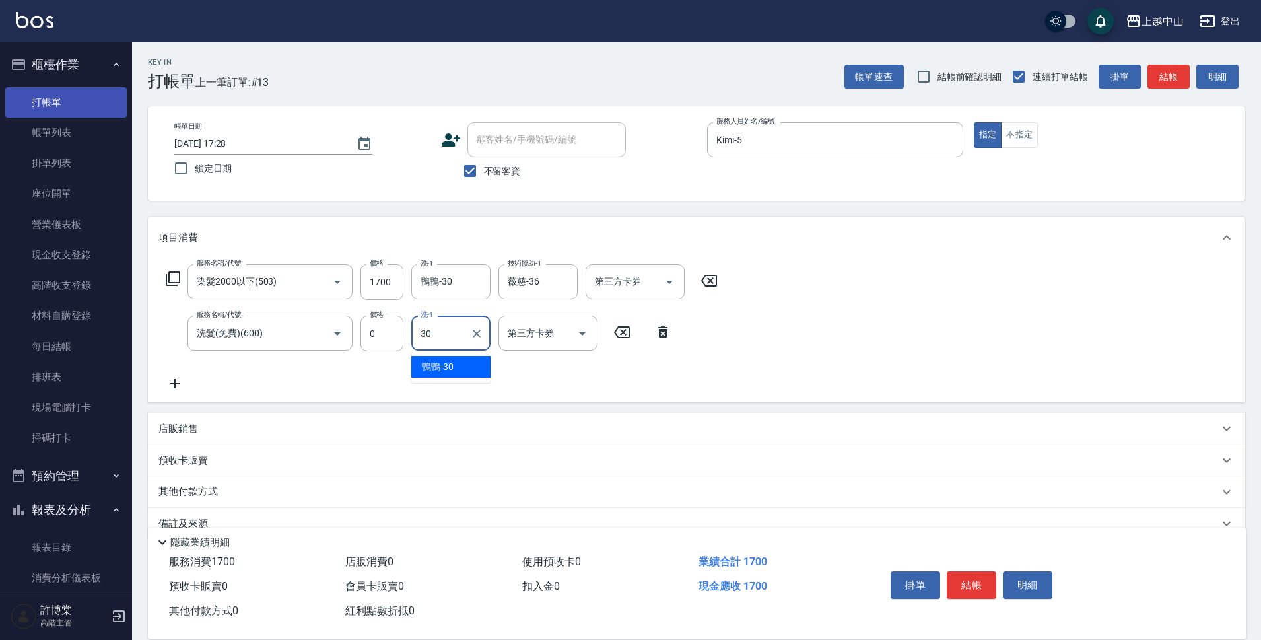
type input "鴨鴨-30"
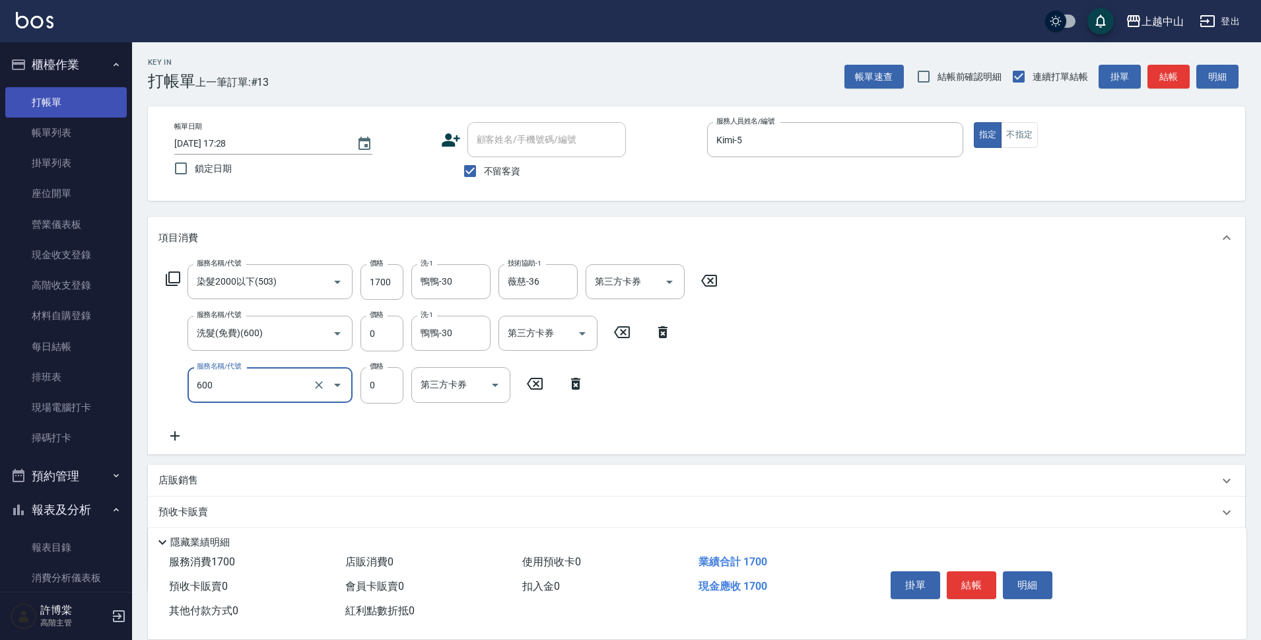
type input "洗髮(免費)(600)"
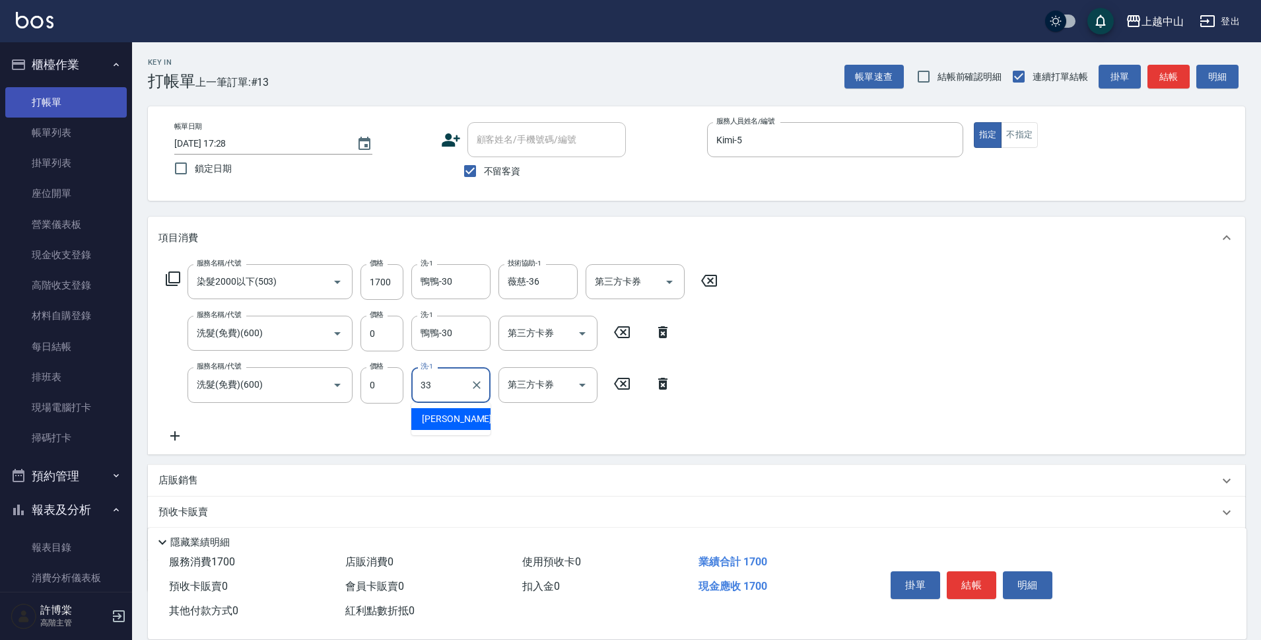
type input "[PERSON_NAME]-33"
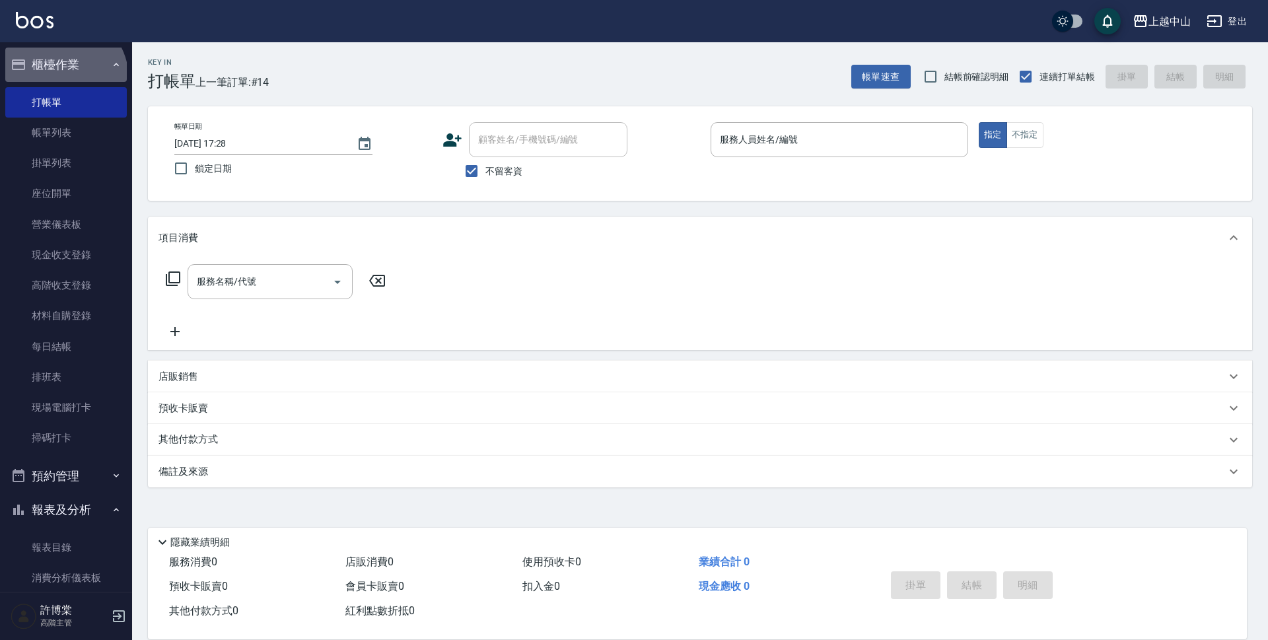
click at [60, 79] on button "櫃檯作業" at bounding box center [65, 65] width 121 height 34
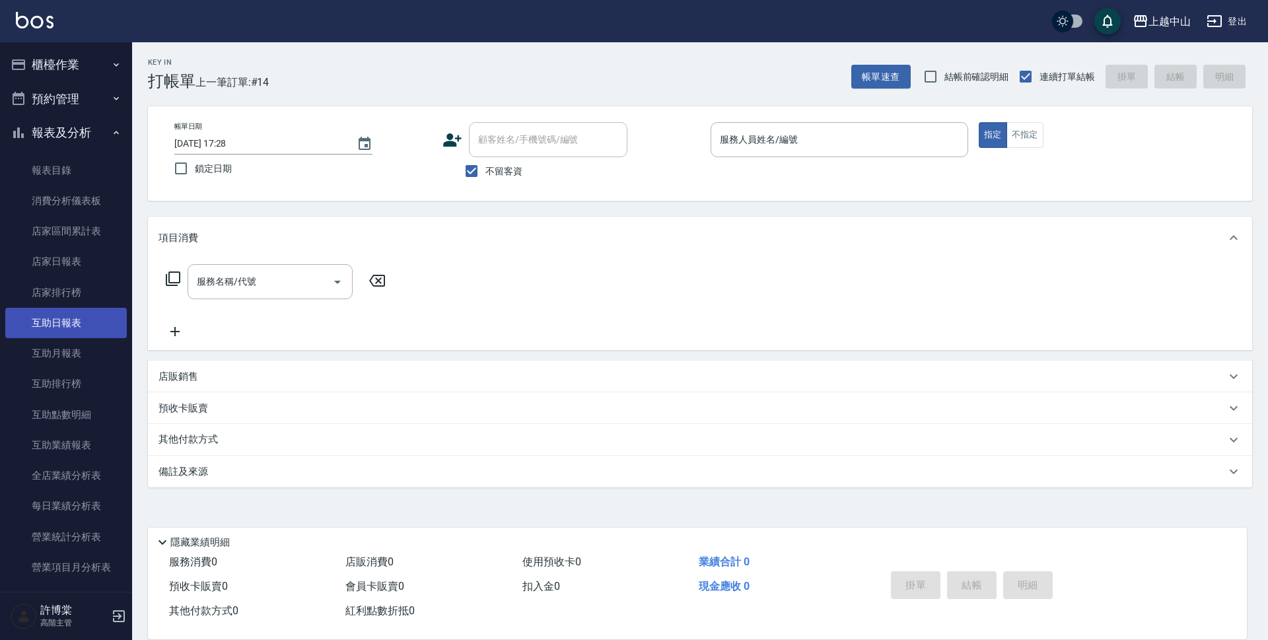
click at [71, 318] on link "互助日報表" at bounding box center [65, 323] width 121 height 30
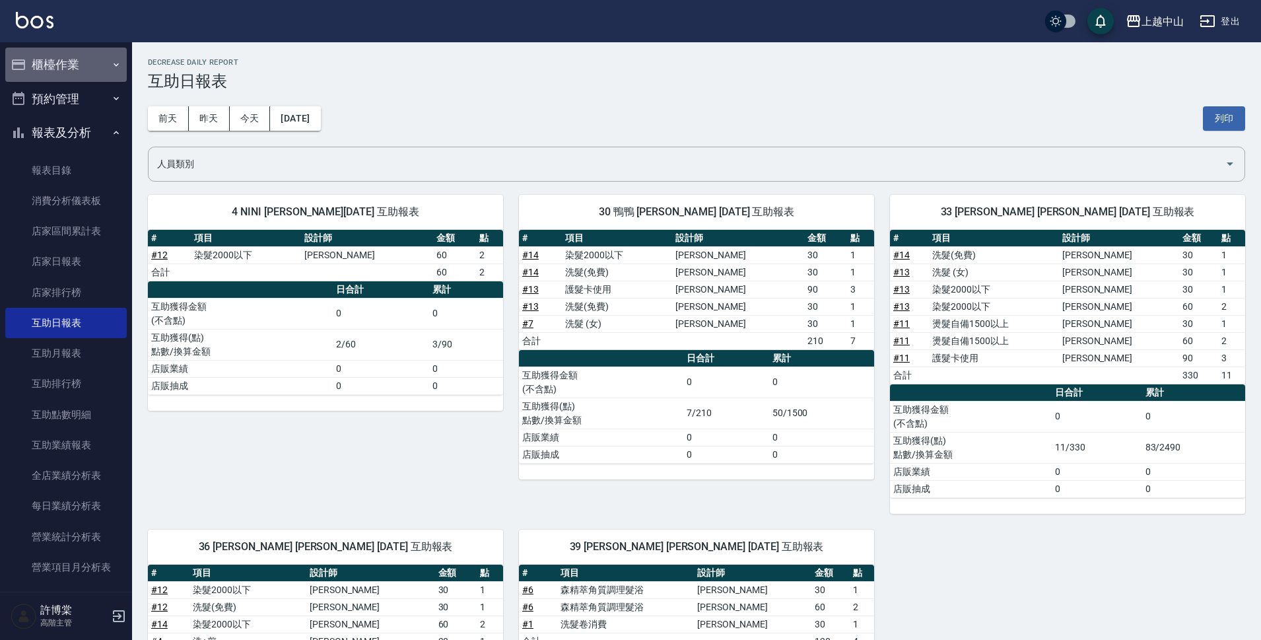
click at [78, 71] on button "櫃檯作業" at bounding box center [65, 65] width 121 height 34
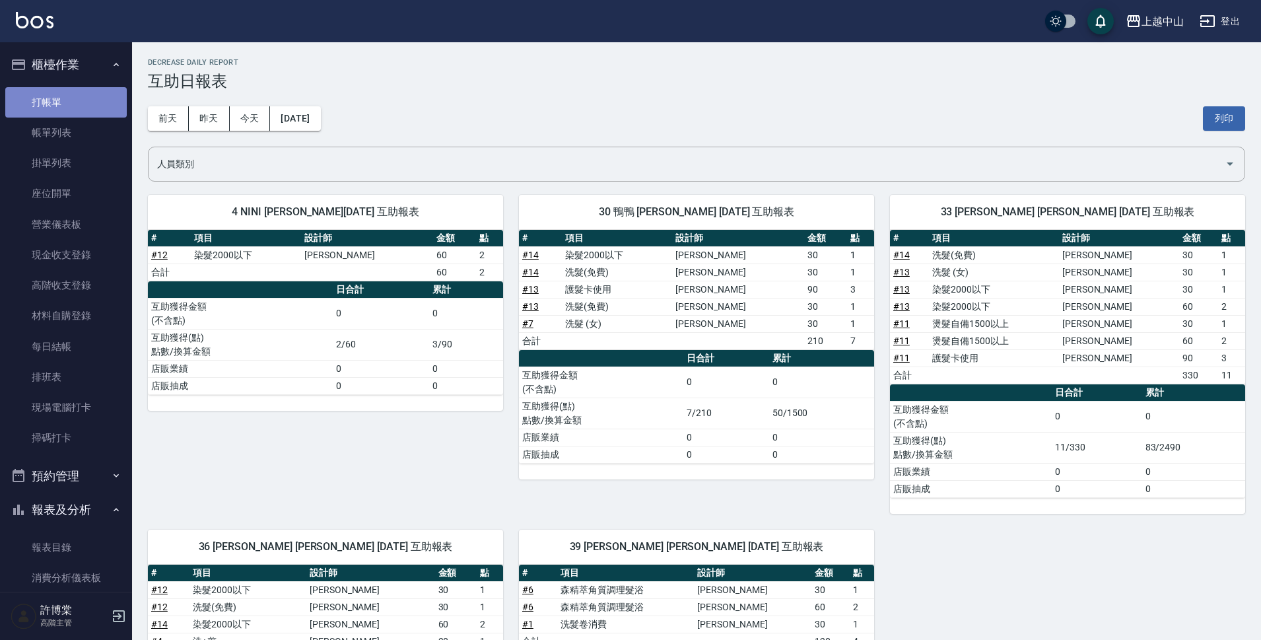
click at [73, 98] on link "打帳單" at bounding box center [65, 102] width 121 height 30
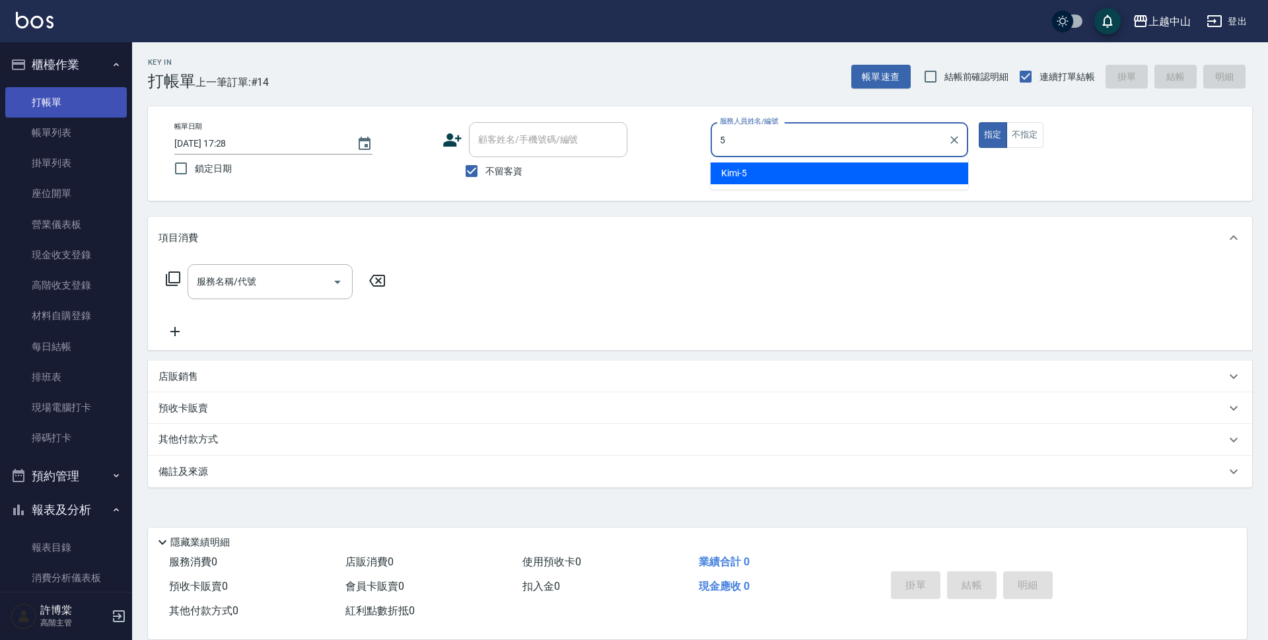
type input "Kimi-5"
type button "true"
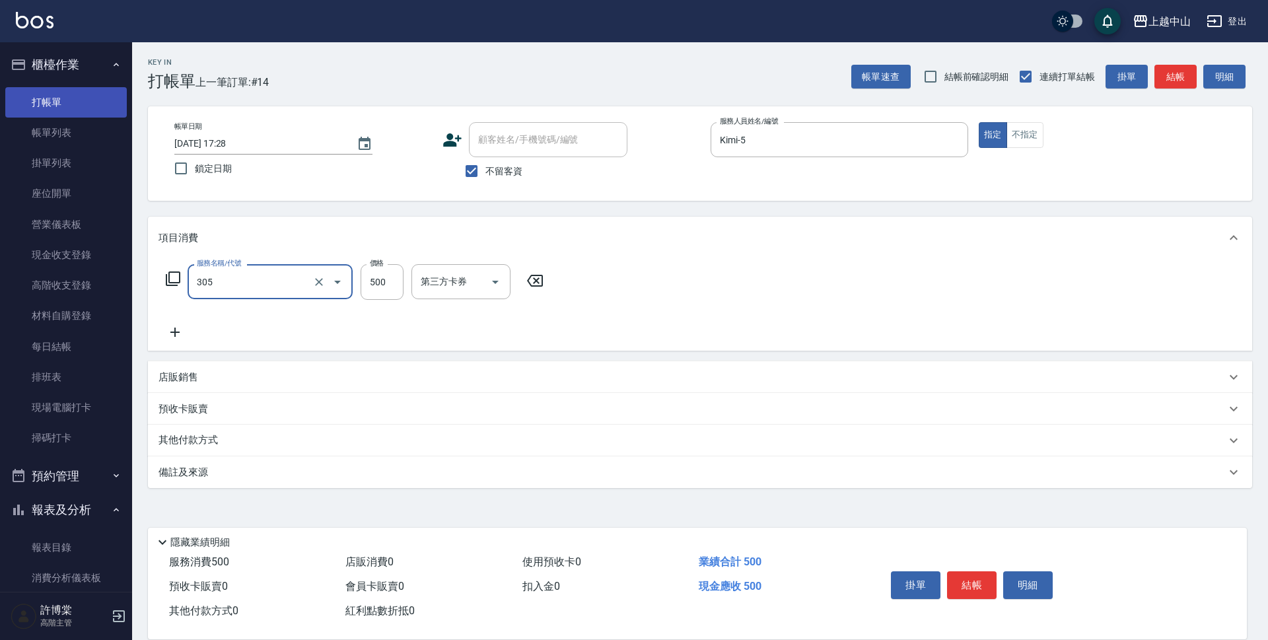
type input "剪髮(305)"
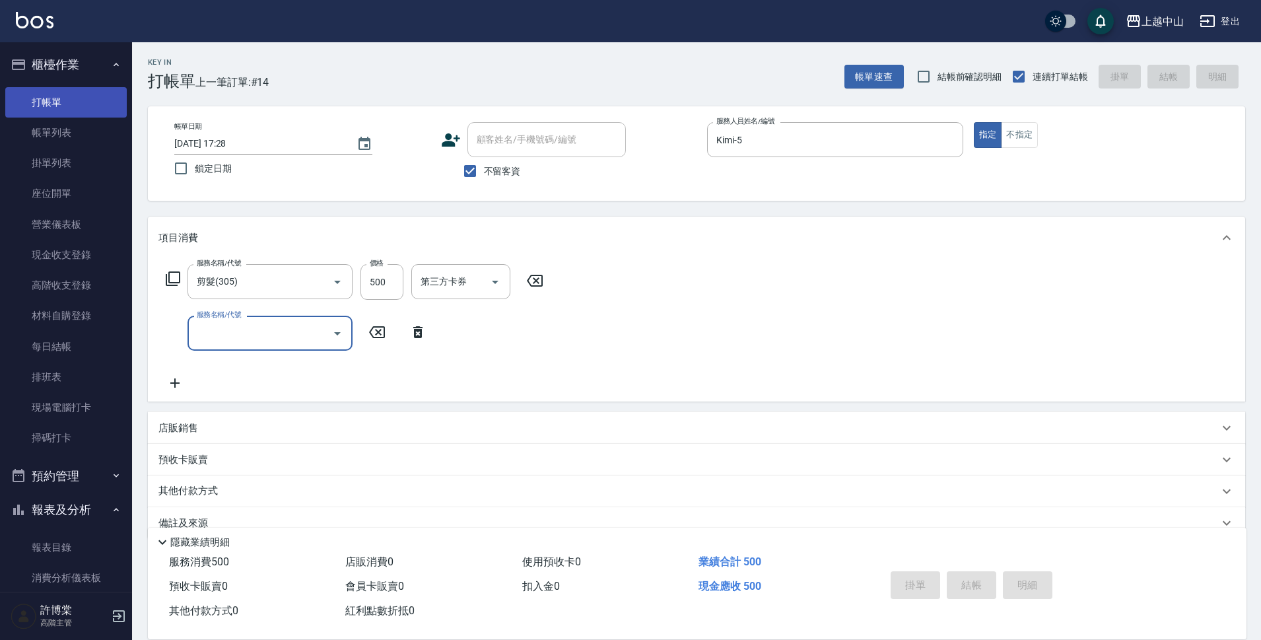
type input "[DATE] 17:29"
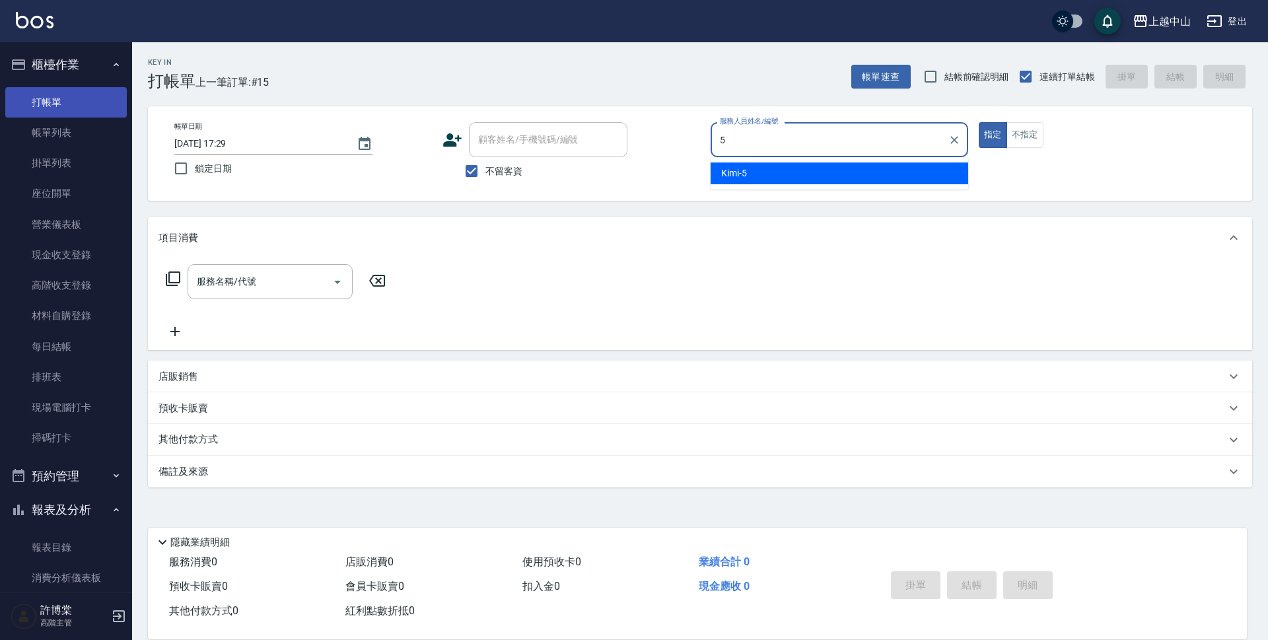
type input "Kimi-5"
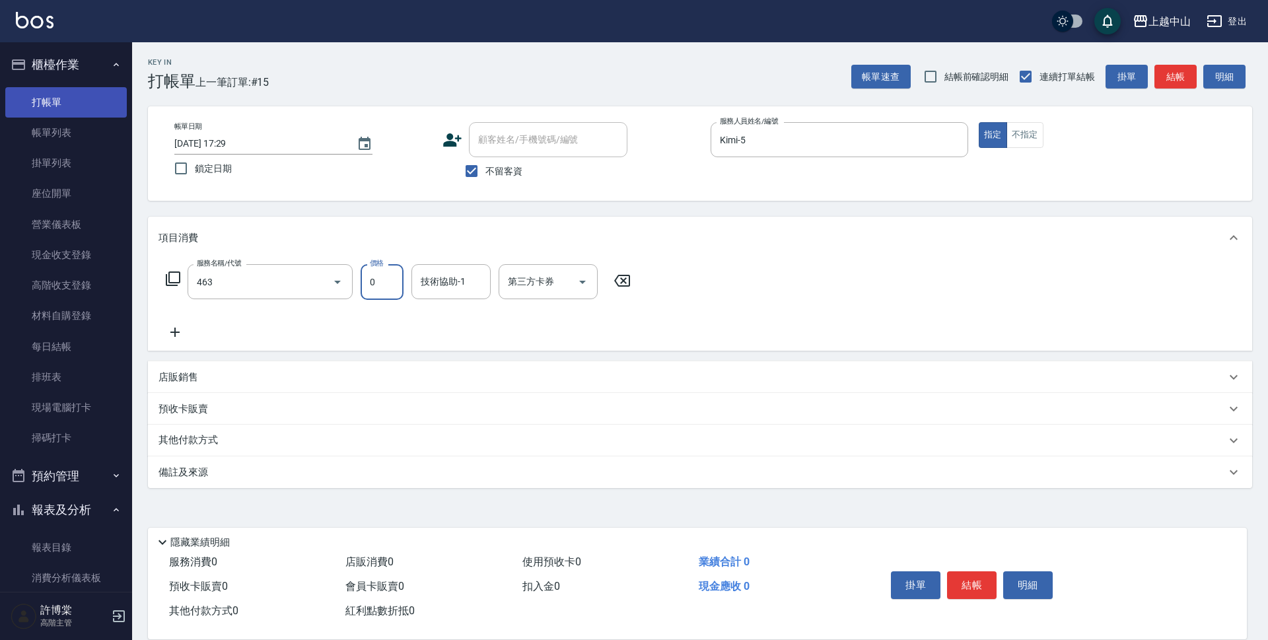
type input "護髮卡使用(463)"
type input "[PERSON_NAME]-33"
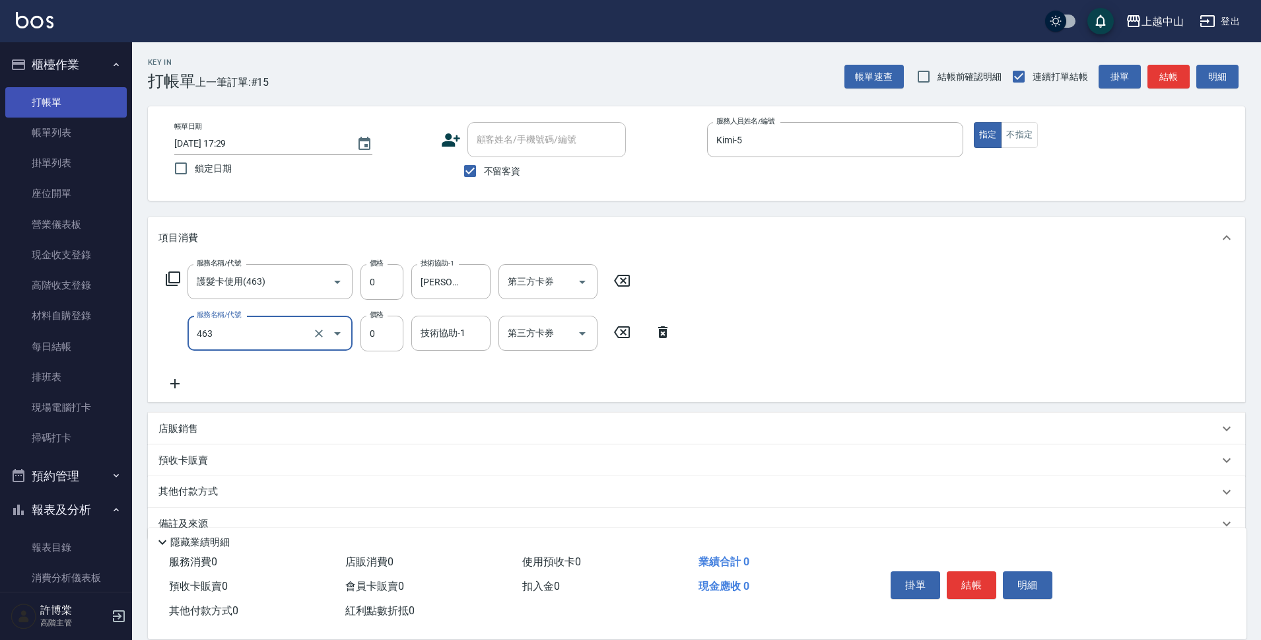
type input "護髮卡使用(463)"
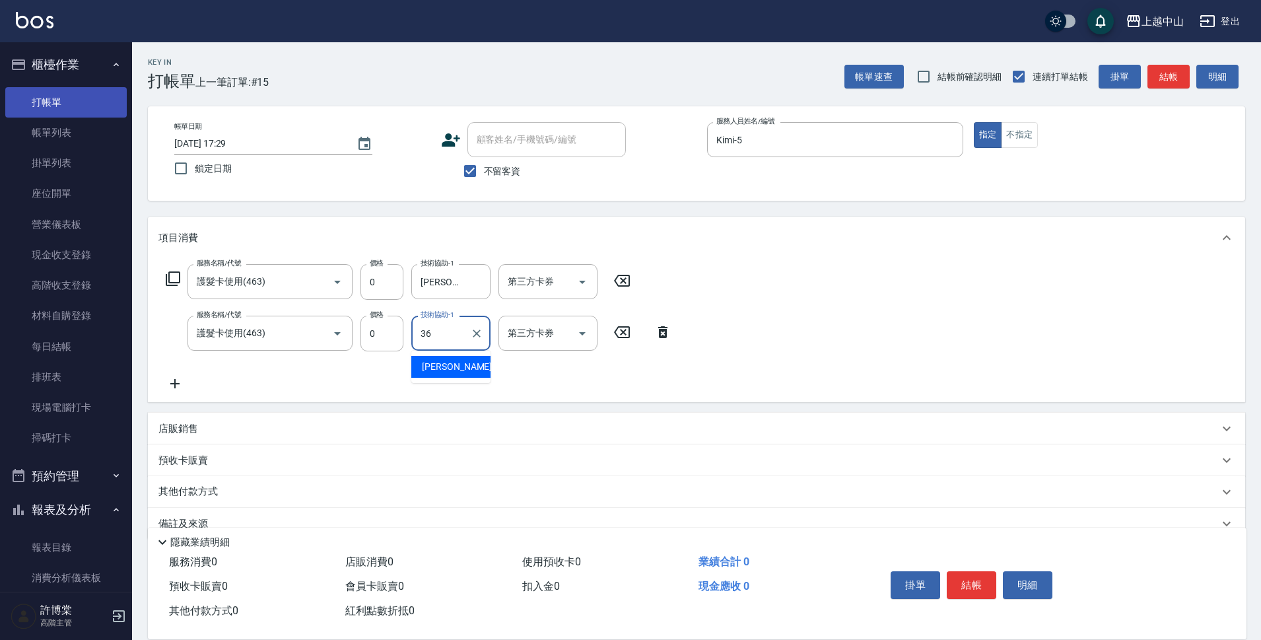
type input "薇慈-36"
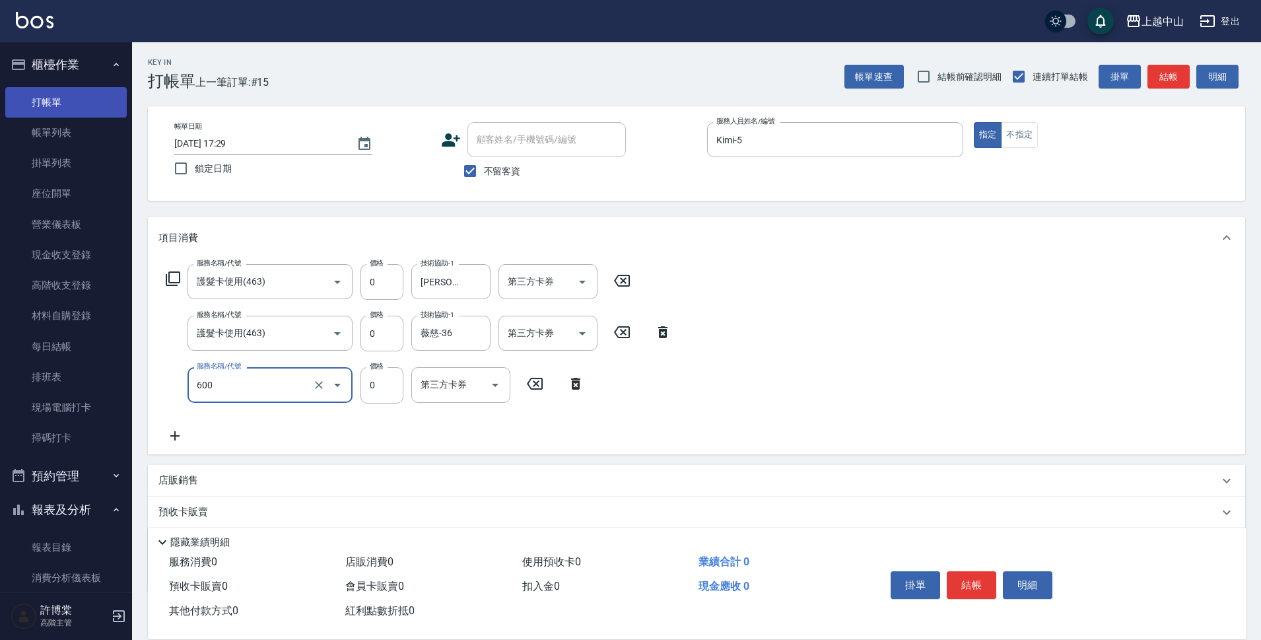
type input "洗髮(免費)(600)"
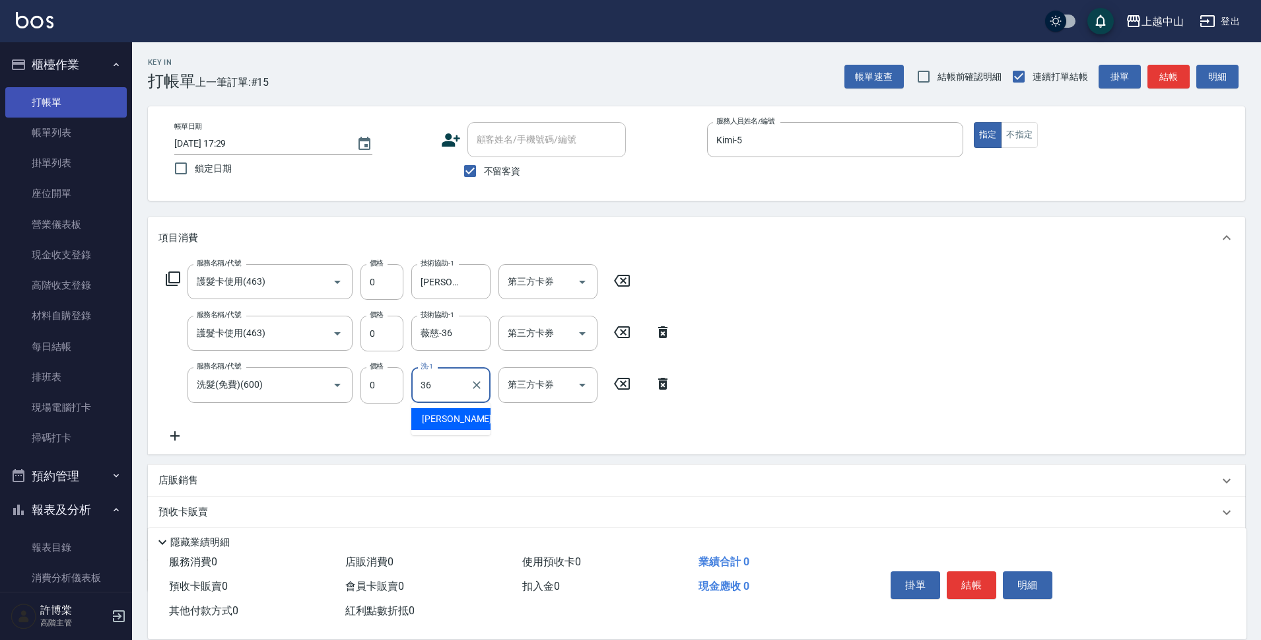
type input "薇慈-36"
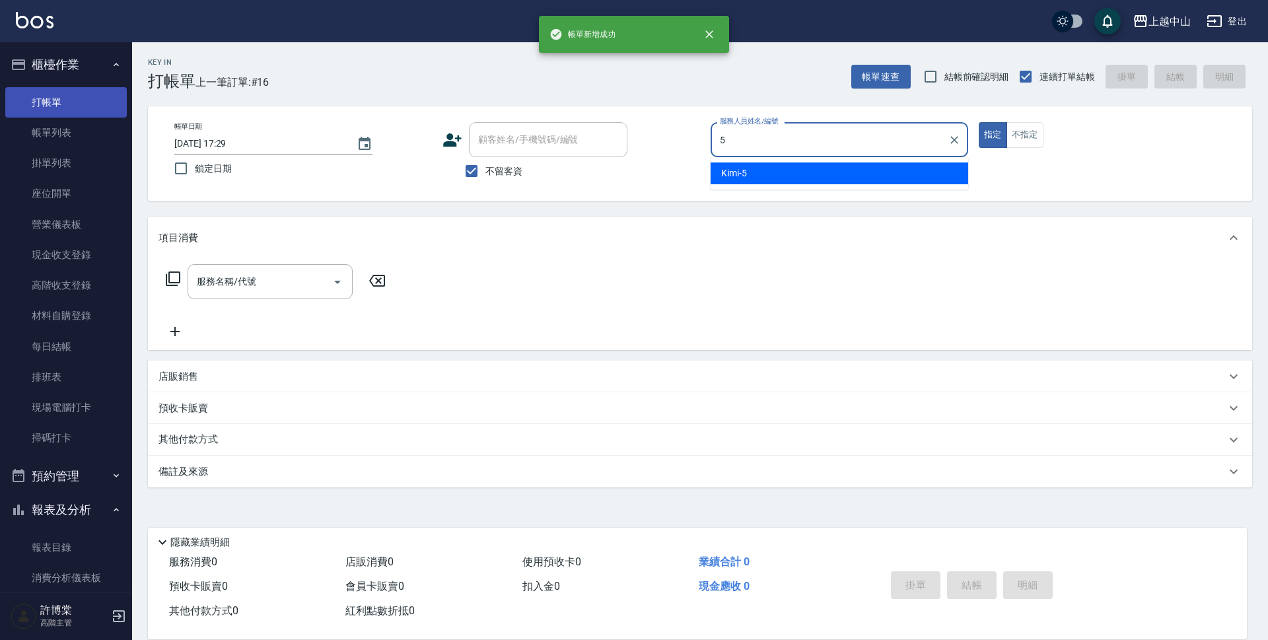
type input "Kimi-5"
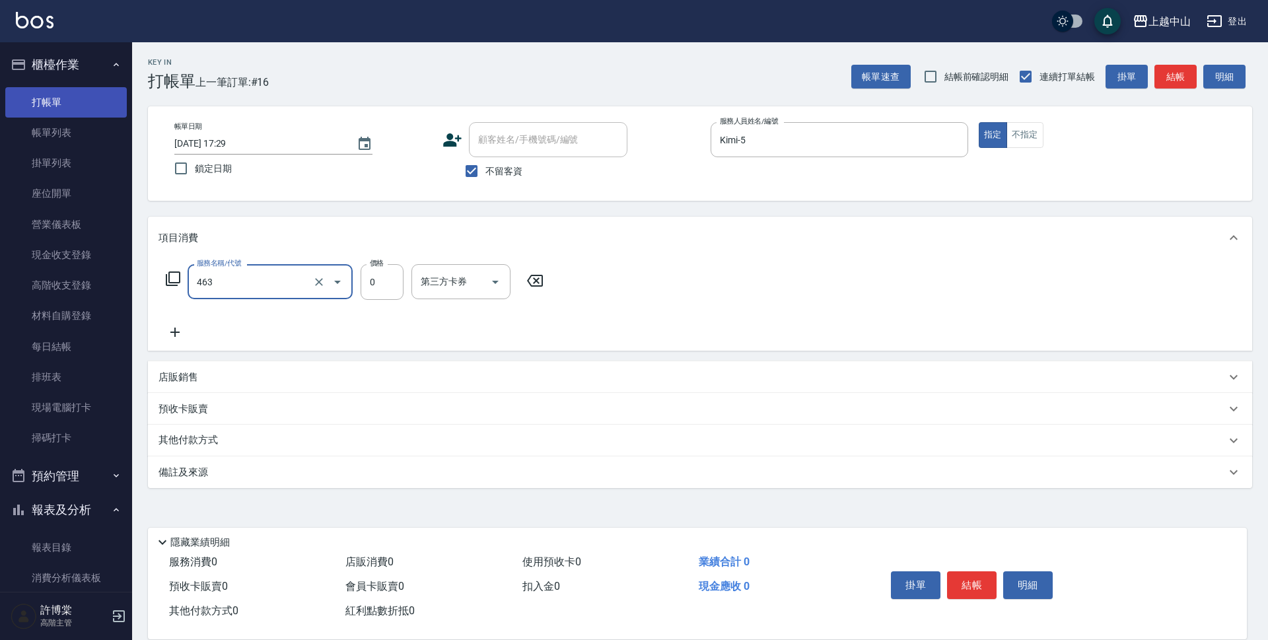
type input "護髮卡使用(463)"
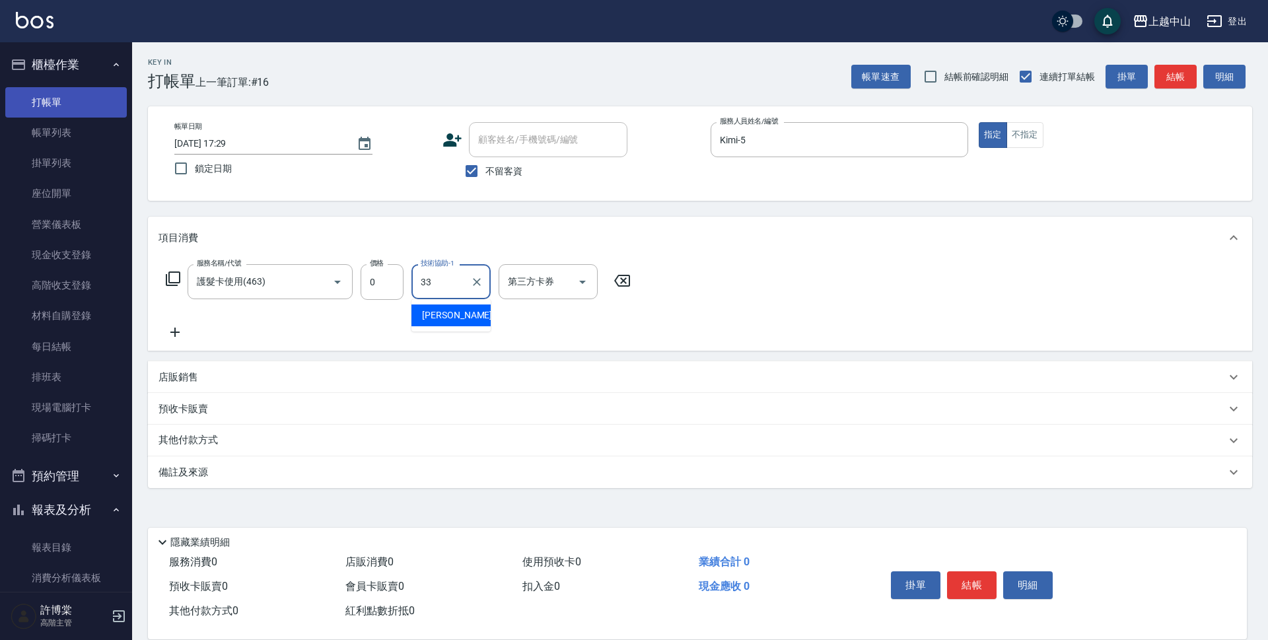
type input "[PERSON_NAME]-33"
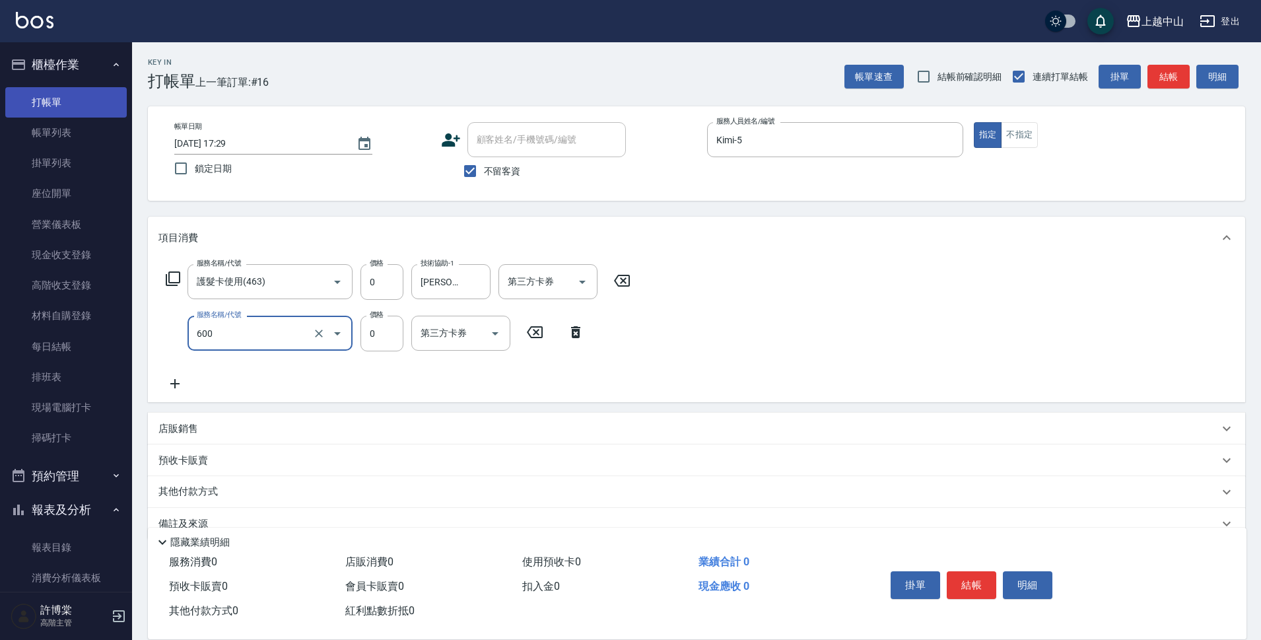
type input "洗髮(免費)(600)"
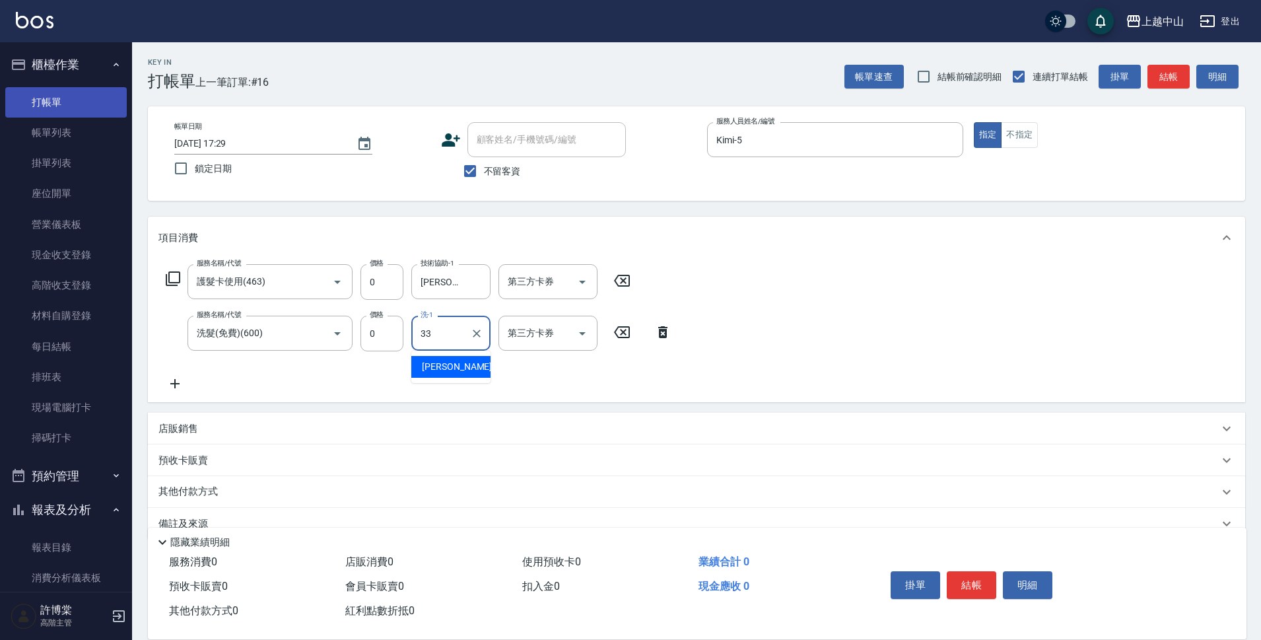
type input "[PERSON_NAME]-33"
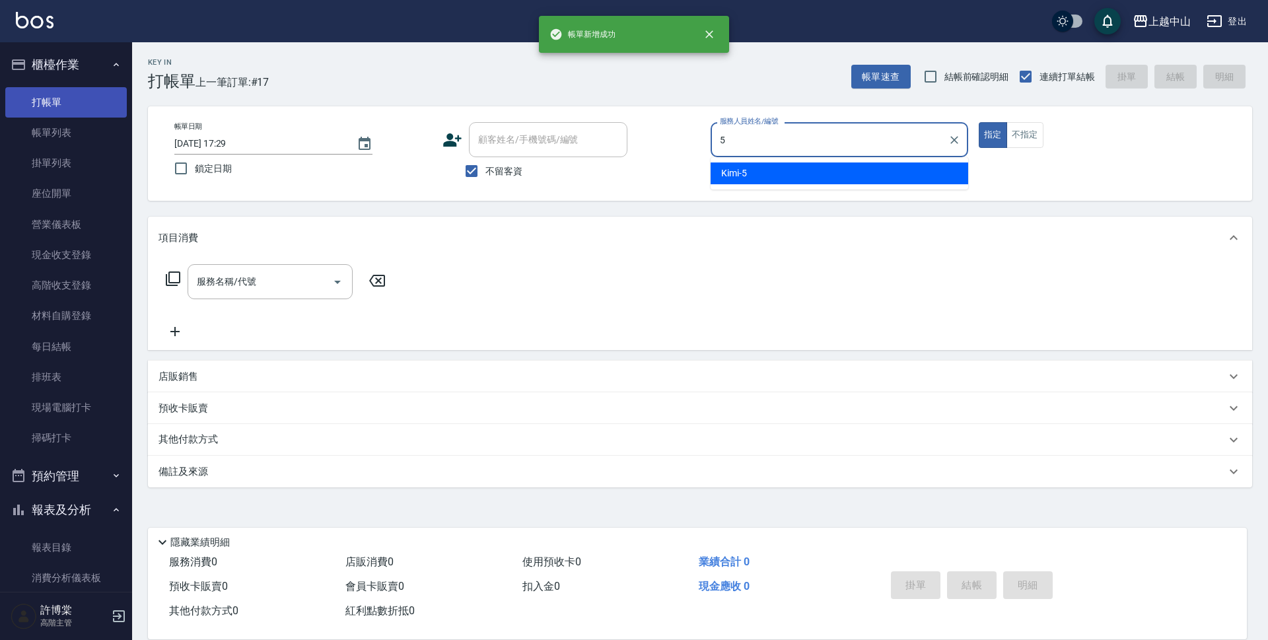
type input "Kimi-5"
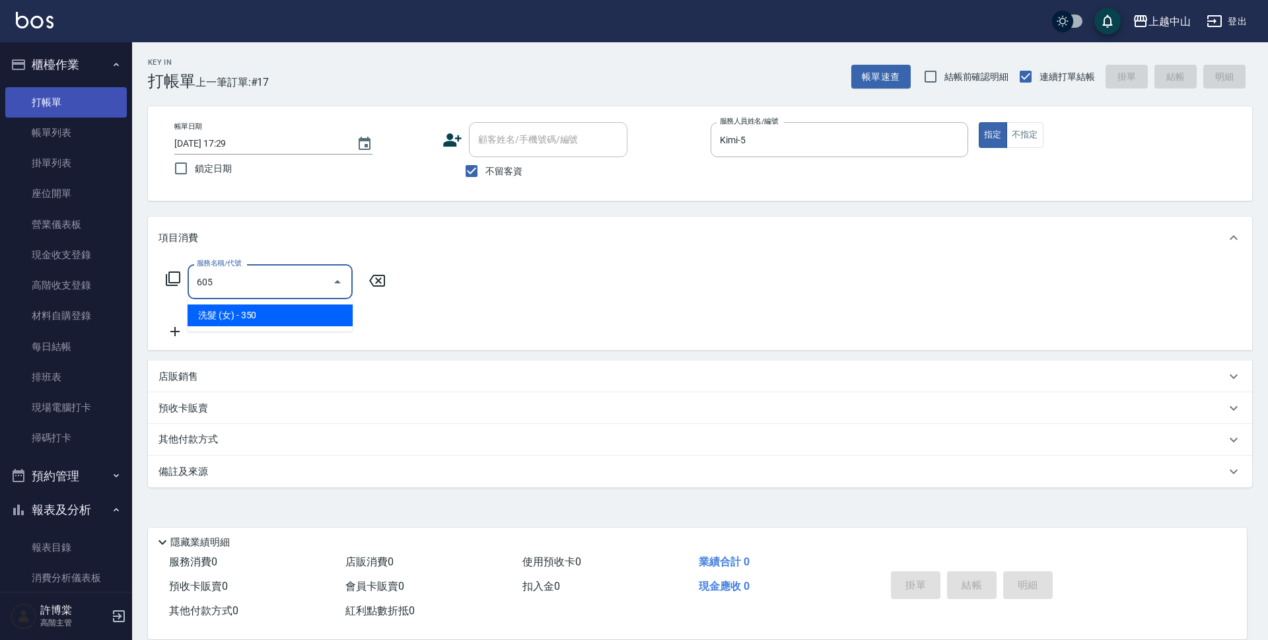
type input "洗髮 (女)(605)"
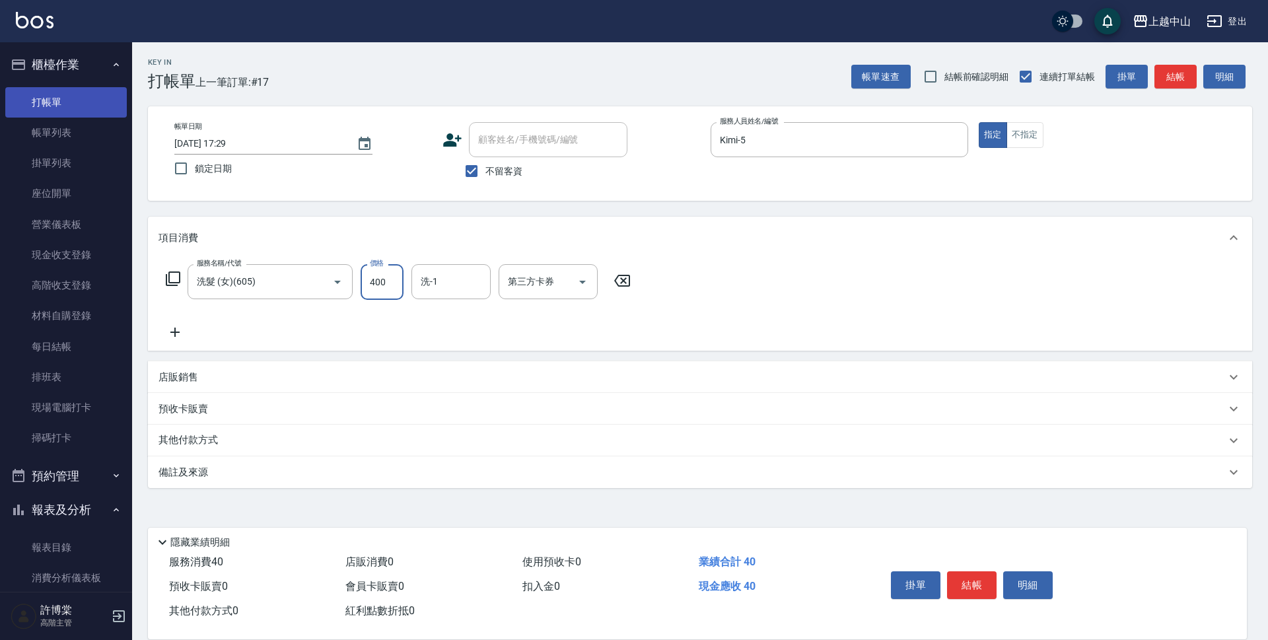
type input "400"
type input "薇慈-36"
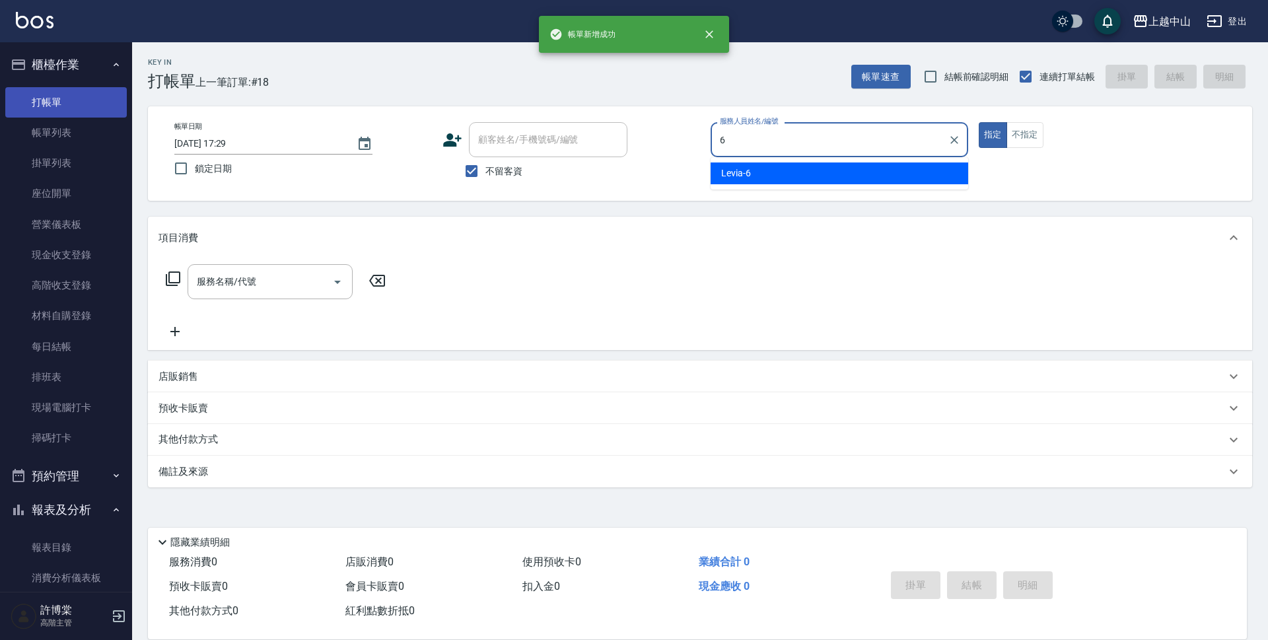
type input "Levia-6"
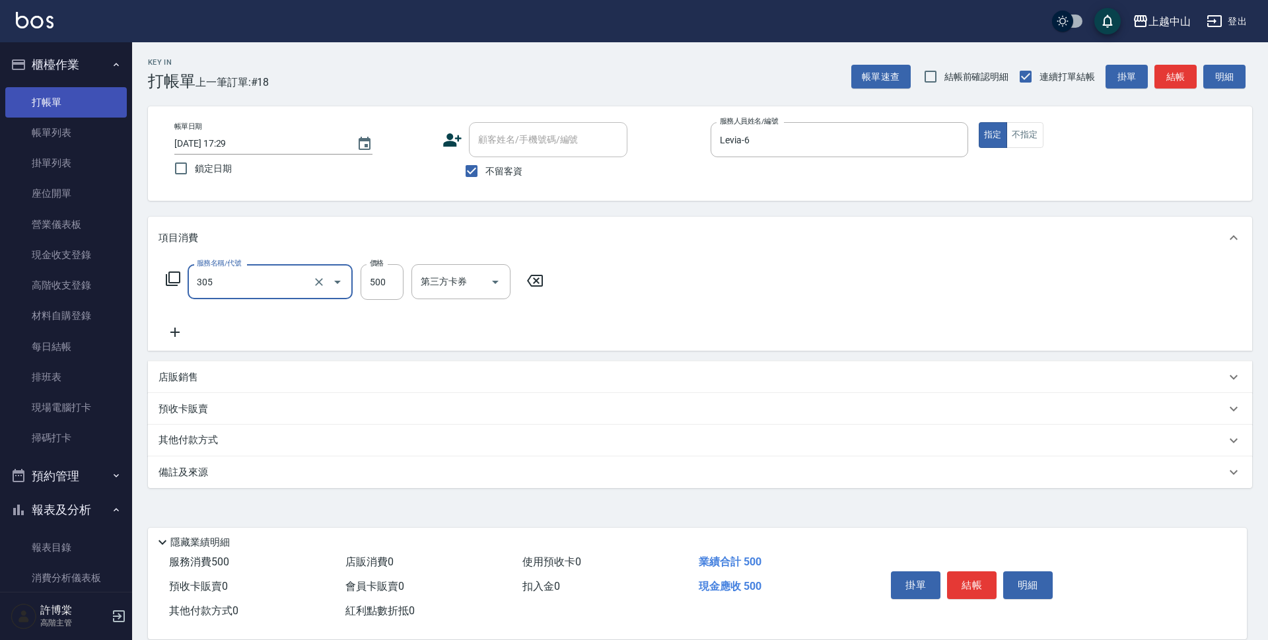
type input "剪髮(305)"
type input "450"
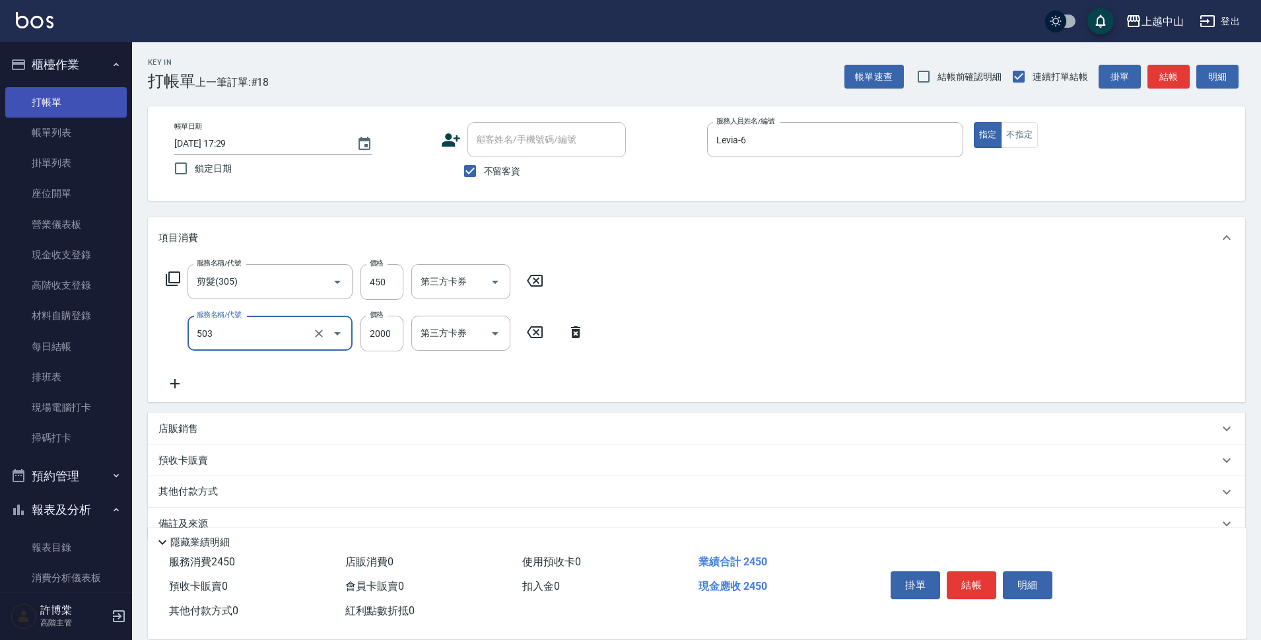
type input "染髮2000以下(503)"
type input "1099"
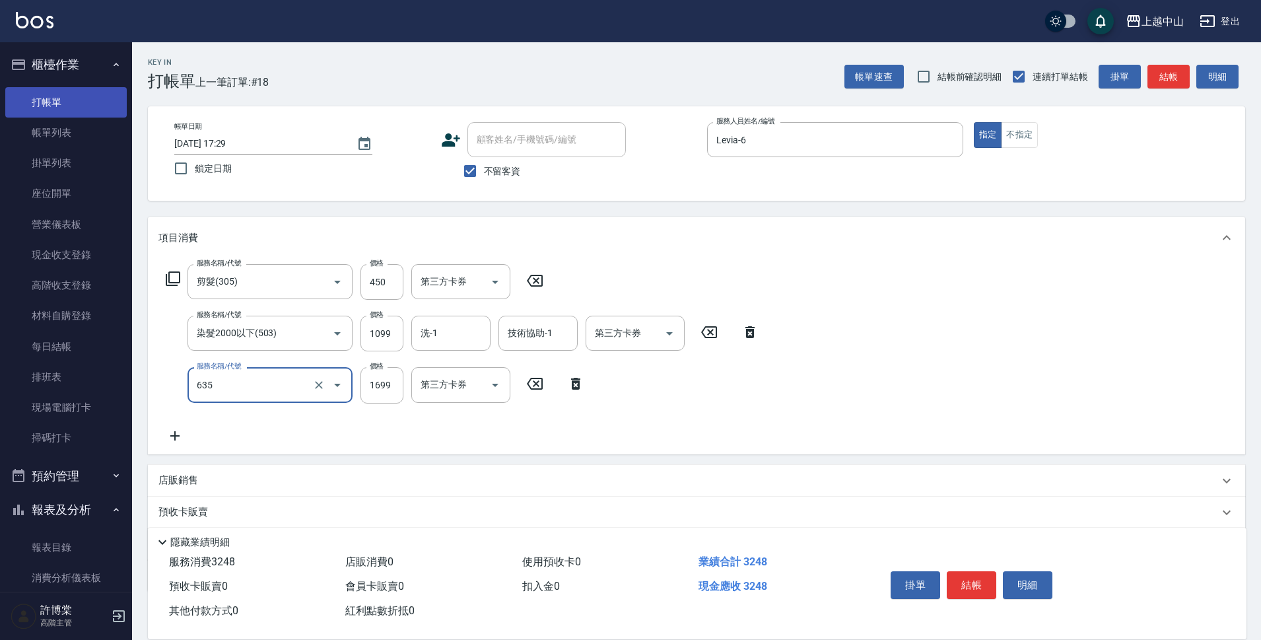
type input "兩段自備單次(635)"
type input "1000"
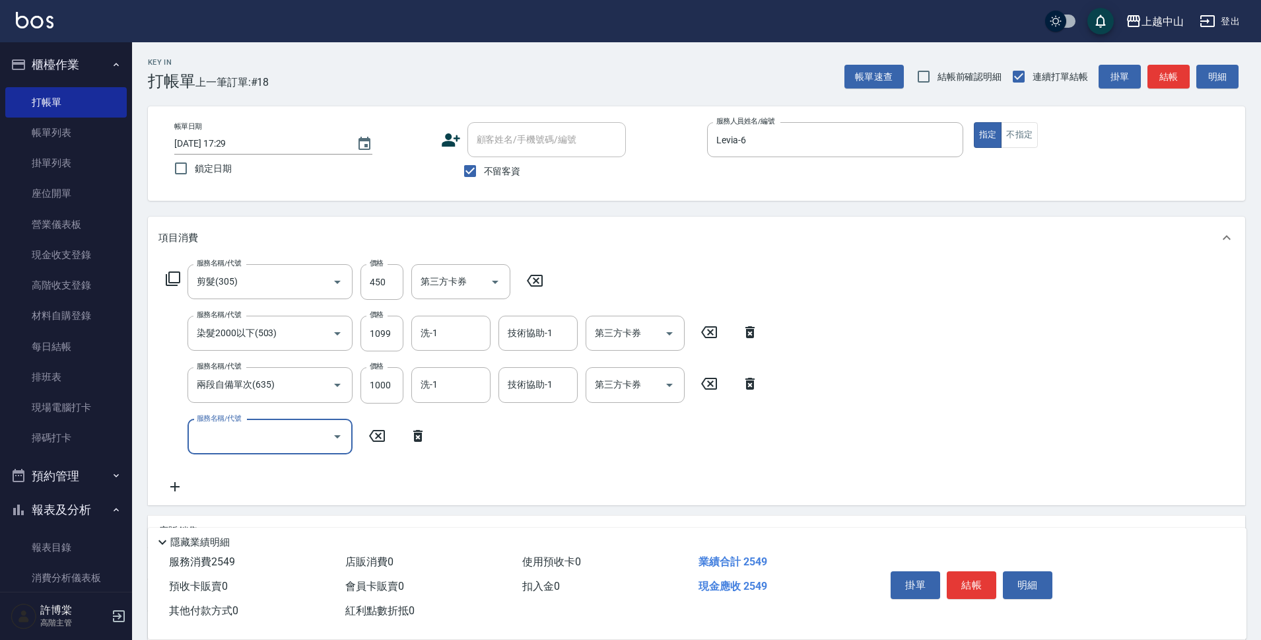
click at [535, 279] on icon at bounding box center [535, 281] width 16 height 12
click at [391, 393] on input "1000" at bounding box center [381, 384] width 43 height 36
type input "1699"
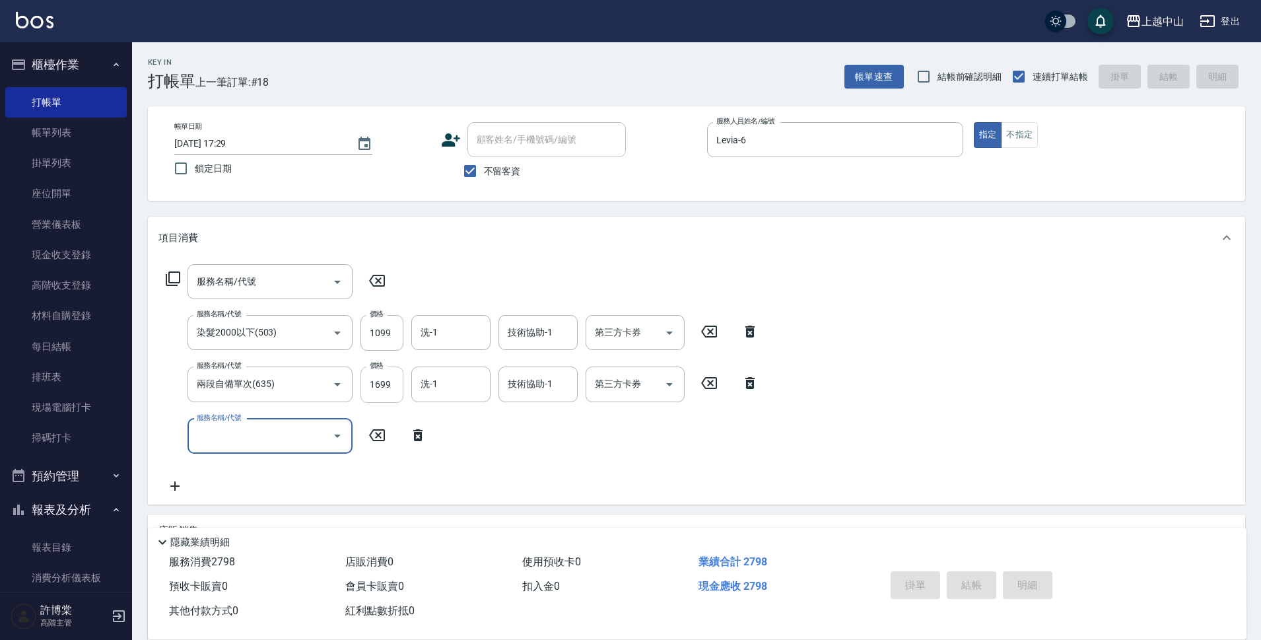
type input "[DATE] 17:30"
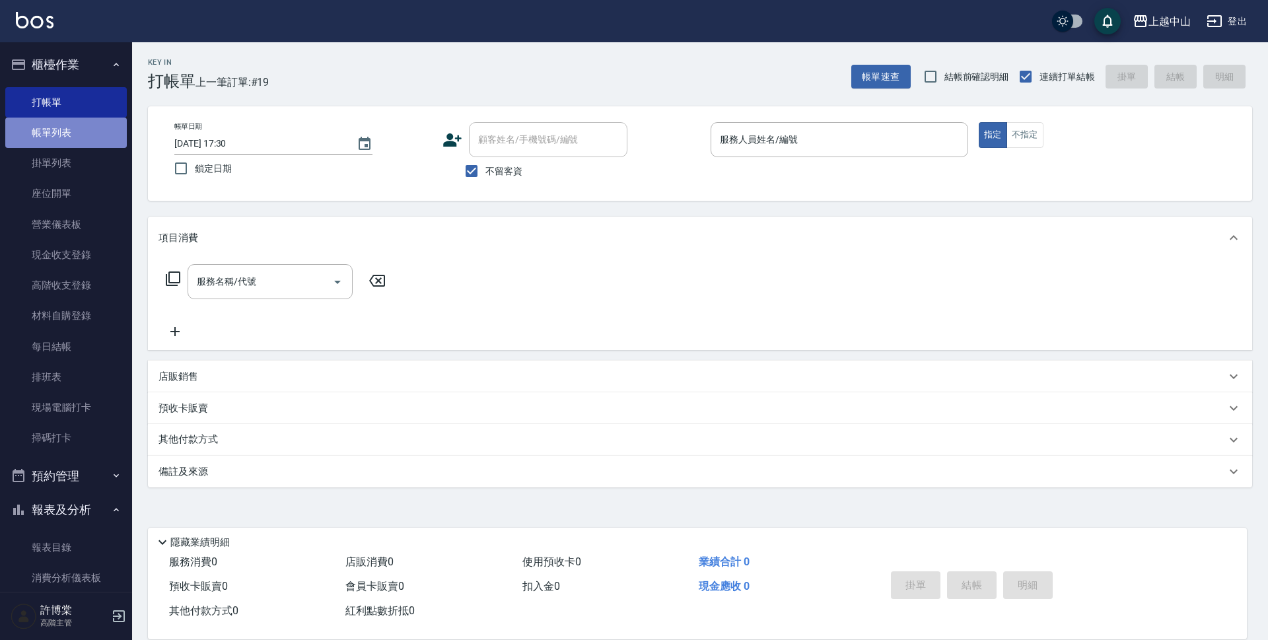
click at [81, 147] on link "帳單列表" at bounding box center [65, 133] width 121 height 30
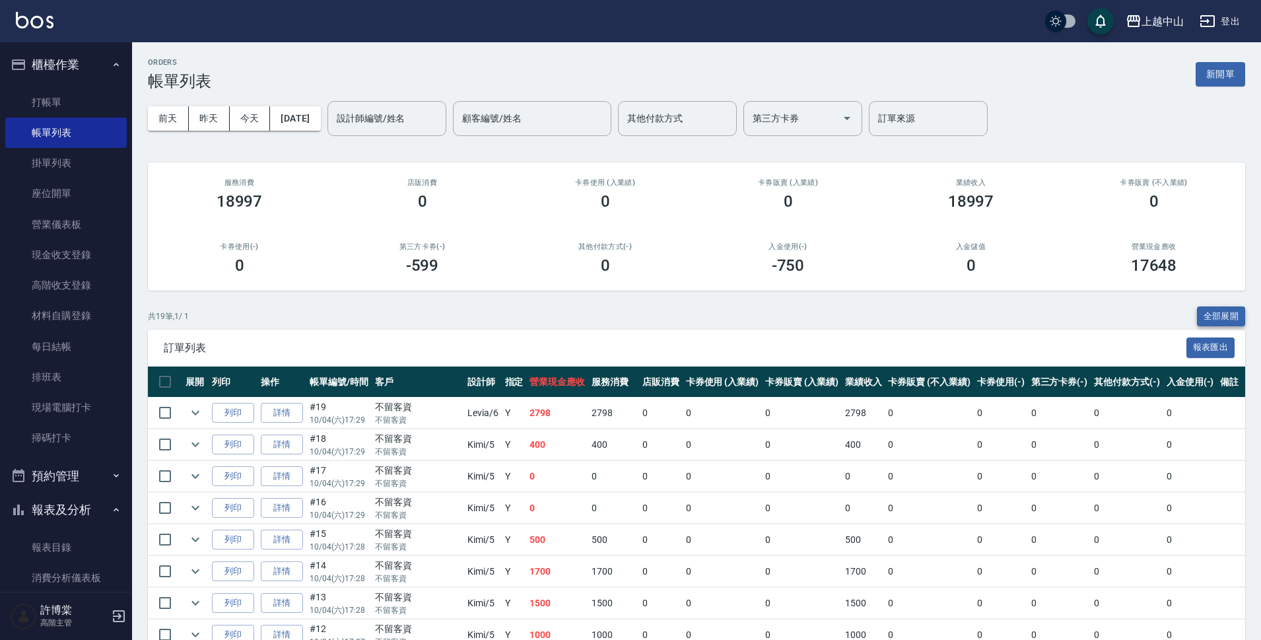
click at [1205, 311] on button "全部展開" at bounding box center [1221, 316] width 49 height 20
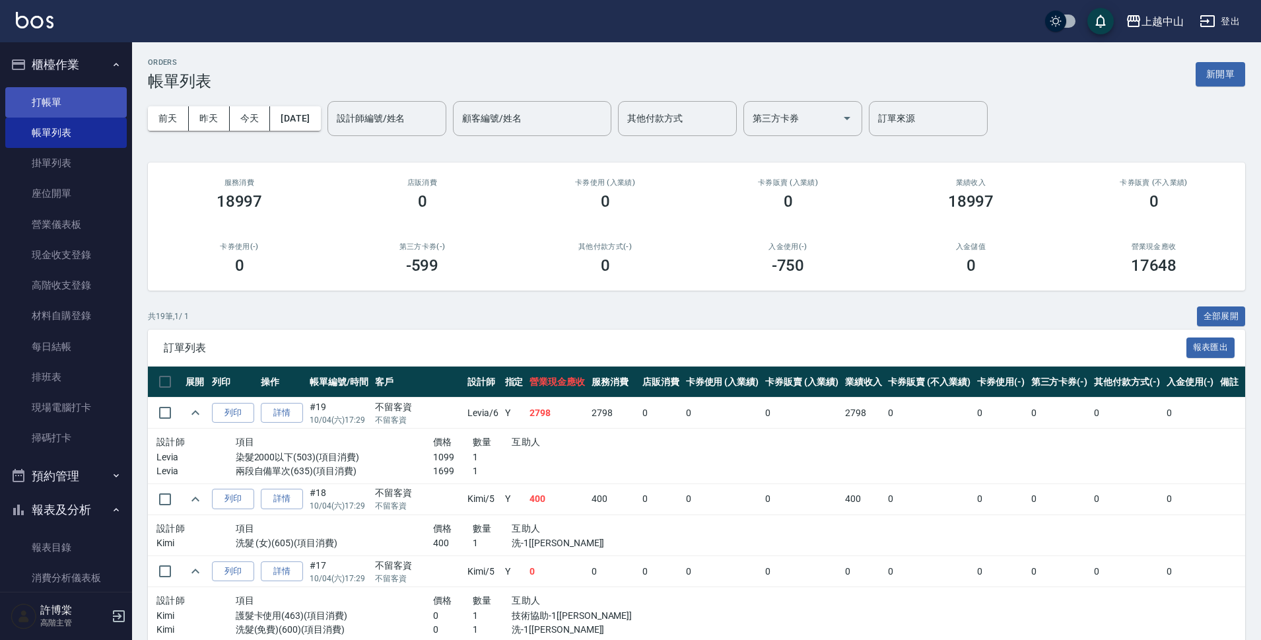
click at [77, 100] on link "打帳單" at bounding box center [65, 102] width 121 height 30
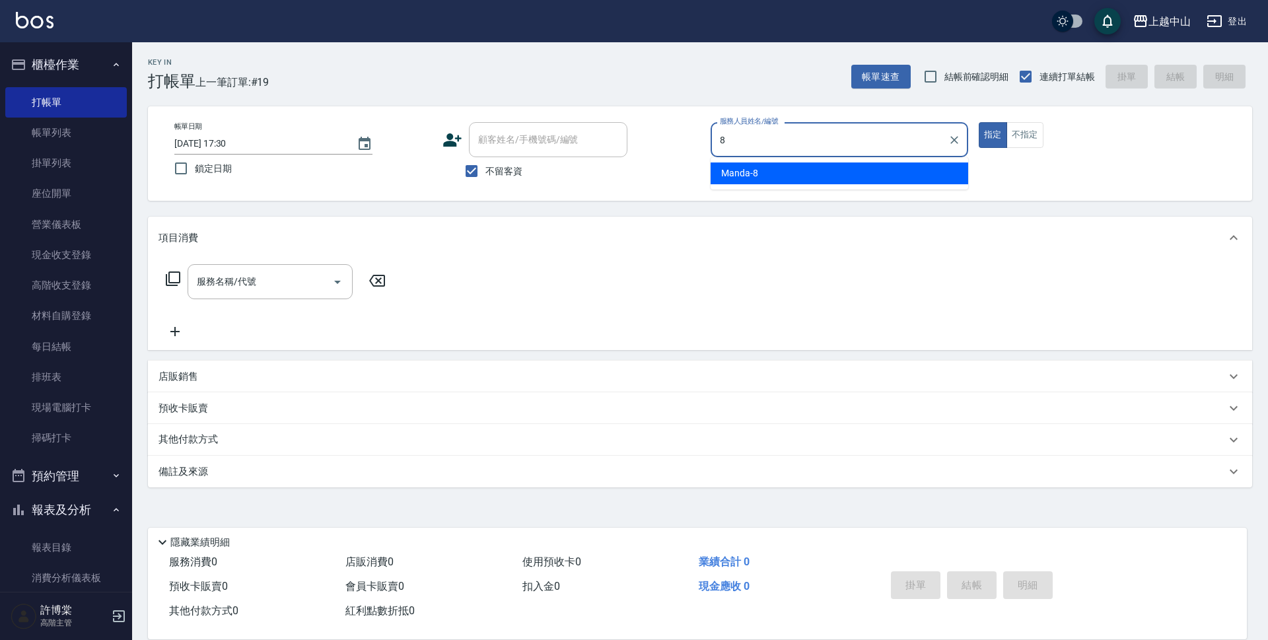
type input "Manda-8"
type button "true"
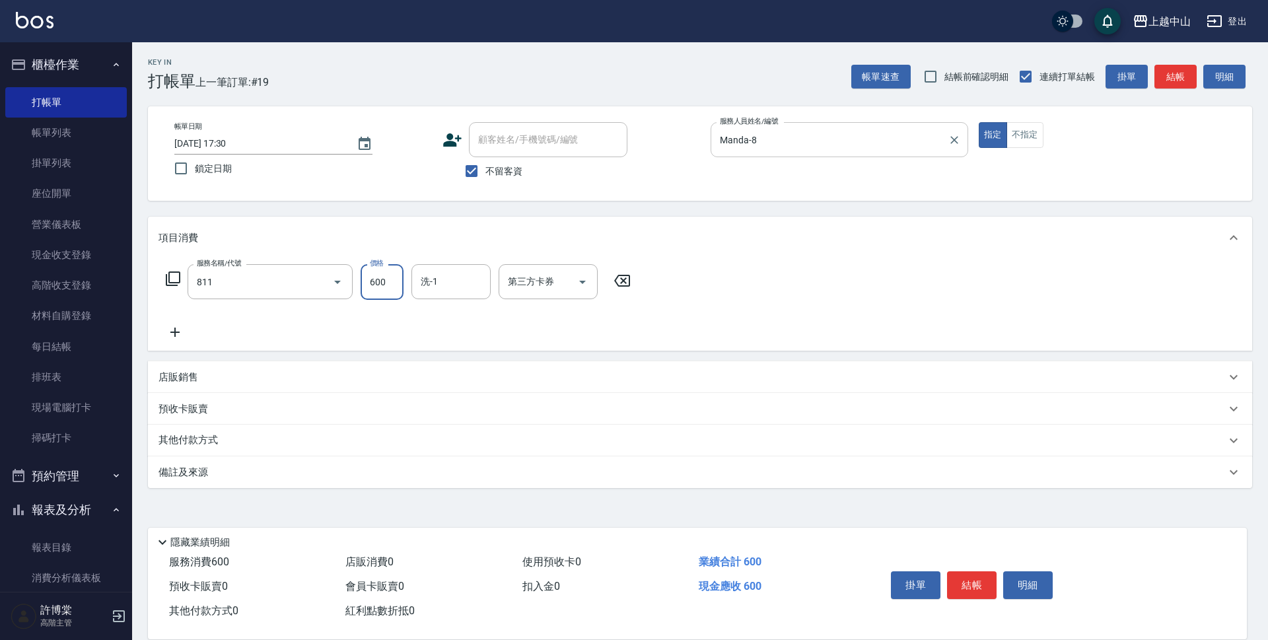
type input "洗+剪(811)"
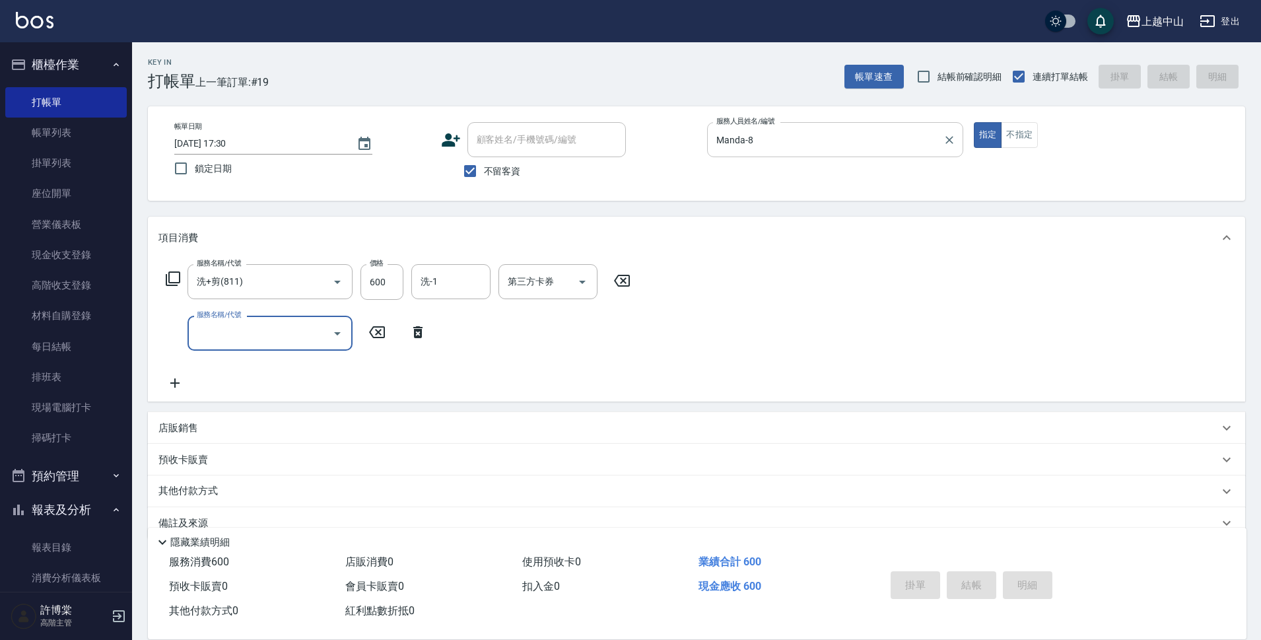
type input "[DATE] 17:31"
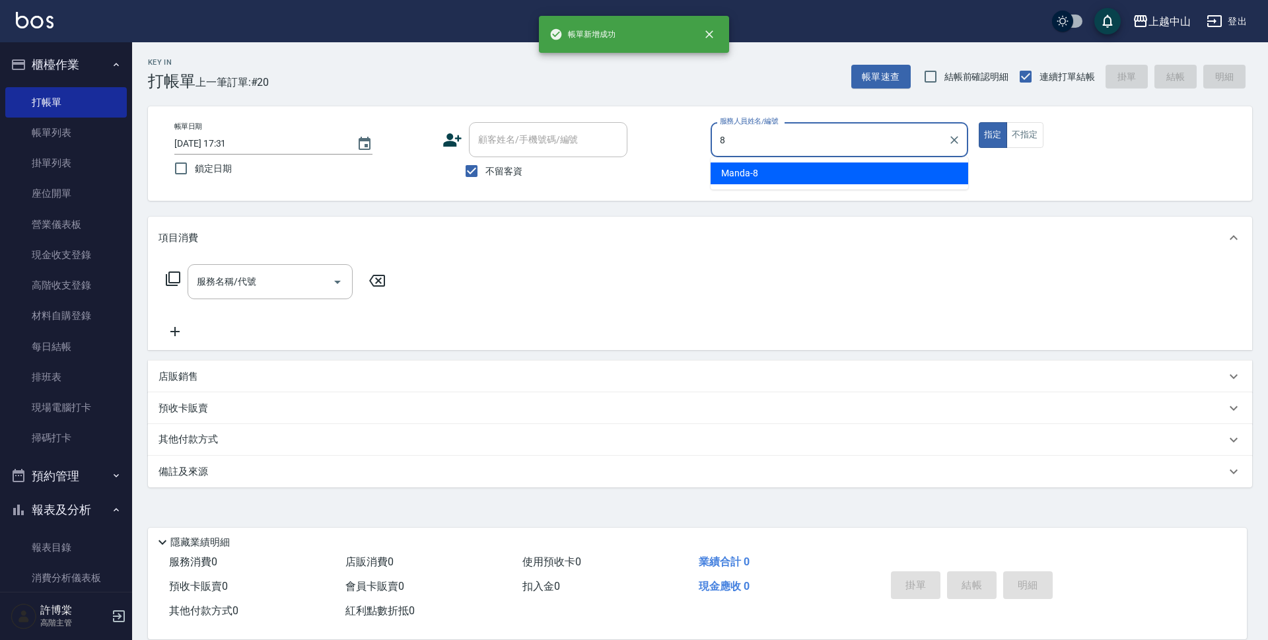
type input "Manda-8"
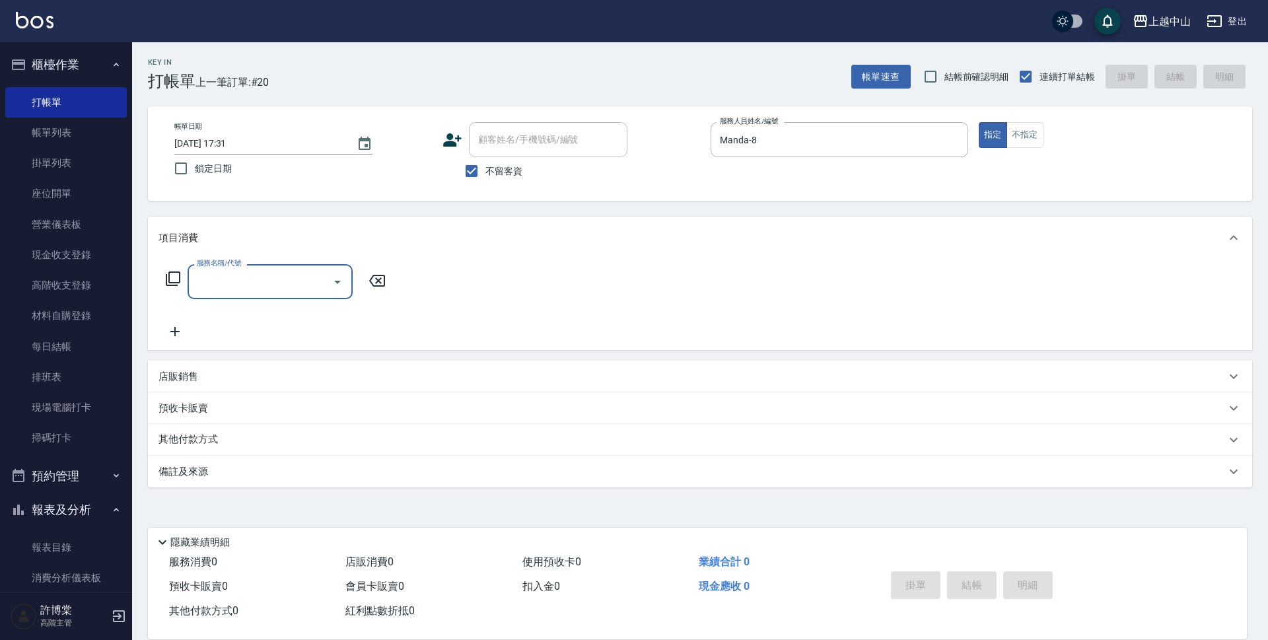
drag, startPoint x: 254, startPoint y: 274, endPoint x: 252, endPoint y: 281, distance: 6.9
click at [254, 274] on input "服務名稱/代號" at bounding box center [259, 281] width 133 height 23
click at [172, 277] on icon at bounding box center [173, 279] width 16 height 16
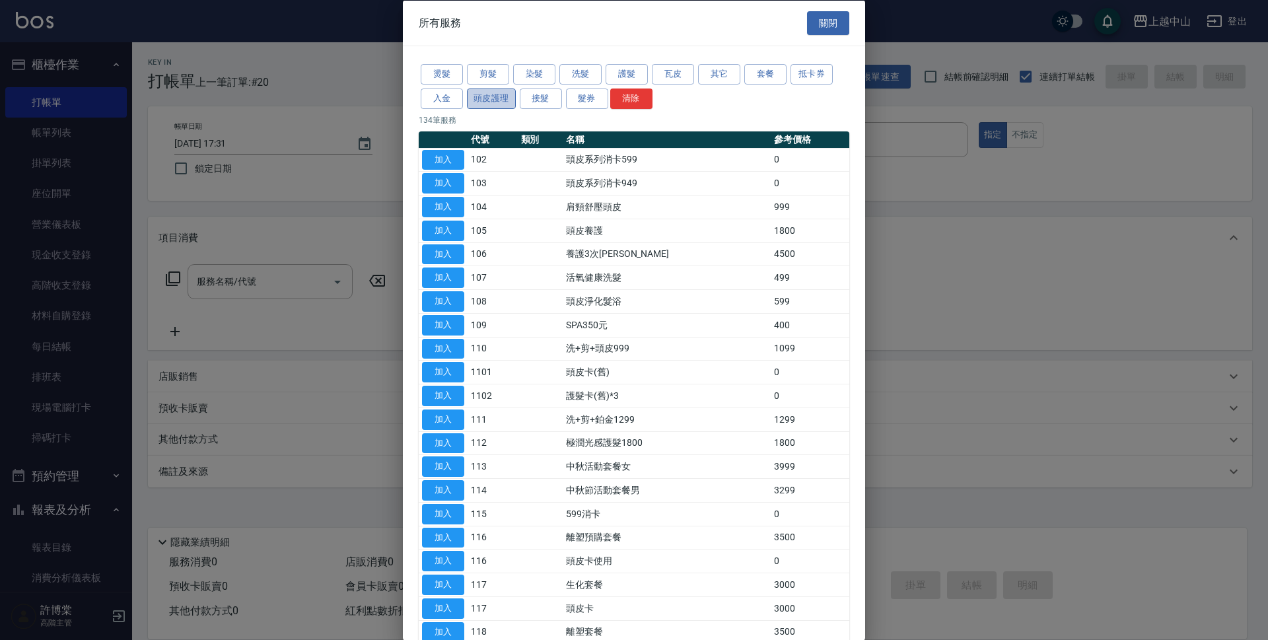
click at [488, 98] on button "頭皮護理" at bounding box center [491, 98] width 49 height 20
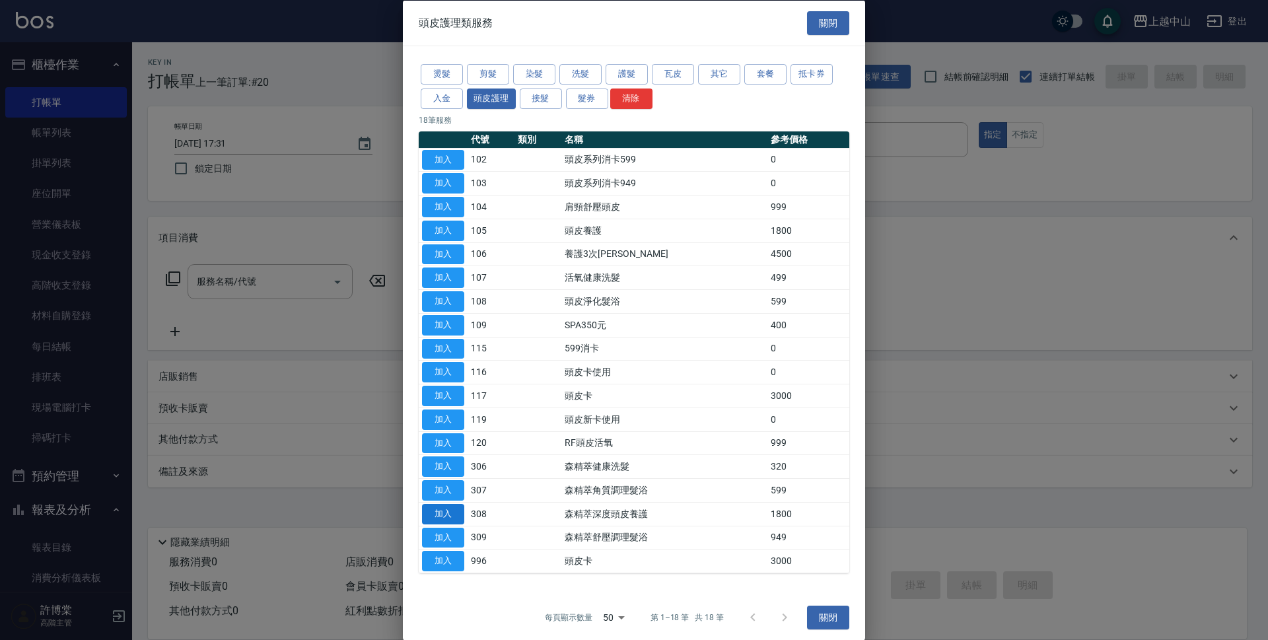
click at [430, 513] on button "加入" at bounding box center [443, 513] width 42 height 20
type input "森精萃深度頭皮養護(308)"
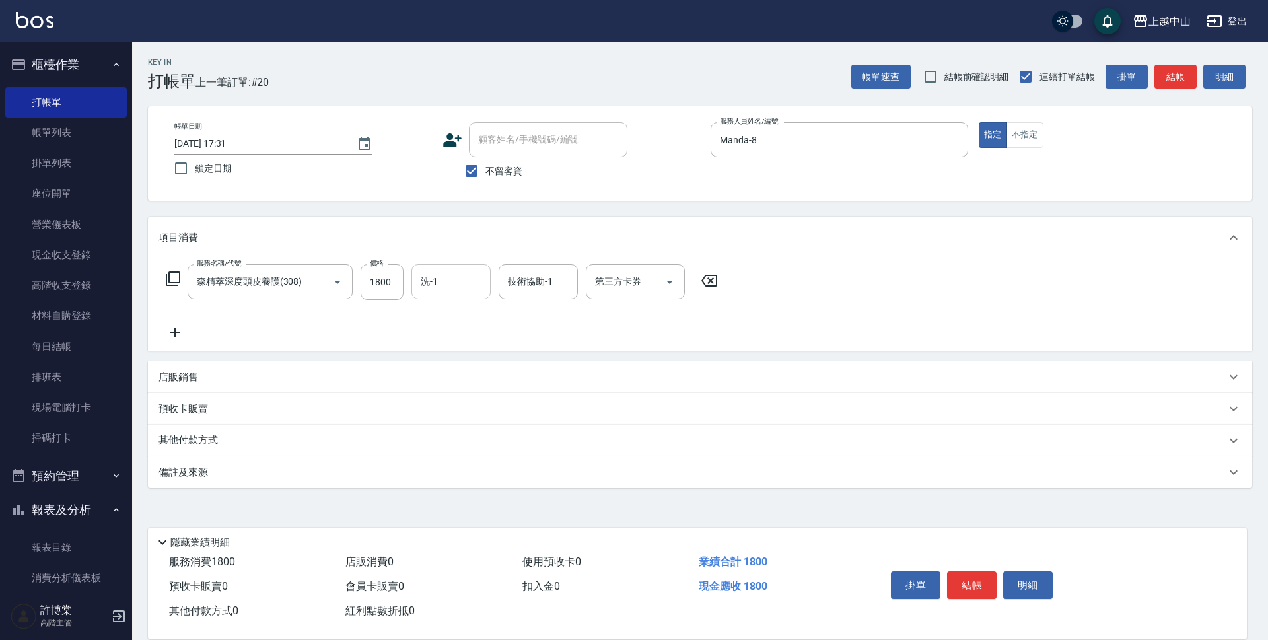
click at [468, 277] on input "洗-1" at bounding box center [450, 281] width 67 height 23
type input "[PERSON_NAME]-39"
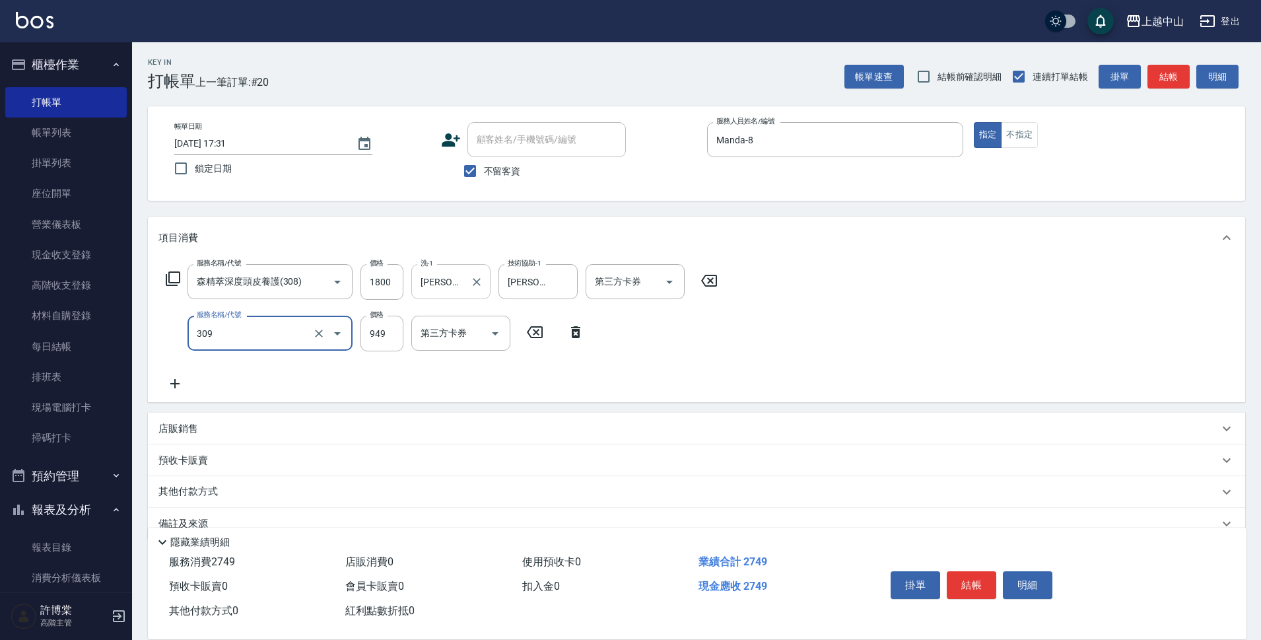
type input "森精萃舒壓調理髮浴(309)"
type input "1050"
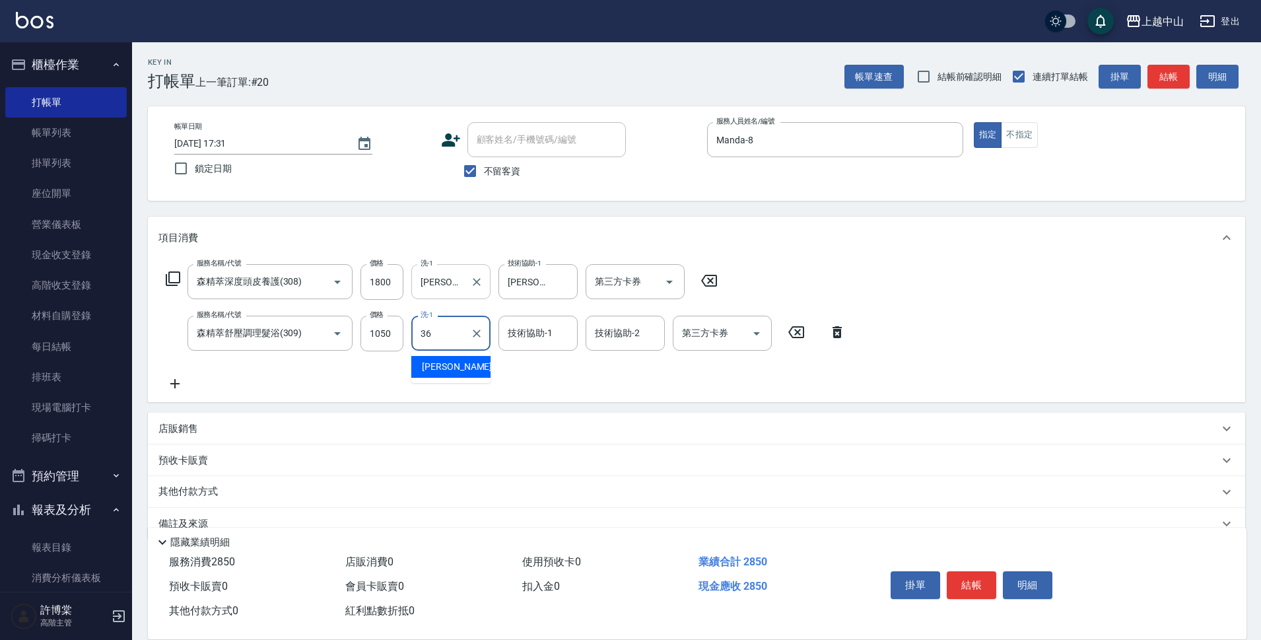
type input "薇慈-36"
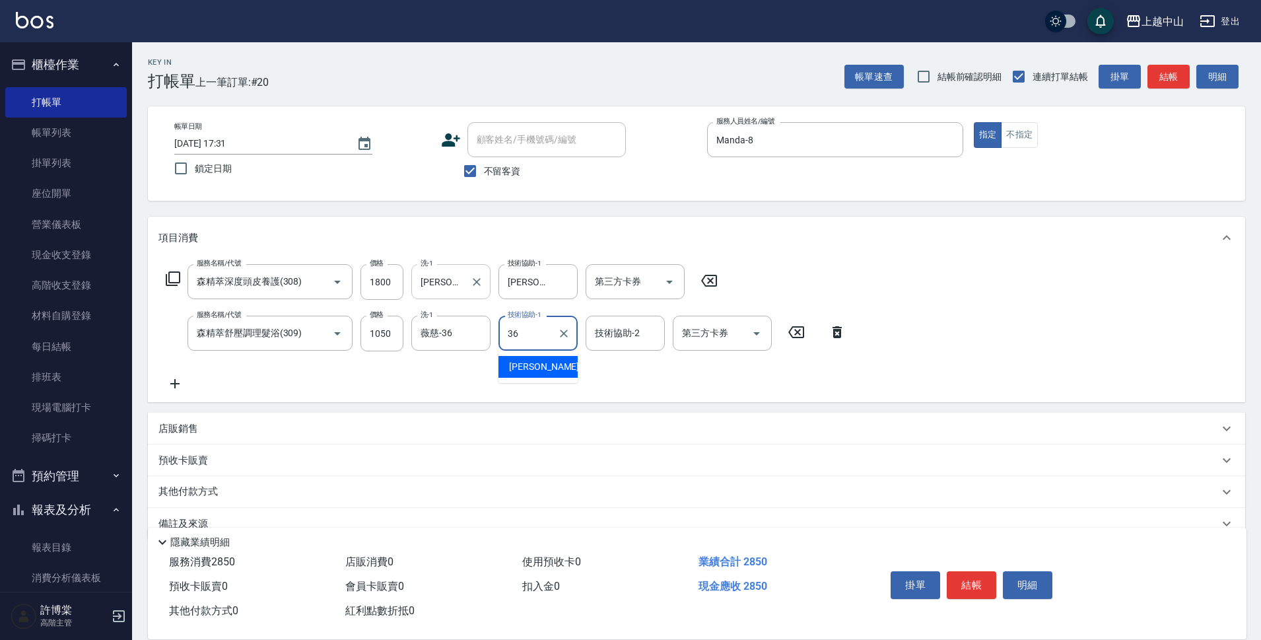
type input "薇慈-36"
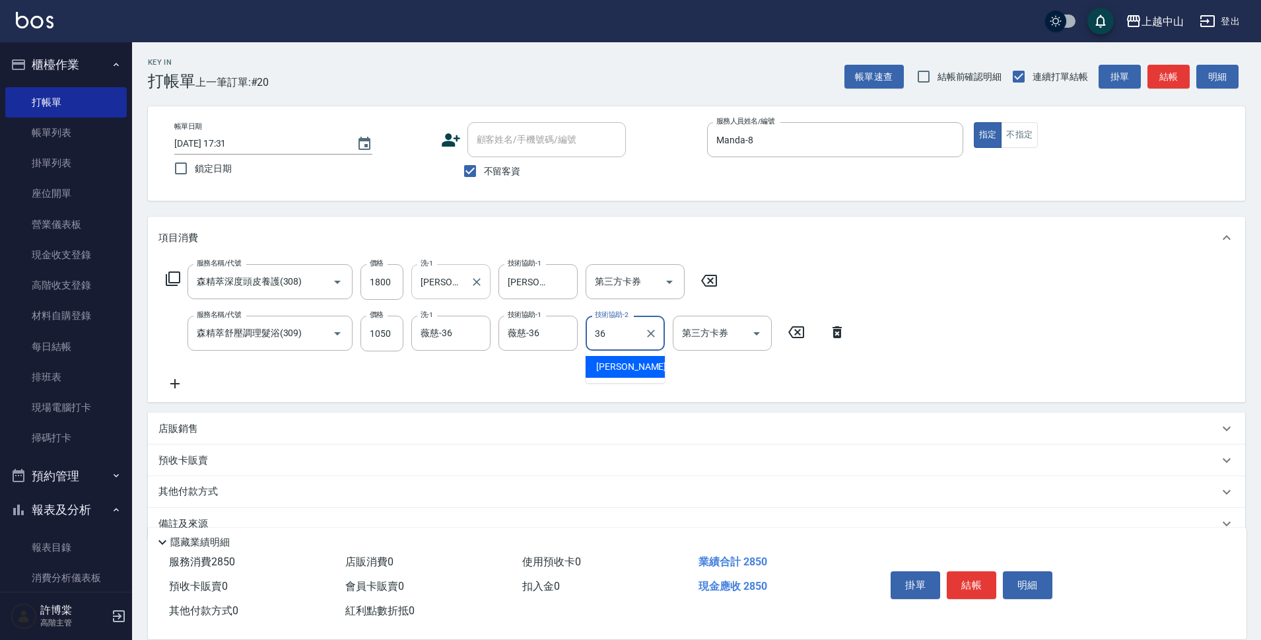
type input "薇慈-36"
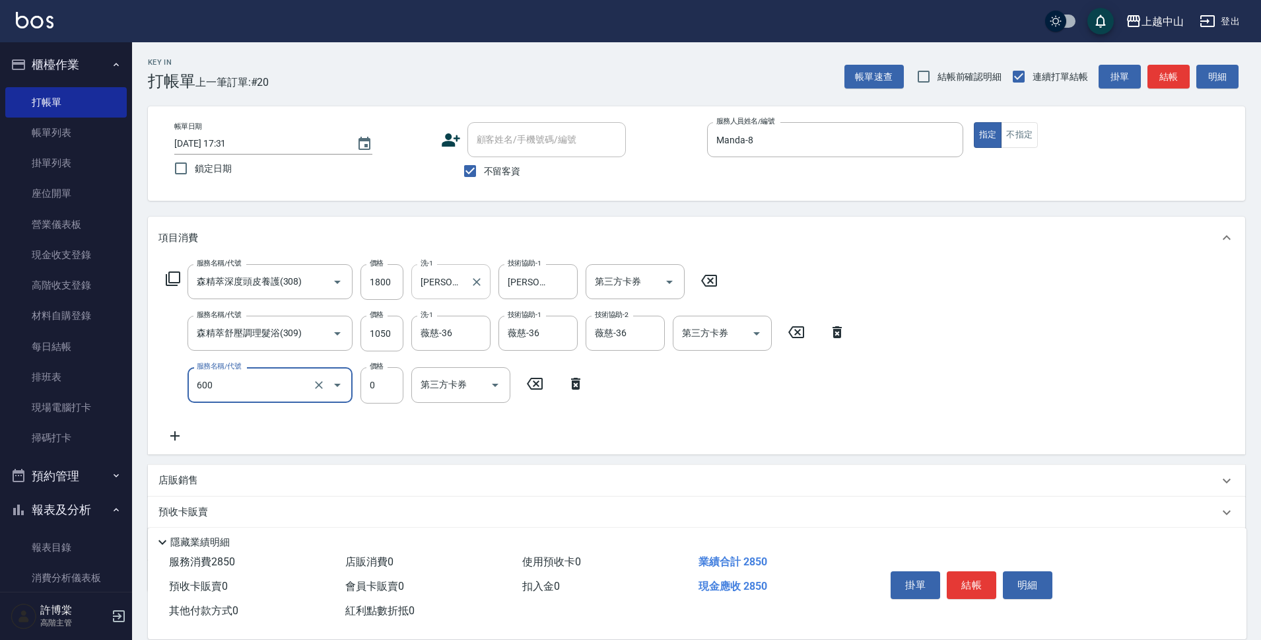
type input "洗髮(免費)(600)"
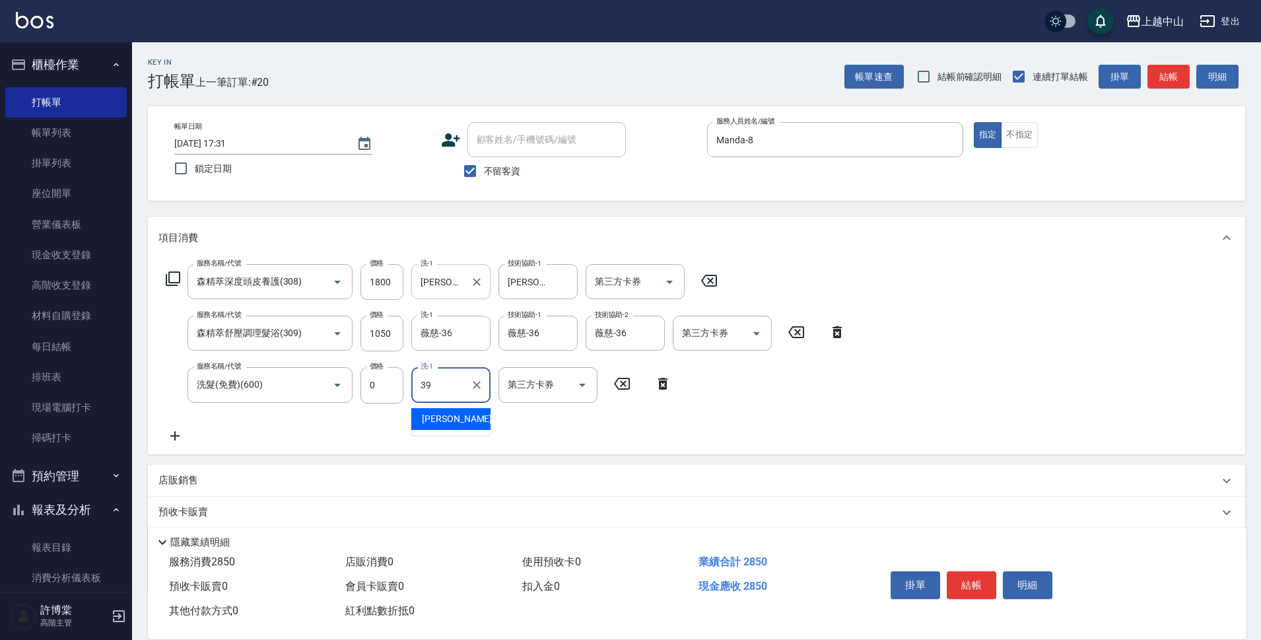
type input "[PERSON_NAME]-39"
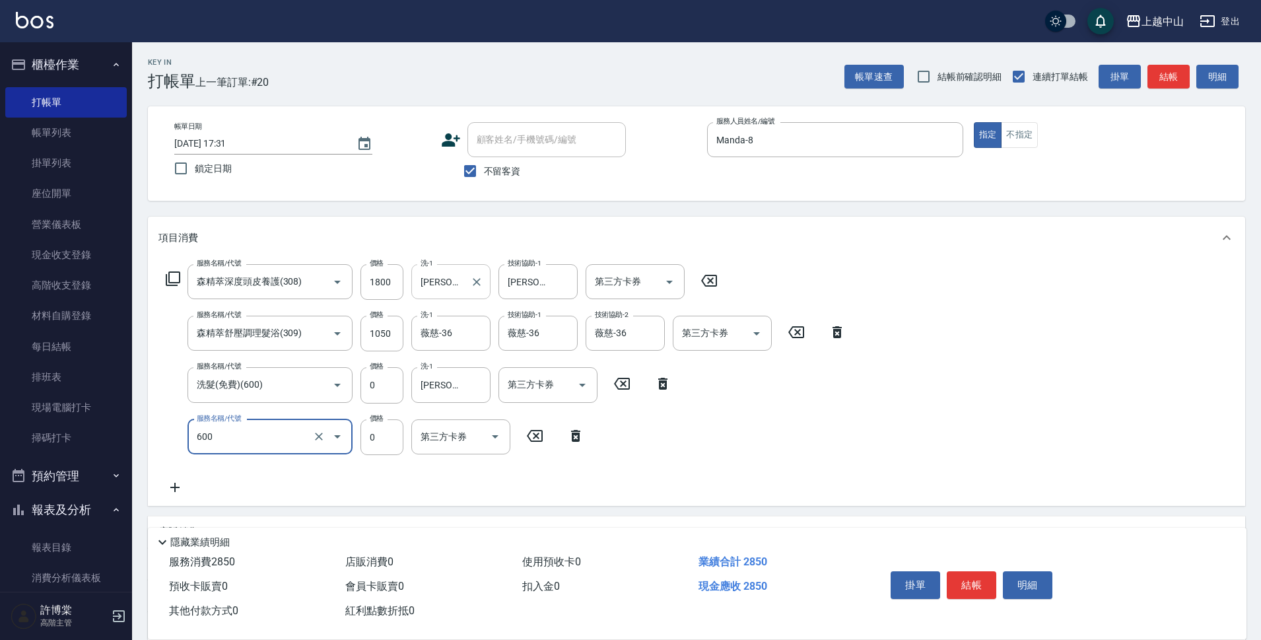
type input "洗髮(免費)(600)"
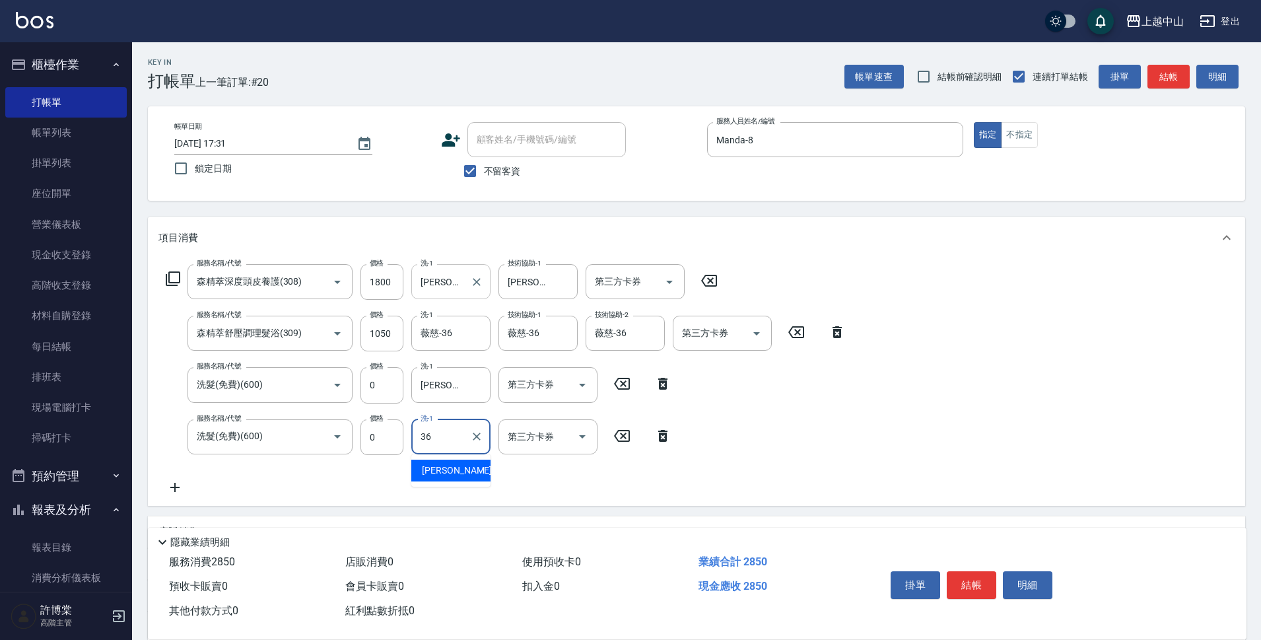
type input "薇慈-36"
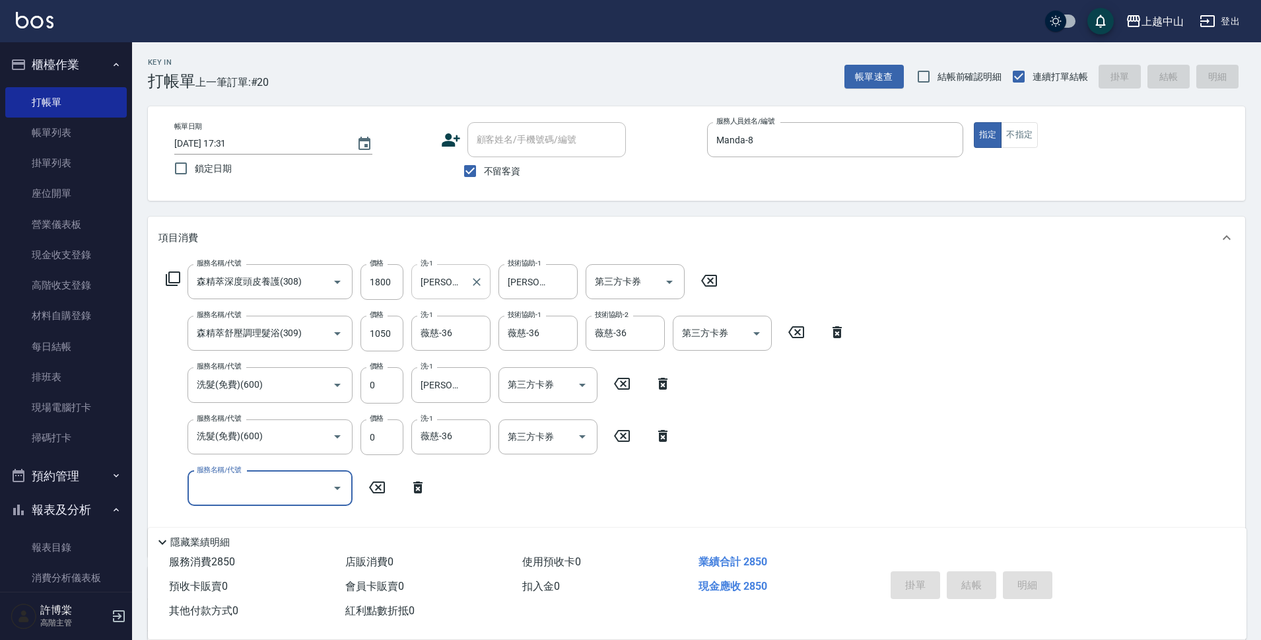
type input "[DATE] 17:32"
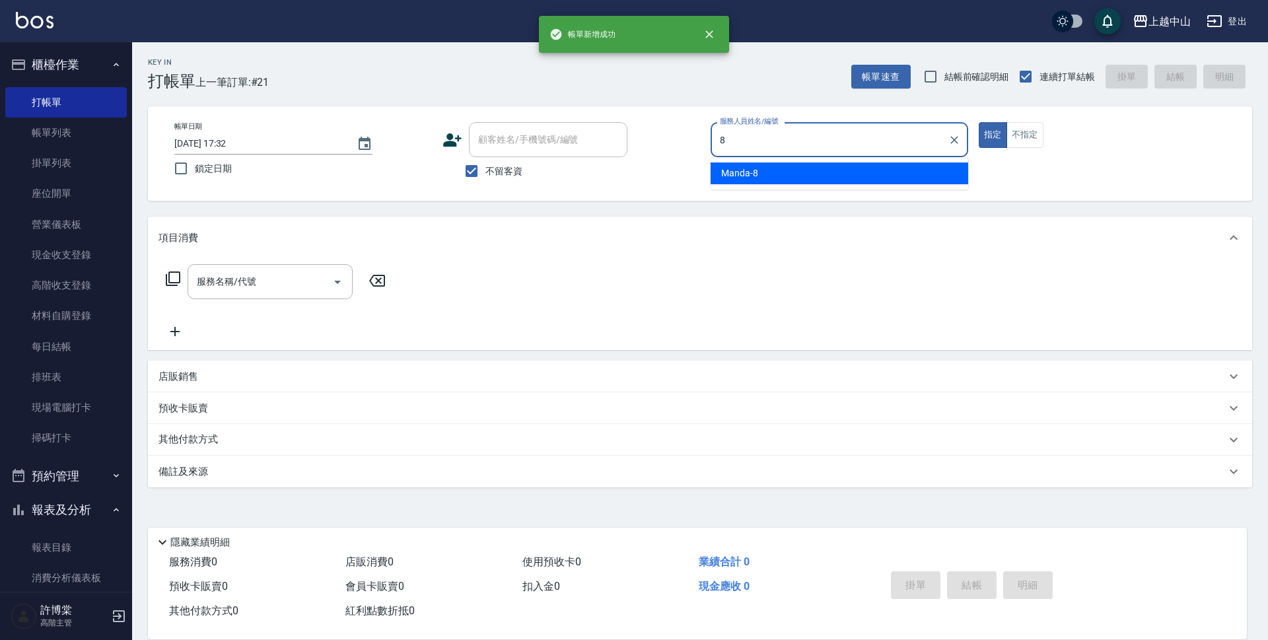
type input "Manda-8"
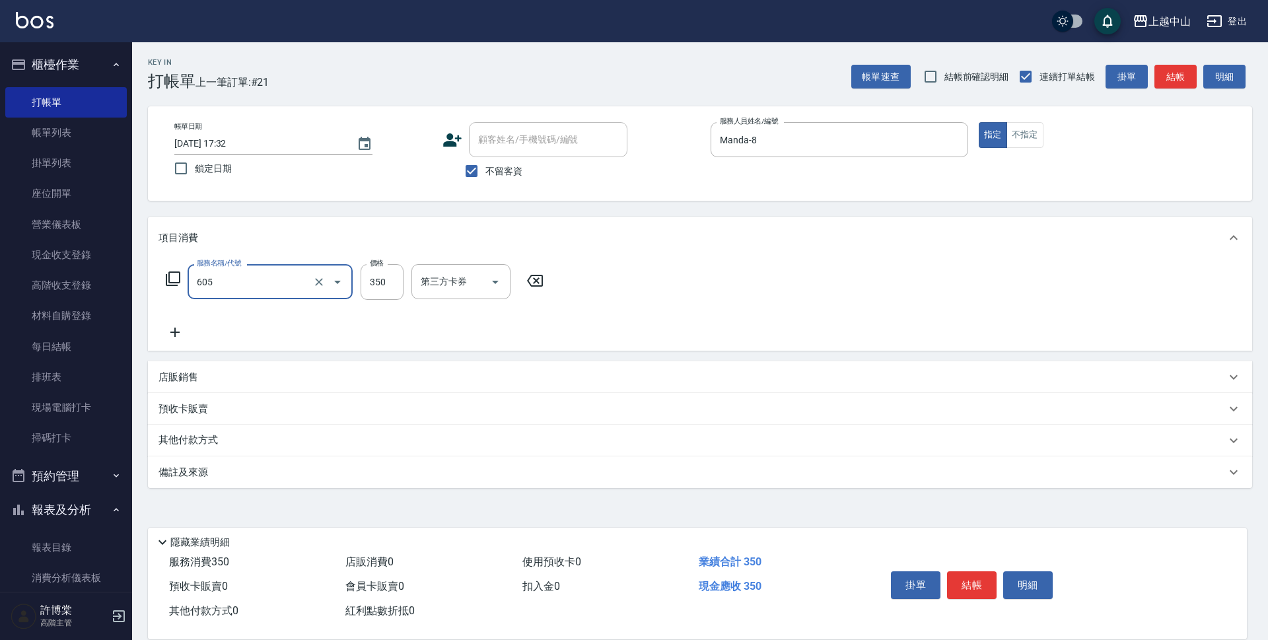
type input "洗髮 (女)(605)"
type input "400"
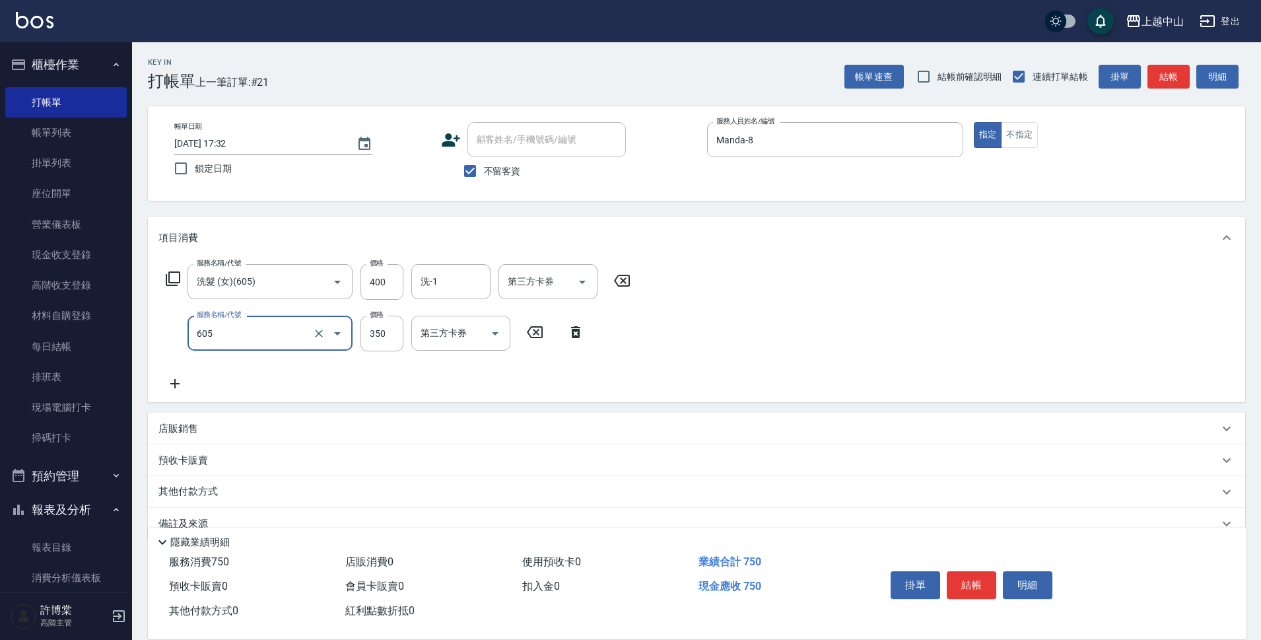
type input "洗髮 (女)(605)"
click at [386, 351] on input "350" at bounding box center [381, 334] width 43 height 36
type input "400"
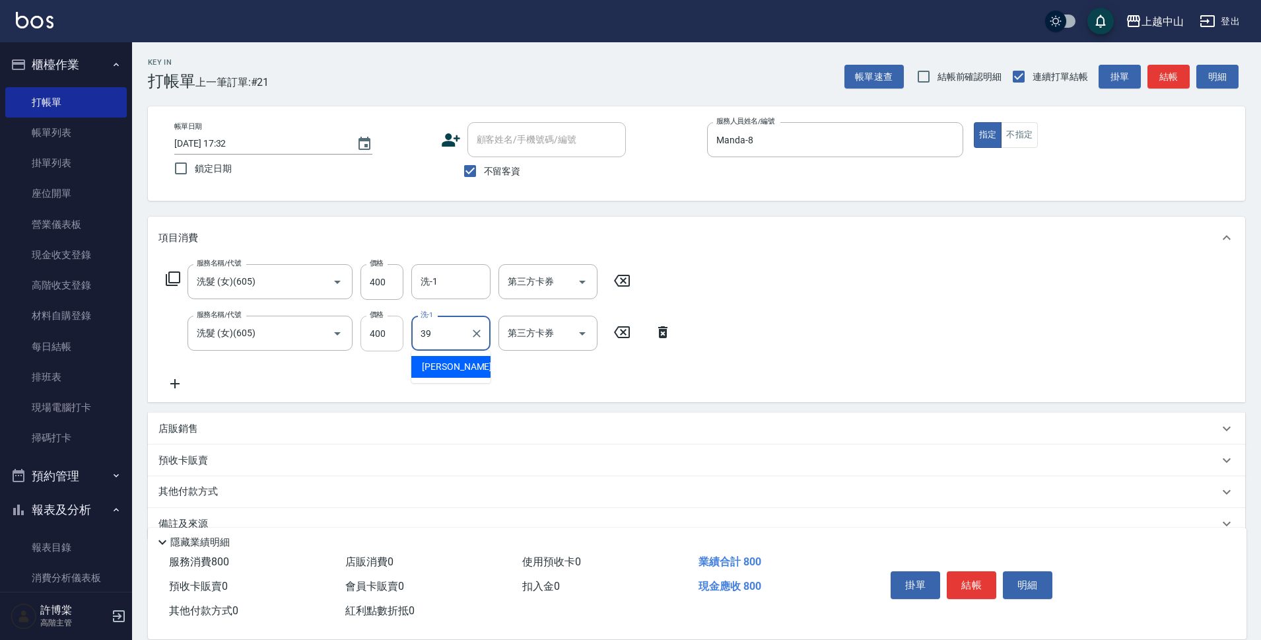
type input "[PERSON_NAME]-39"
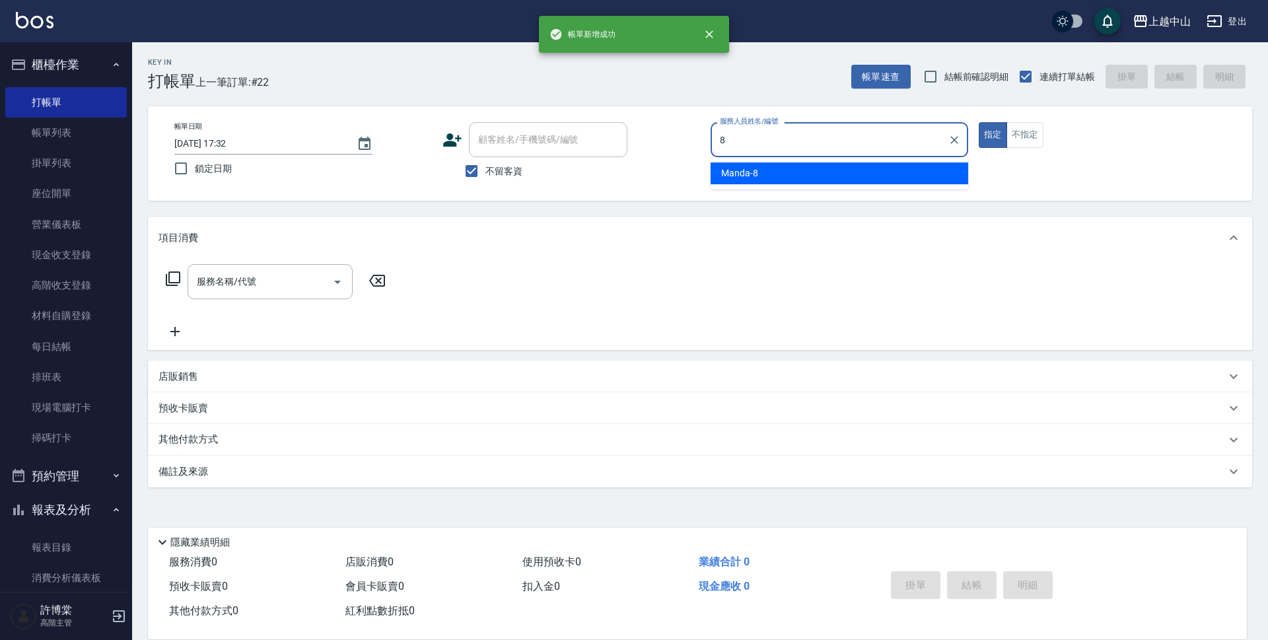
type input "Manda-8"
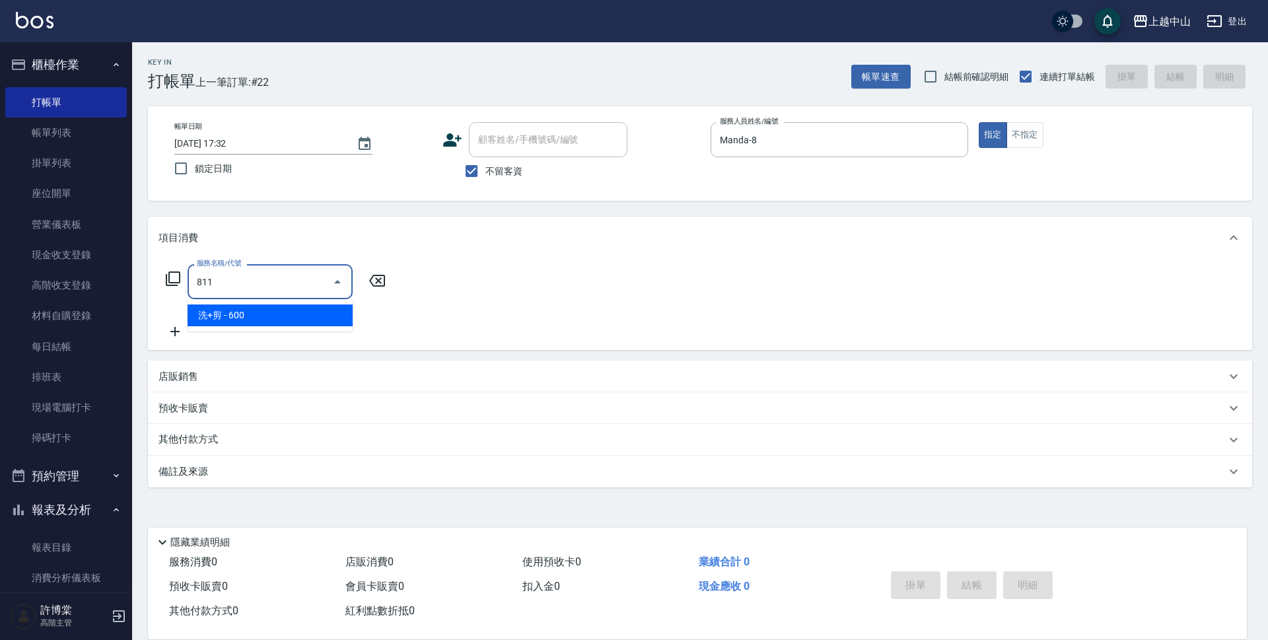
type input "洗+剪(811)"
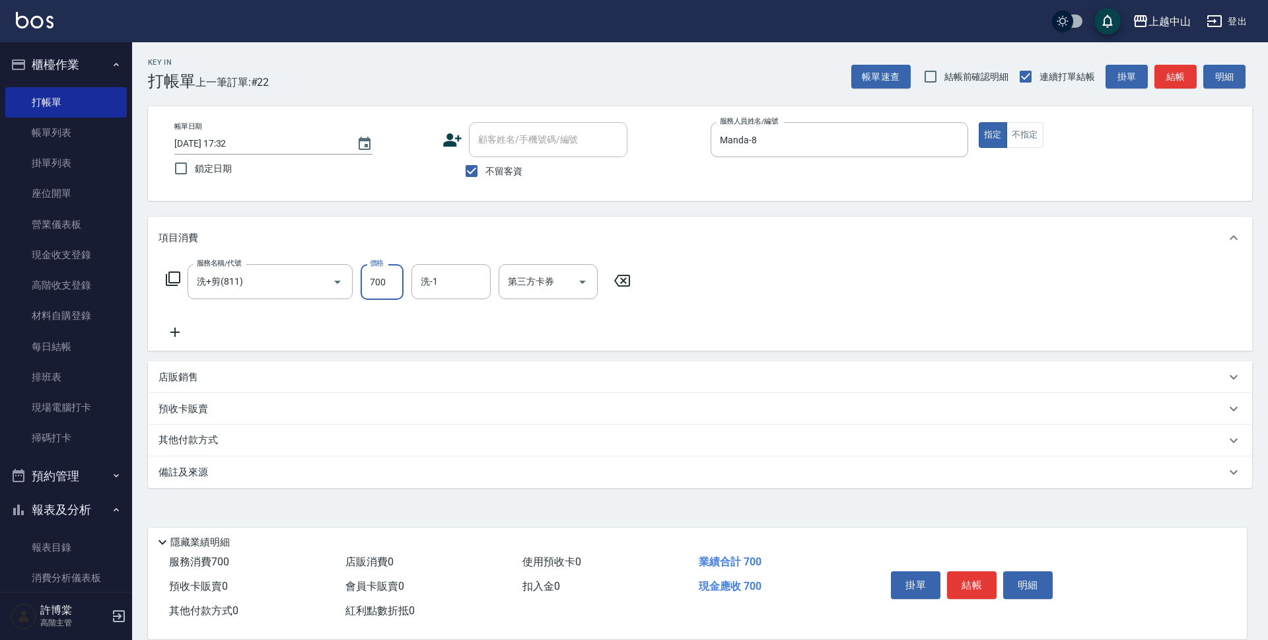
type input "700"
type input "薇慈-36"
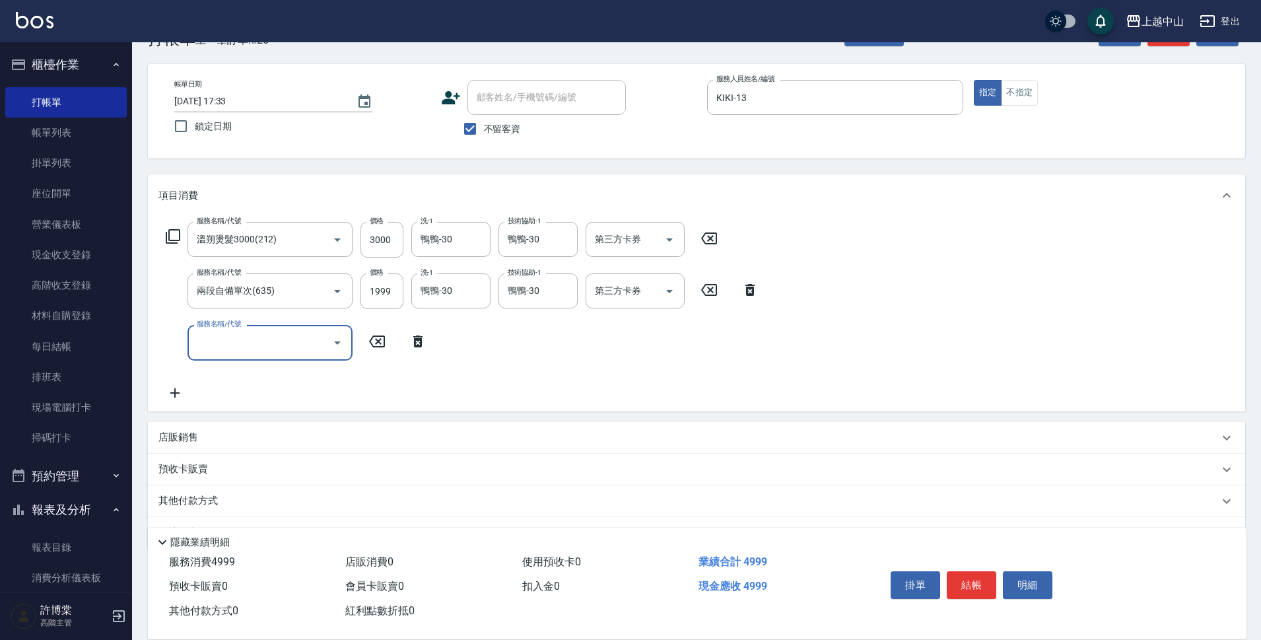
scroll to position [78, 0]
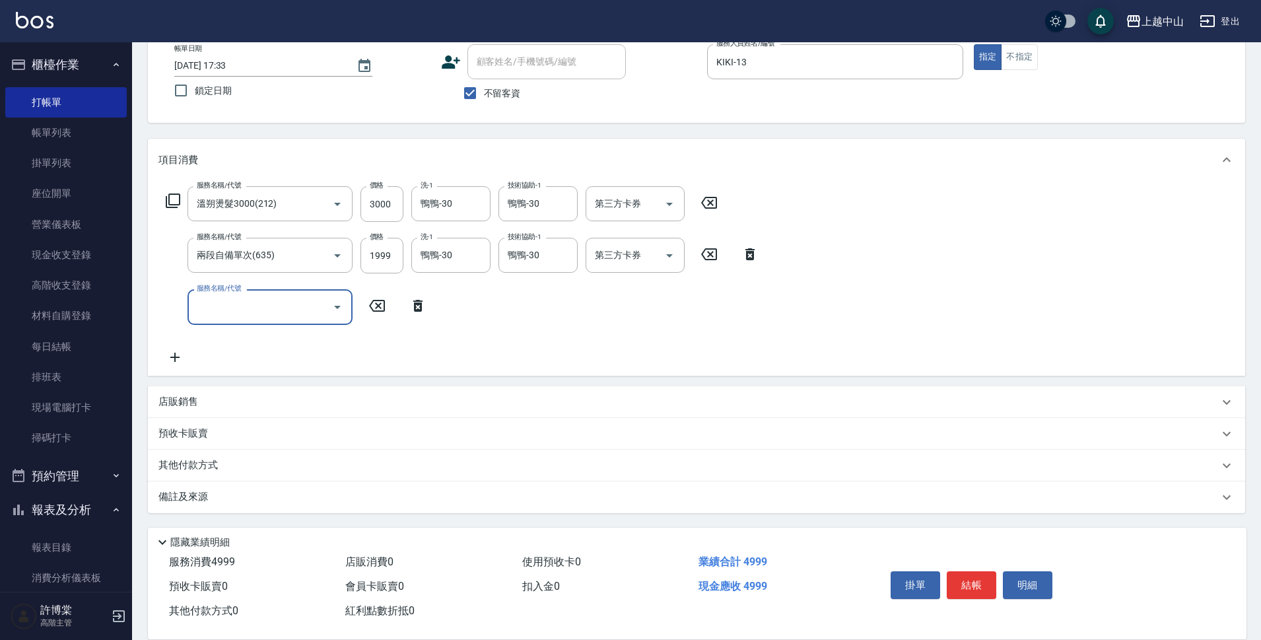
click at [264, 457] on div "其他付款方式" at bounding box center [696, 466] width 1097 height 32
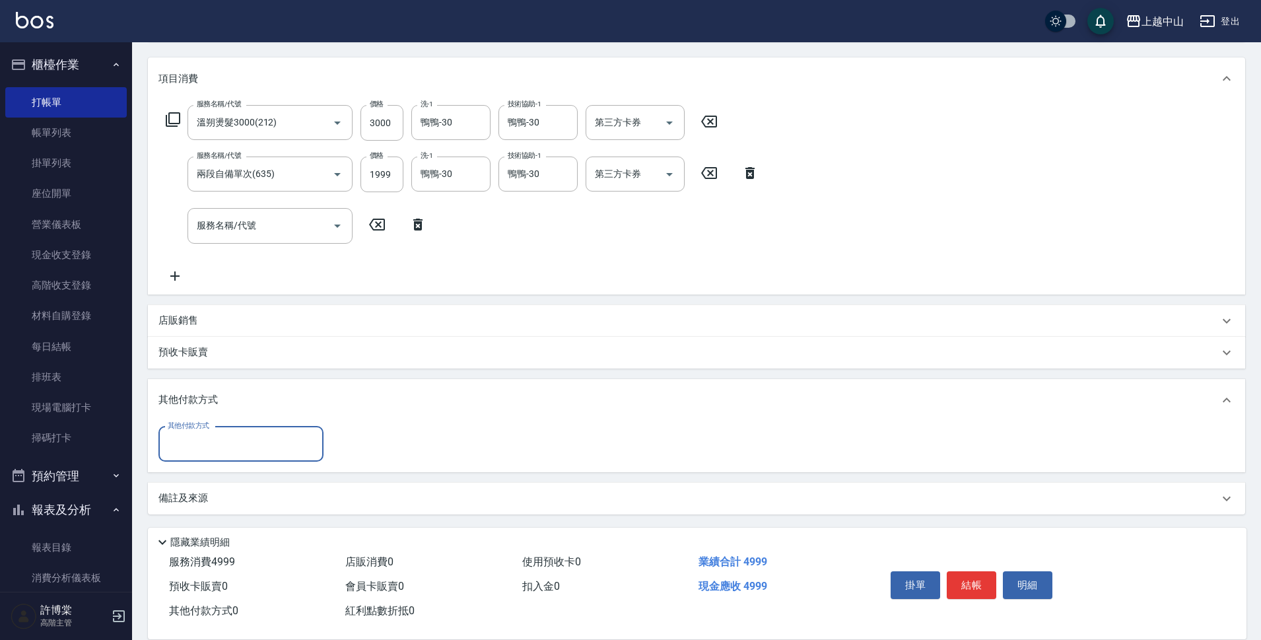
scroll to position [160, 0]
click at [300, 428] on div "其他付款方式" at bounding box center [240, 442] width 165 height 35
click at [289, 534] on span "信用卡" at bounding box center [240, 542] width 165 height 22
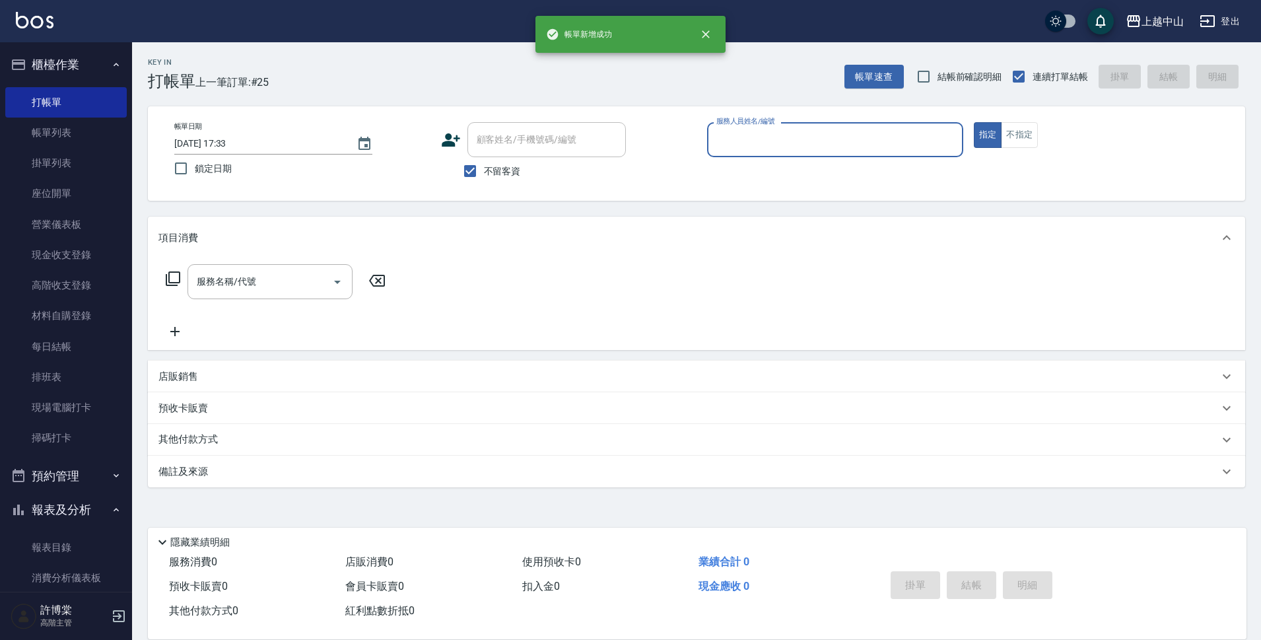
scroll to position [0, 0]
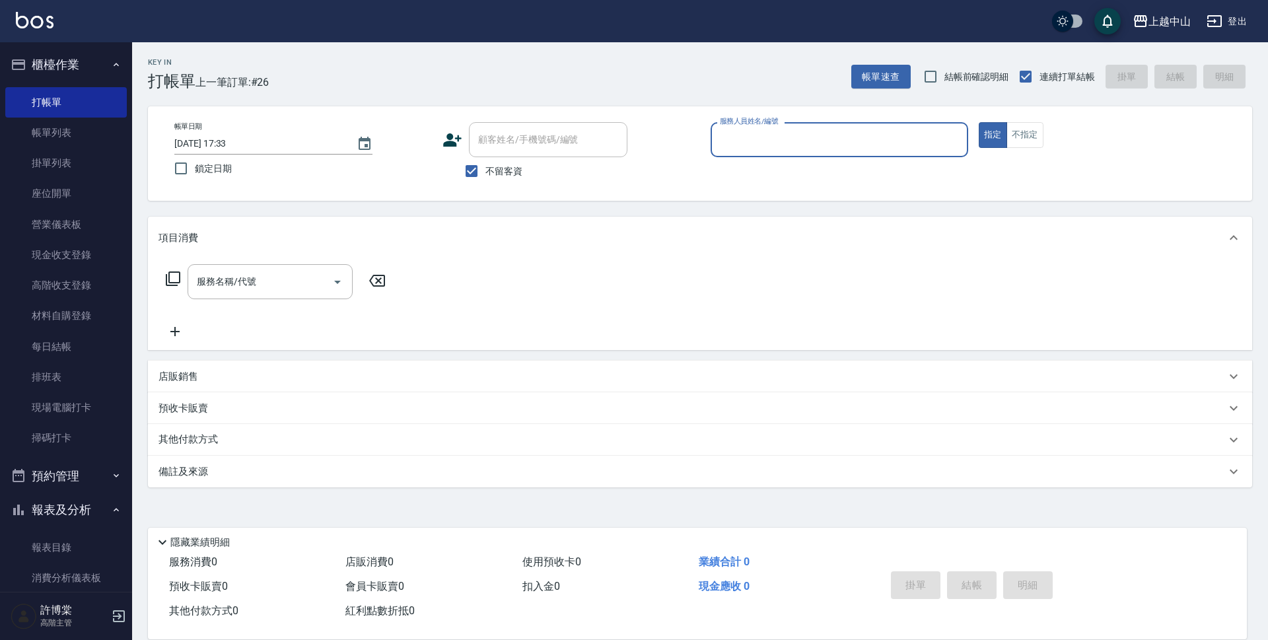
drag, startPoint x: 89, startPoint y: 68, endPoint x: 96, endPoint y: 67, distance: 6.6
click at [96, 67] on button "櫃檯作業" at bounding box center [65, 65] width 121 height 34
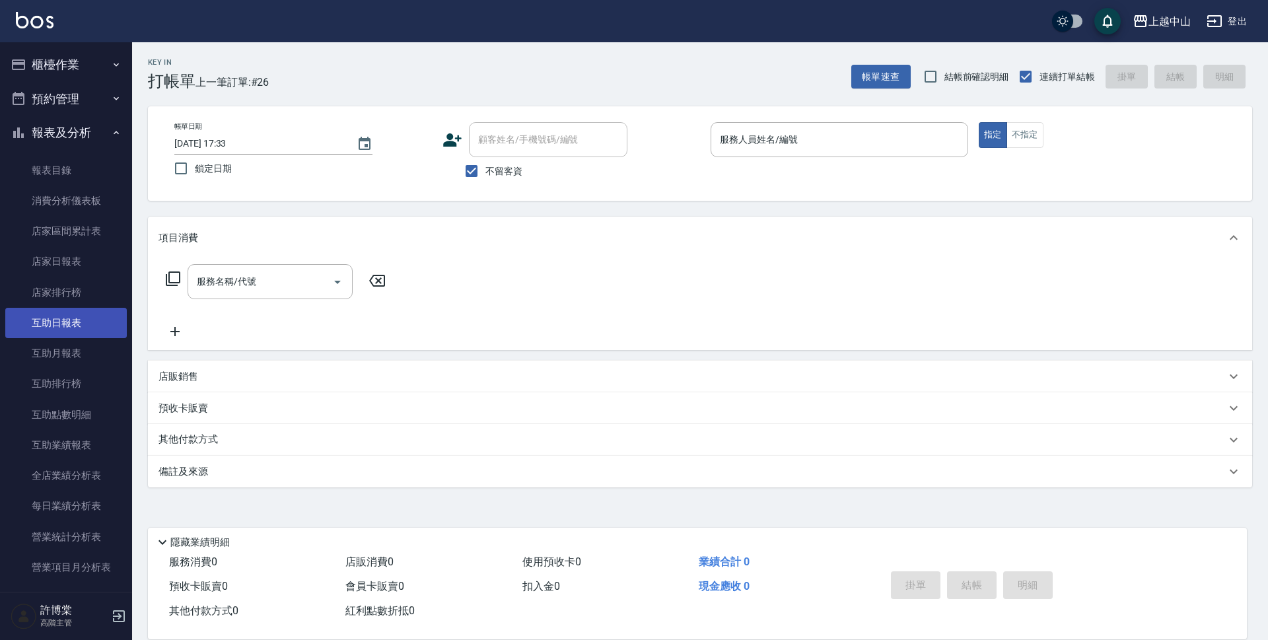
click at [75, 329] on link "互助日報表" at bounding box center [65, 323] width 121 height 30
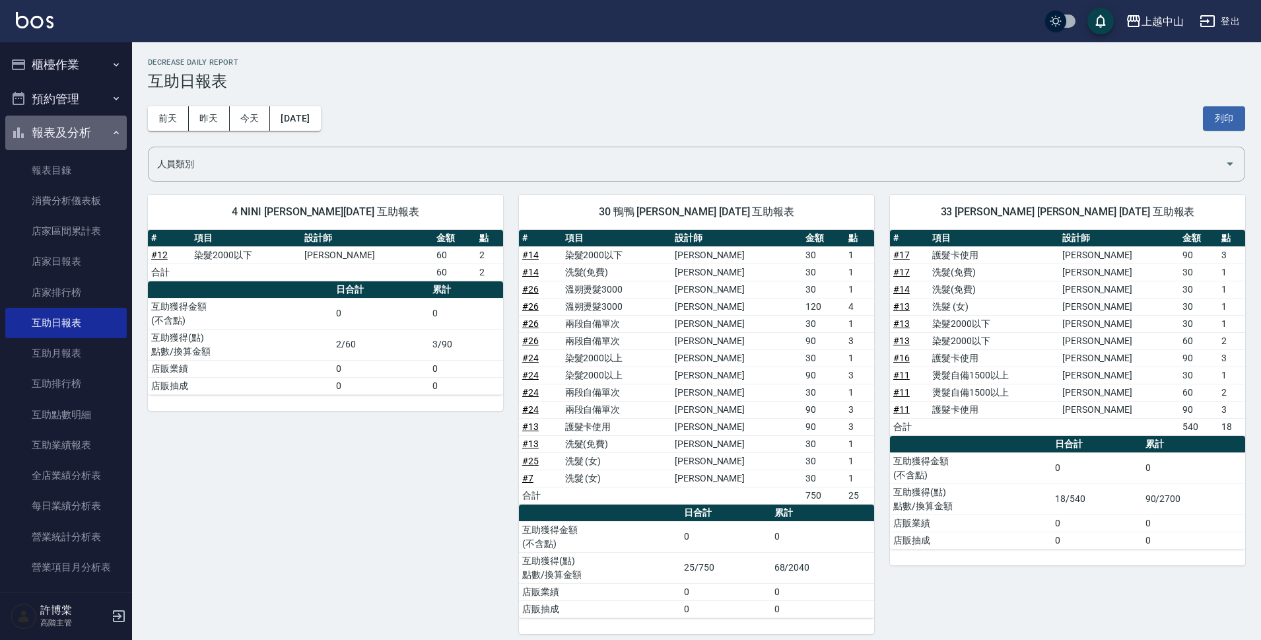
click at [95, 127] on button "報表及分析" at bounding box center [65, 133] width 121 height 34
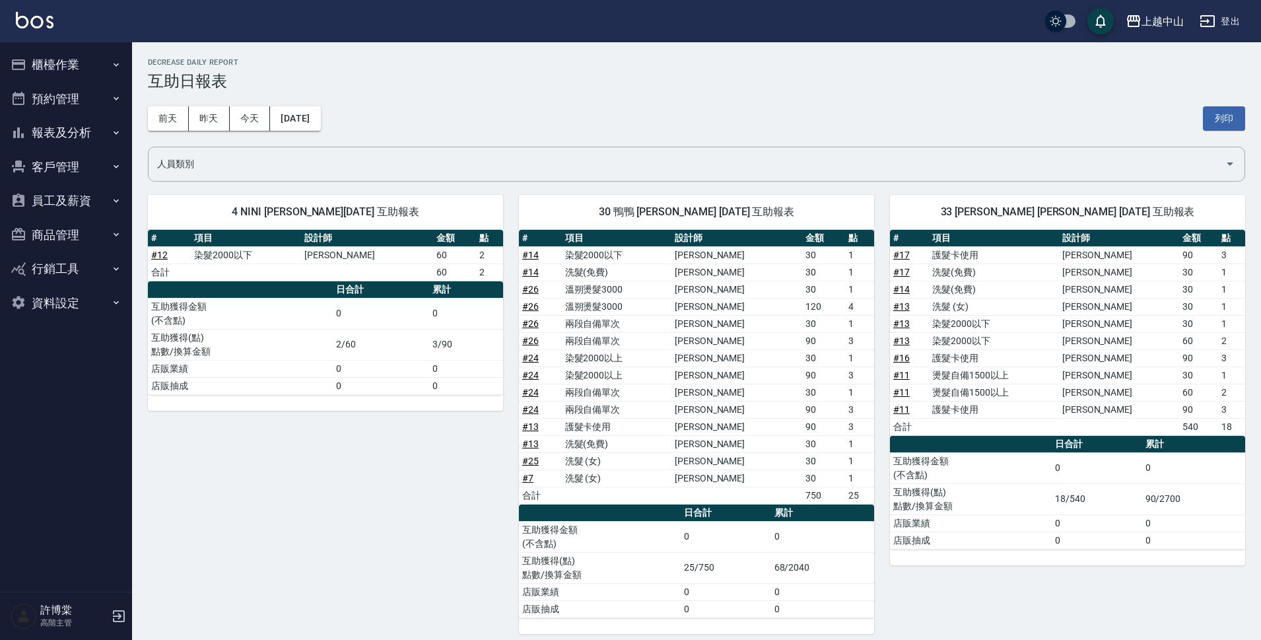
click at [94, 55] on button "櫃檯作業" at bounding box center [65, 65] width 121 height 34
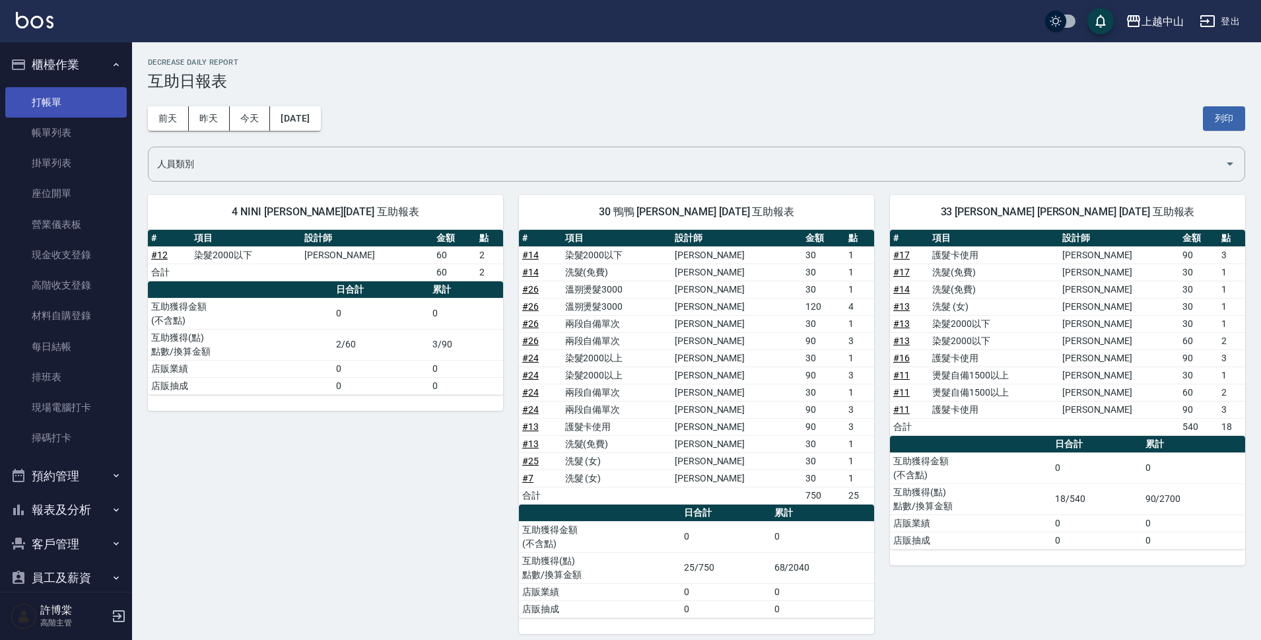
click at [66, 100] on link "打帳單" at bounding box center [65, 102] width 121 height 30
